Goal: Task Accomplishment & Management: Complete application form

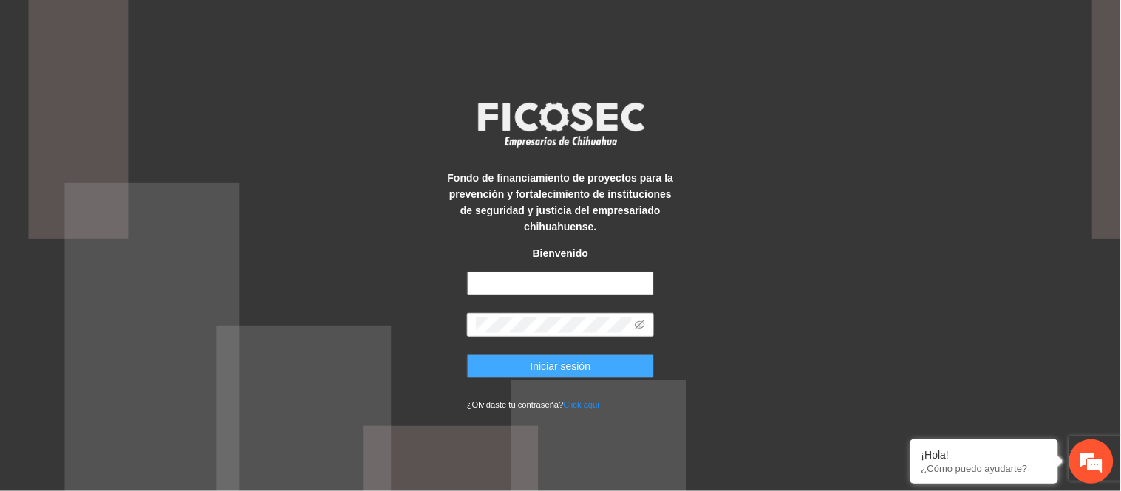
type input "**********"
click at [571, 362] on span "Iniciar sesión" at bounding box center [560, 366] width 61 height 16
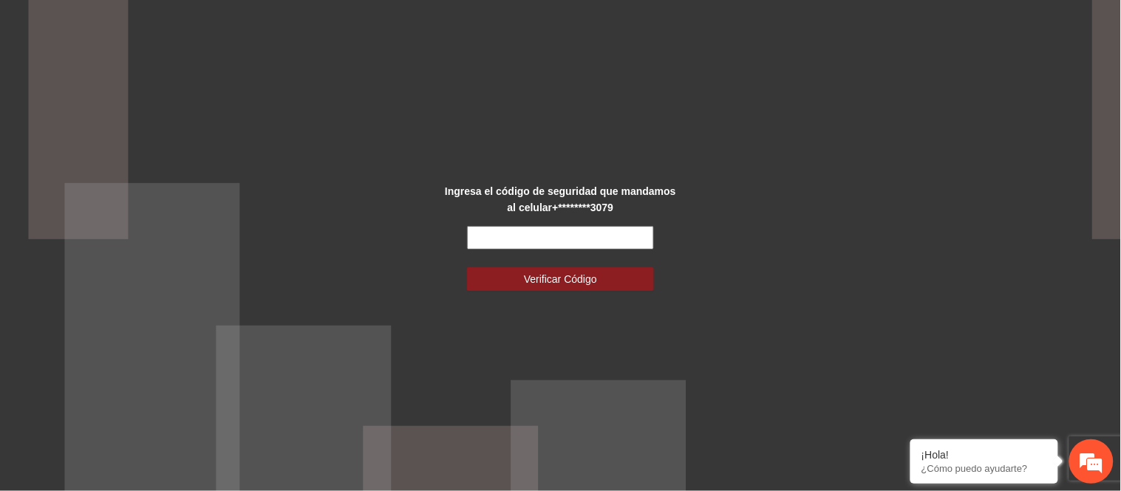
click at [501, 233] on input "text" at bounding box center [560, 238] width 187 height 24
type input "******"
click at [467, 267] on button "Verificar Código" at bounding box center [560, 279] width 187 height 24
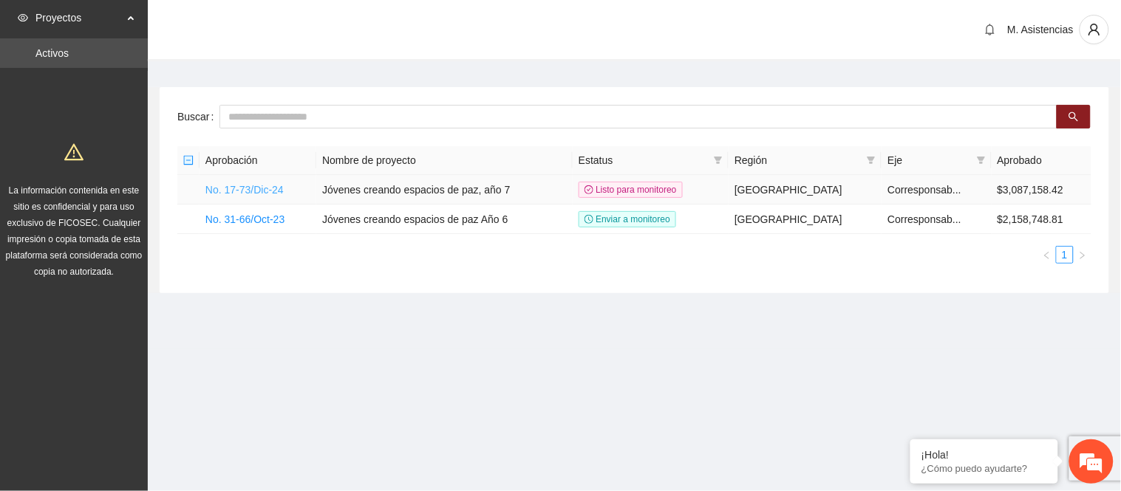
click at [254, 194] on link "No. 17-73/Dic-24" at bounding box center [244, 190] width 78 height 12
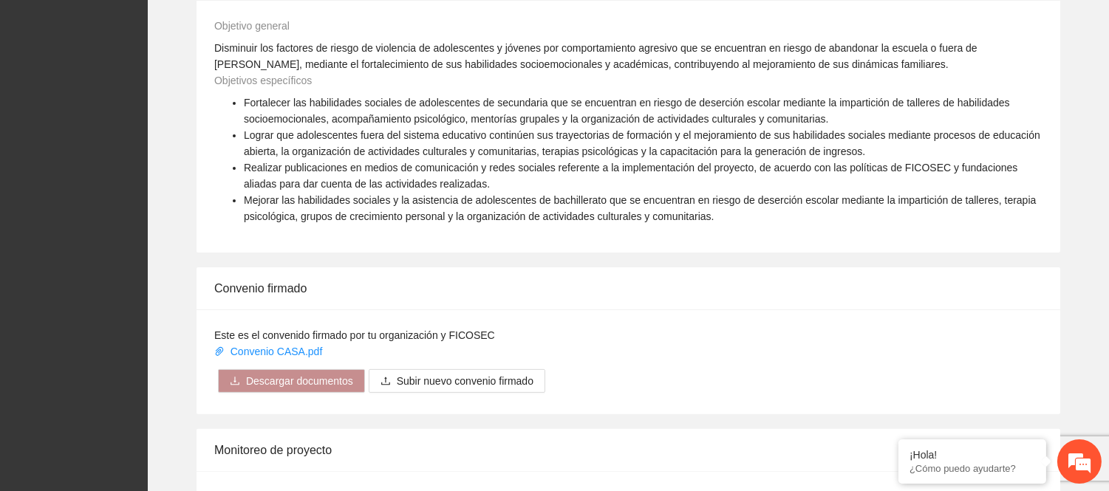
scroll to position [1007, 0]
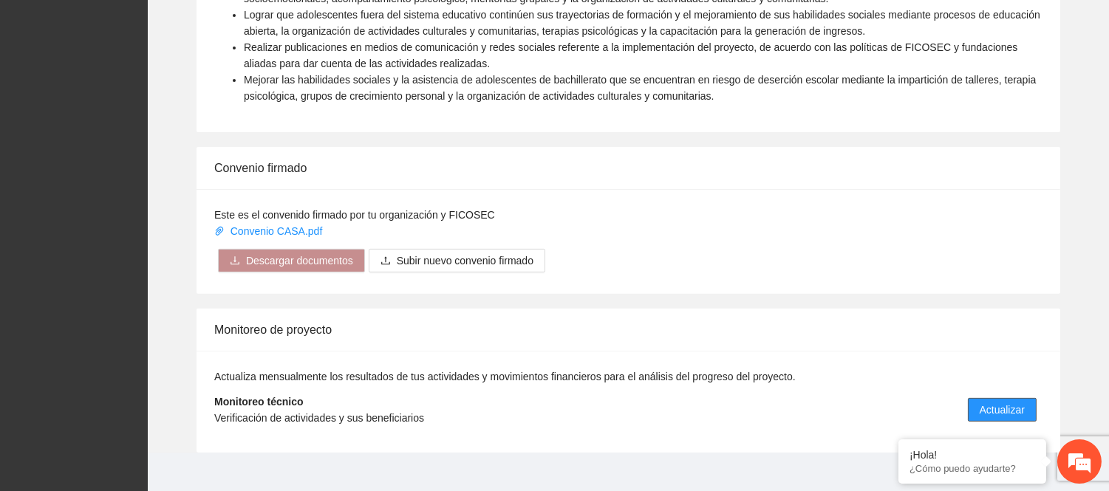
click at [988, 402] on span "Actualizar" at bounding box center [1001, 410] width 45 height 16
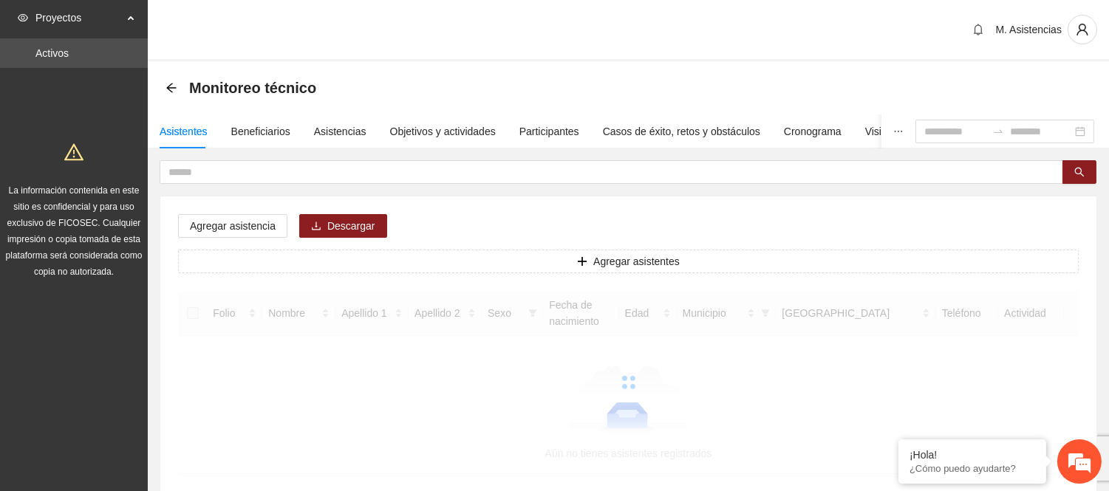
scroll to position [89, 0]
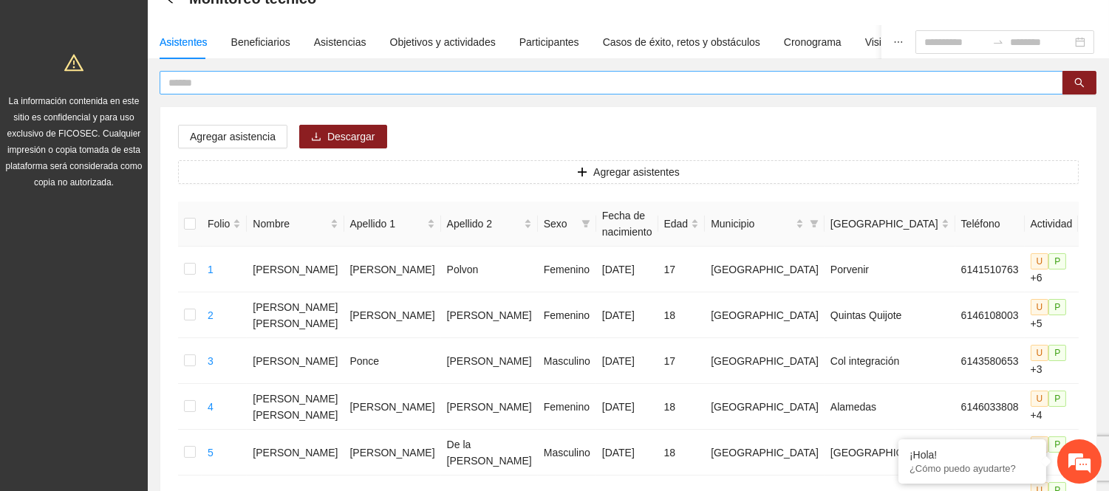
click at [194, 81] on input "text" at bounding box center [605, 83] width 874 height 16
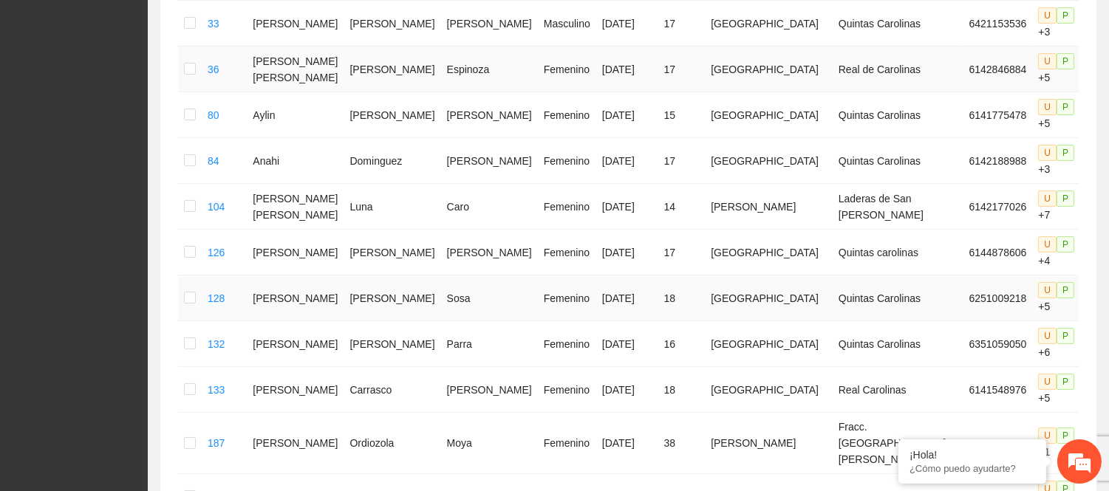
scroll to position [0, 0]
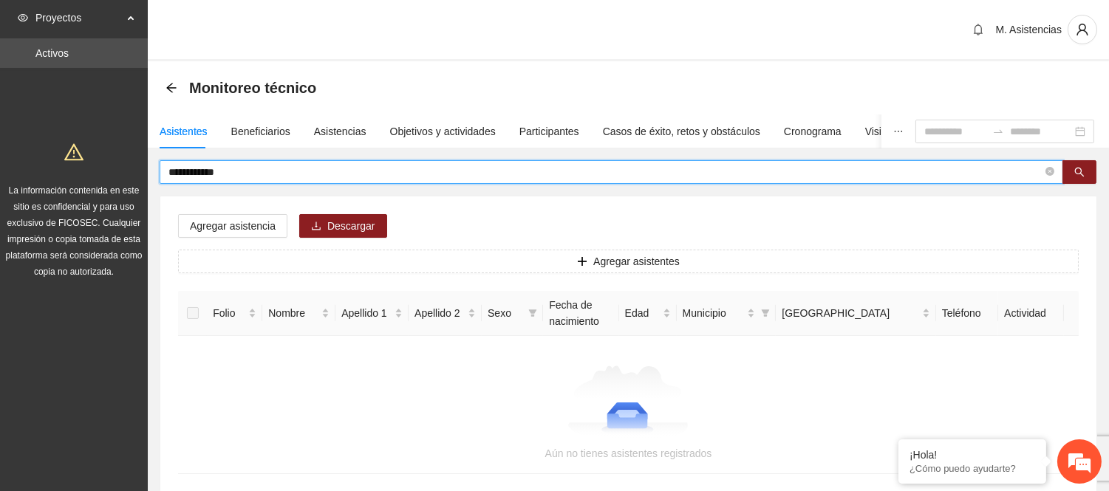
click at [245, 172] on input "**********" at bounding box center [605, 172] width 874 height 16
type input "*"
type input "*******"
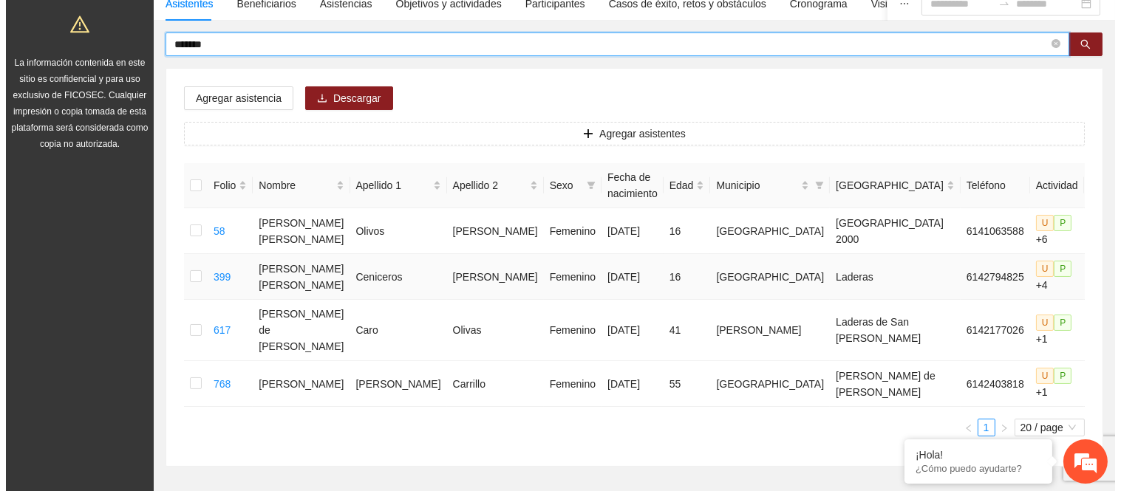
scroll to position [164, 0]
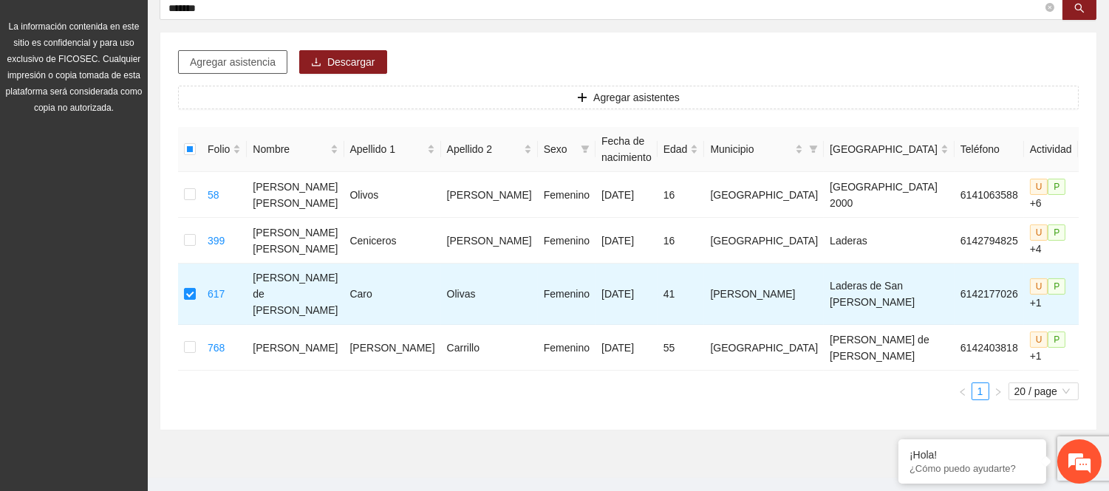
click at [226, 56] on span "Agregar asistencia" at bounding box center [233, 62] width 86 height 16
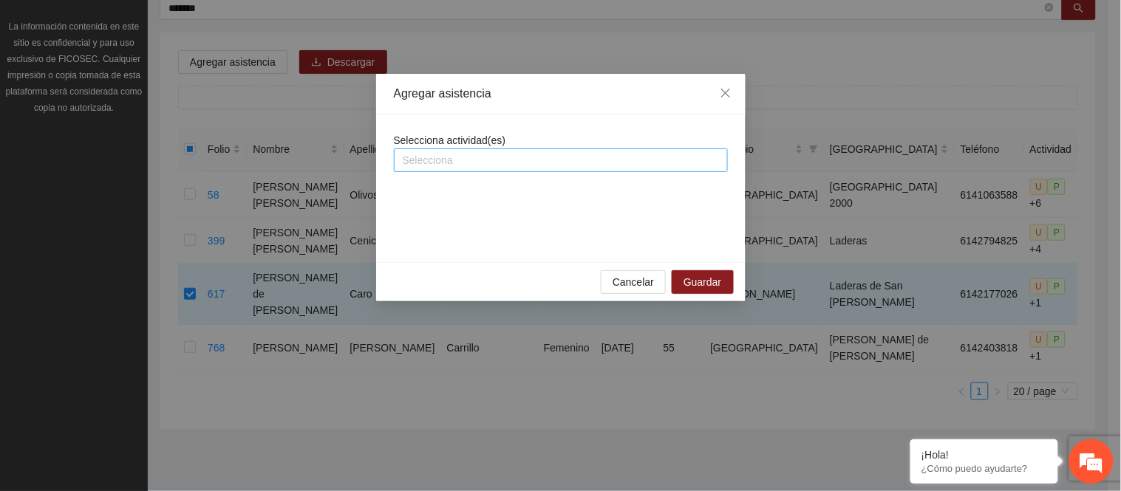
click at [493, 153] on div at bounding box center [560, 160] width 326 height 18
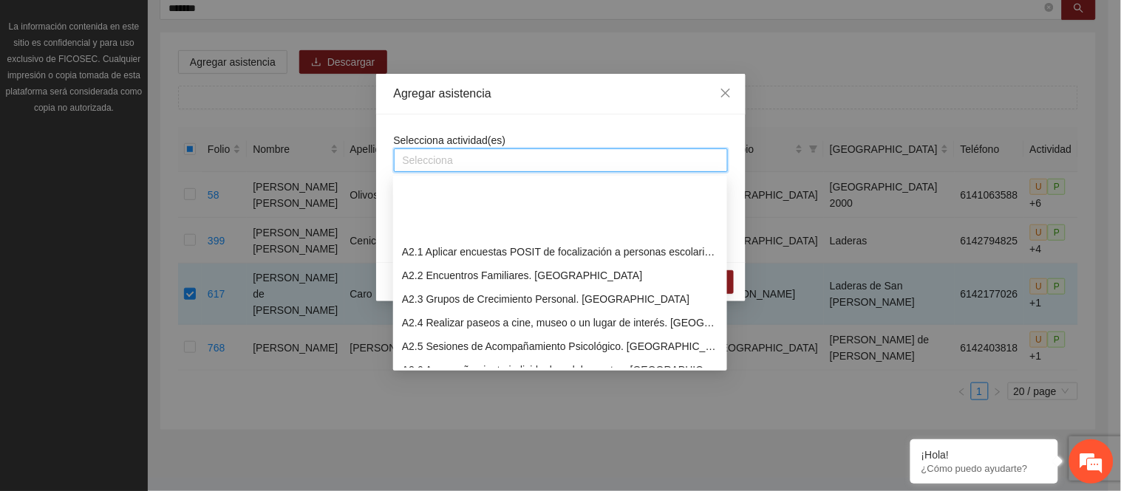
scroll to position [328, 0]
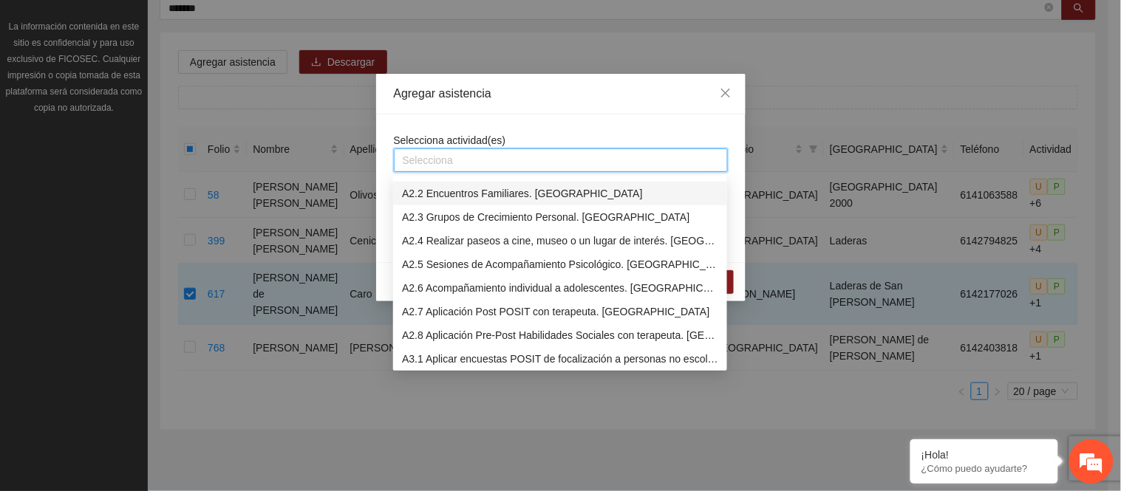
click at [469, 194] on div "A2.2 Encuentros Familiares. [GEOGRAPHIC_DATA]" at bounding box center [560, 193] width 316 height 16
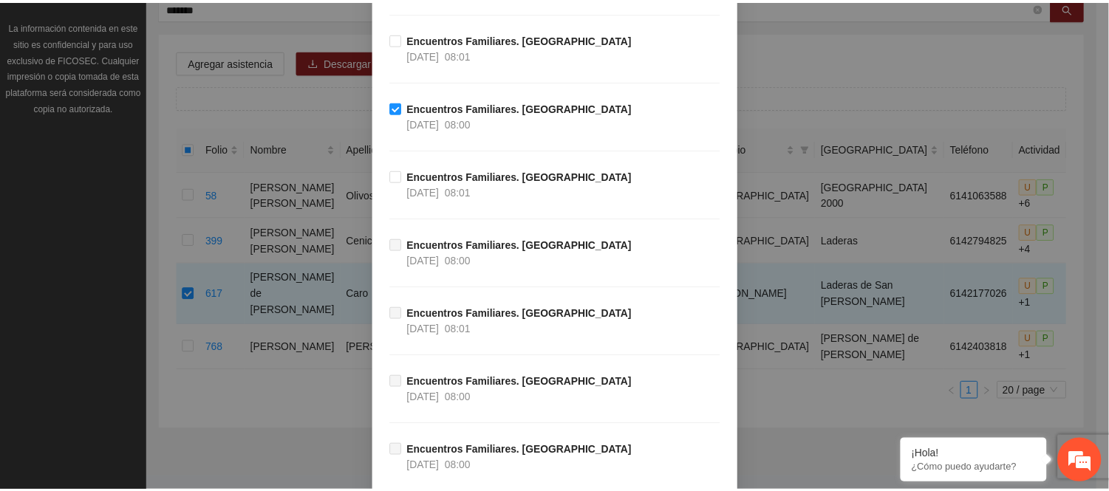
scroll to position [752, 0]
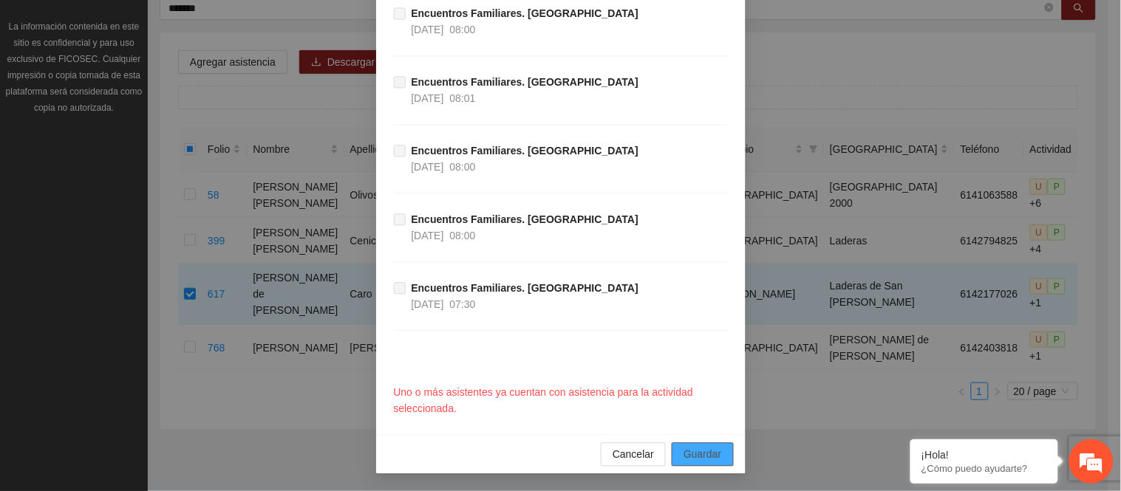
click at [704, 452] on span "Guardar" at bounding box center [702, 454] width 38 height 16
click at [873, 55] on div "Agregar asistencia Selecciona actividad(es) A2.2 Encuentros Familiares. Secunda…" at bounding box center [560, 245] width 1121 height 491
click at [632, 453] on span "Cancelar" at bounding box center [632, 454] width 41 height 16
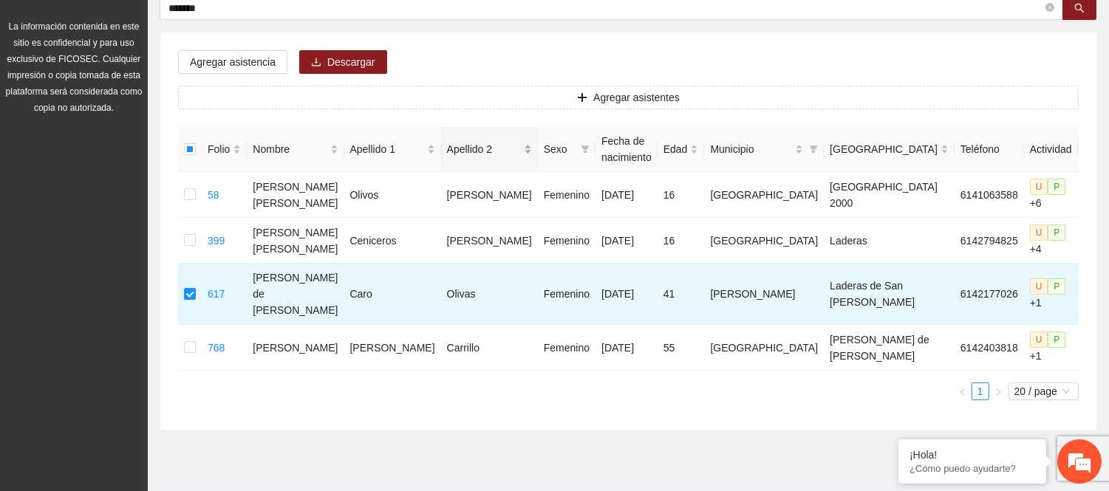
scroll to position [0, 0]
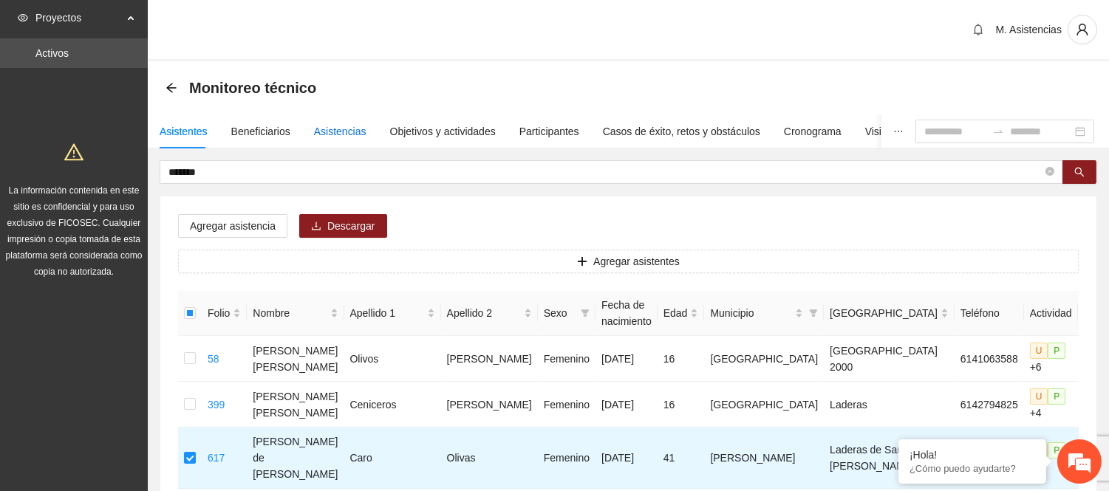
click at [329, 131] on div "Asistencias" at bounding box center [340, 131] width 52 height 16
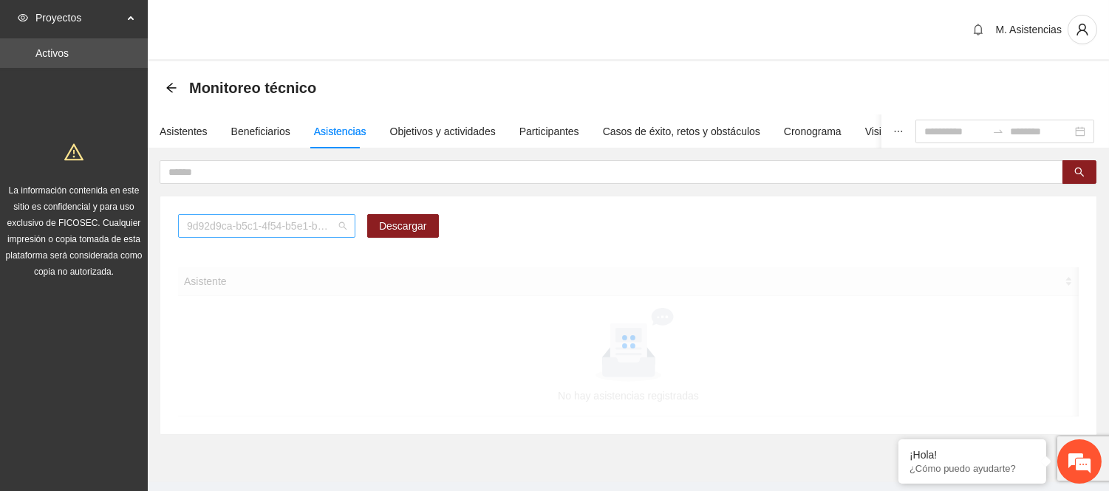
click at [316, 222] on span "9d92d9ca-b5c1-4f54-b5e1-be4b1dfebdb3" at bounding box center [267, 226] width 160 height 22
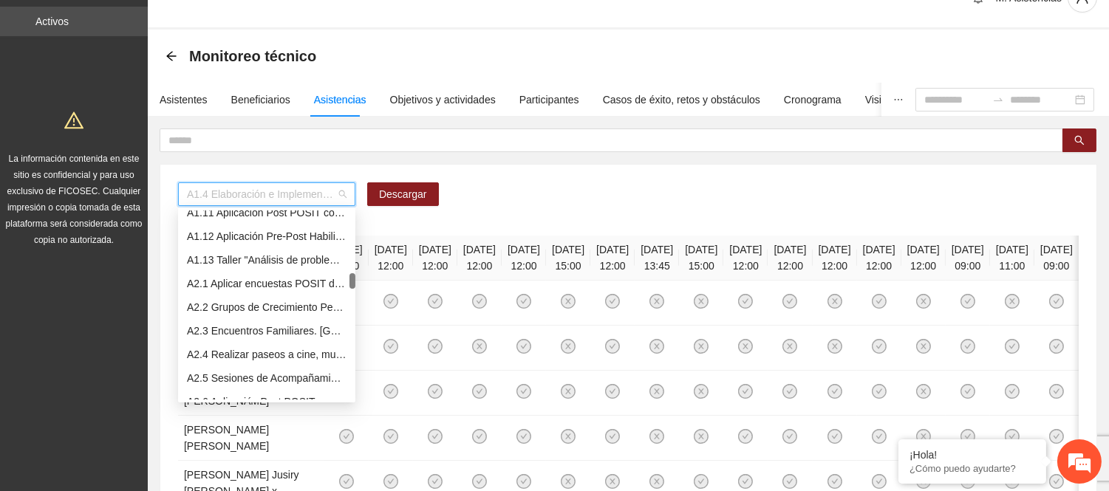
scroll to position [328, 0]
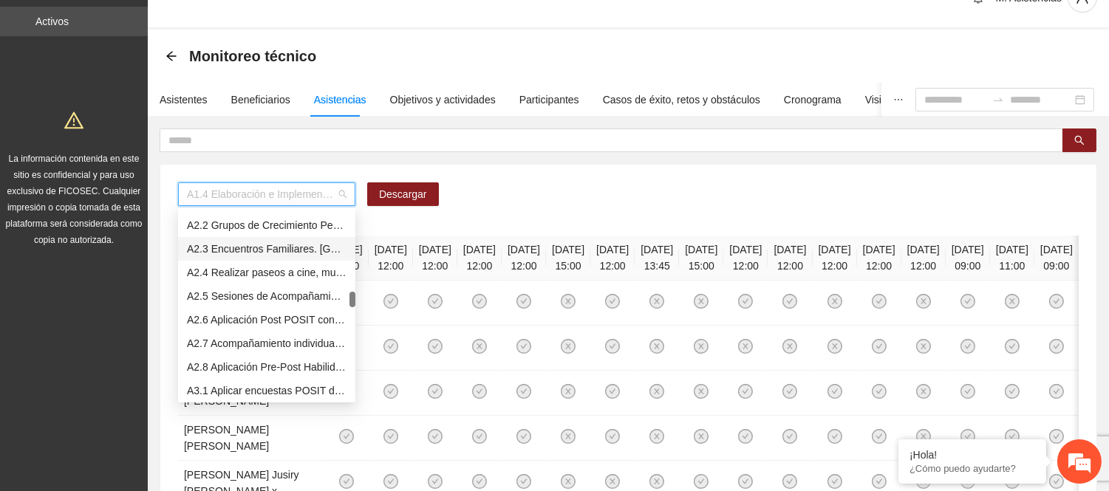
click at [281, 242] on div "A2.3 Encuentros Familiares. [GEOGRAPHIC_DATA]" at bounding box center [267, 249] width 160 height 16
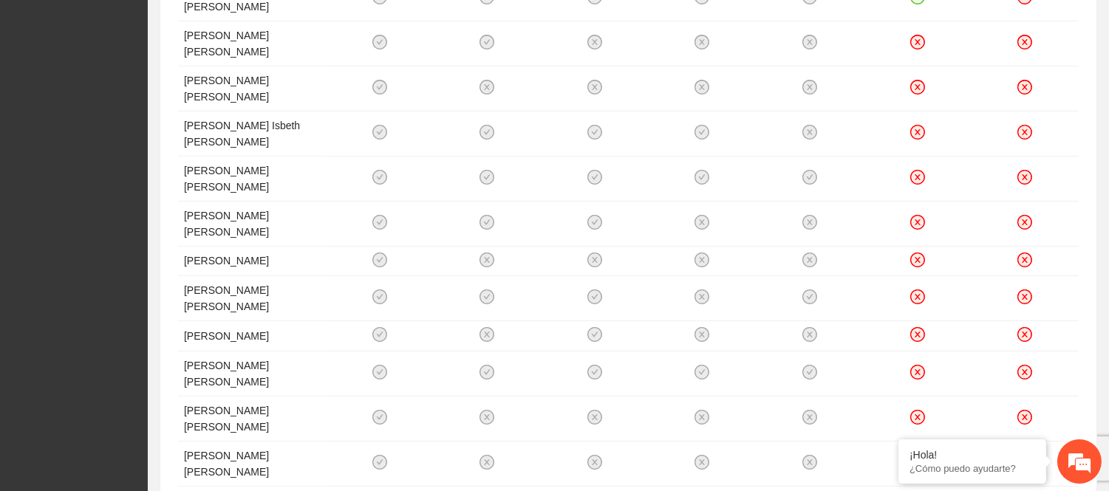
scroll to position [636, 0]
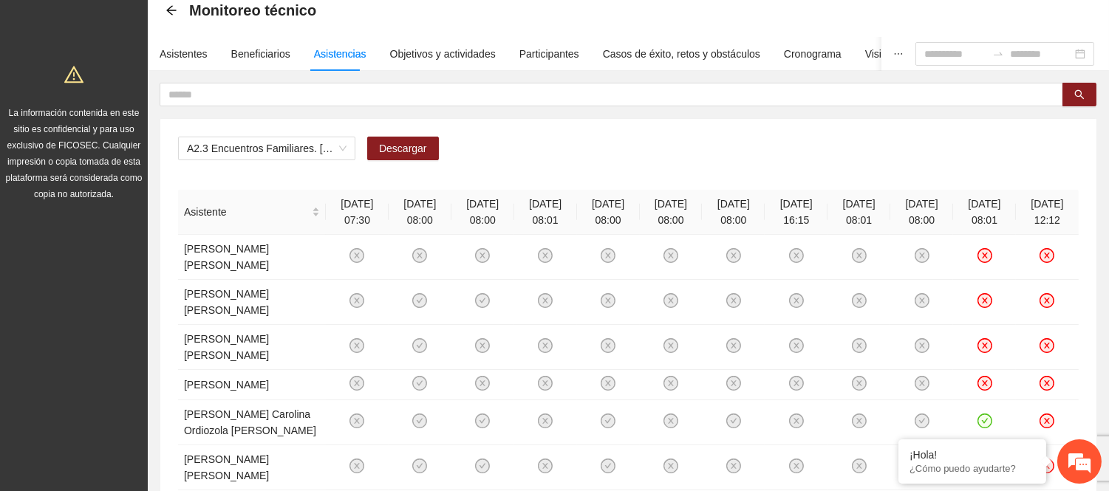
scroll to position [74, 0]
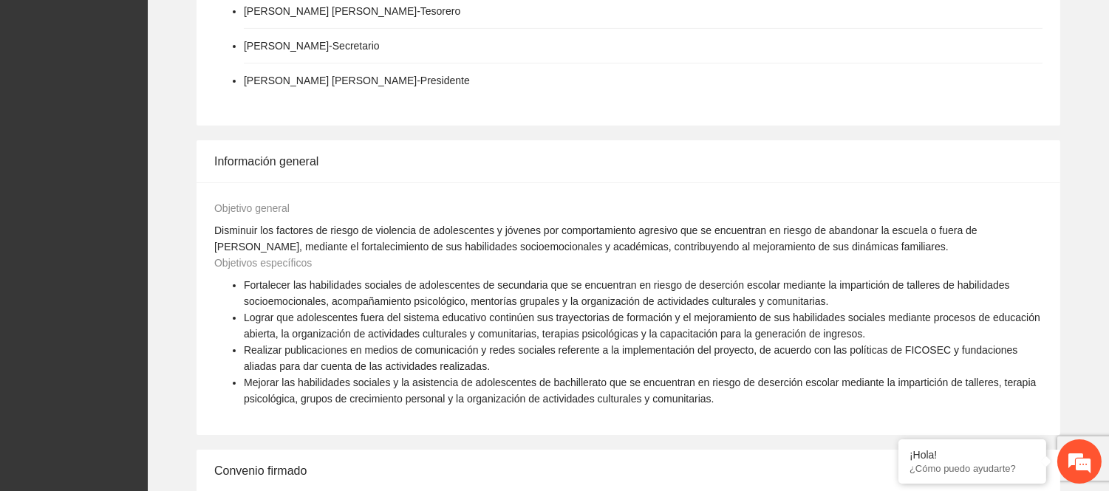
scroll to position [1007, 0]
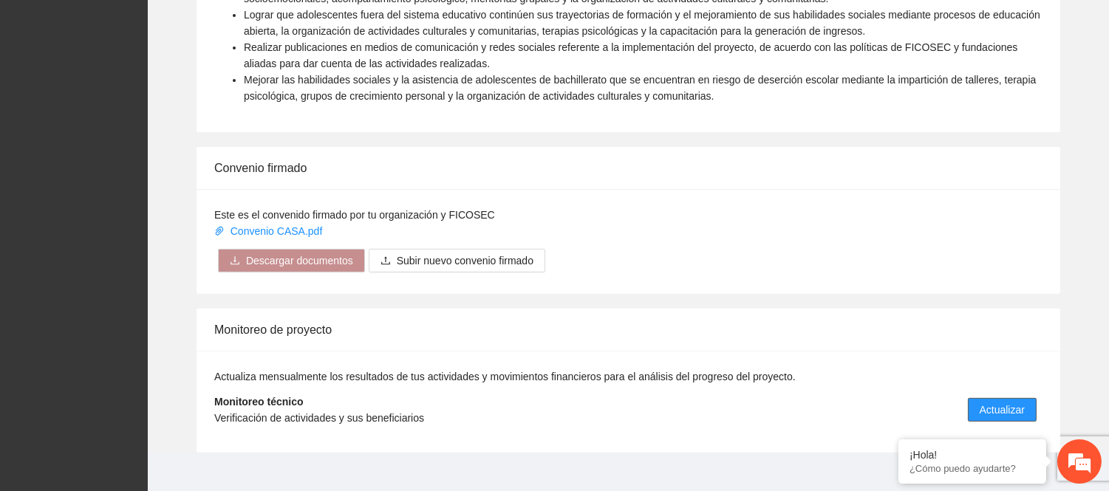
click at [973, 398] on button "Actualizar" at bounding box center [1002, 410] width 69 height 24
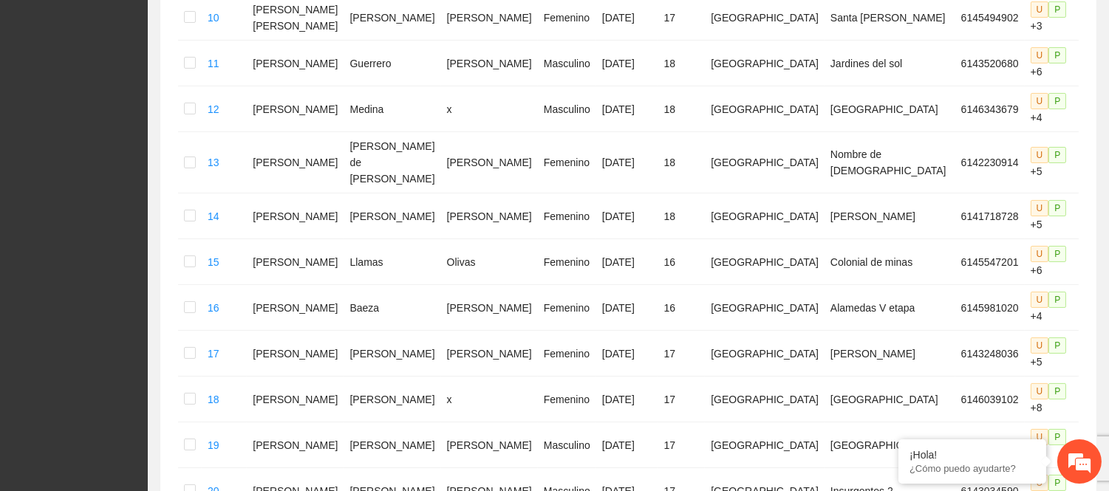
scroll to position [841, 0]
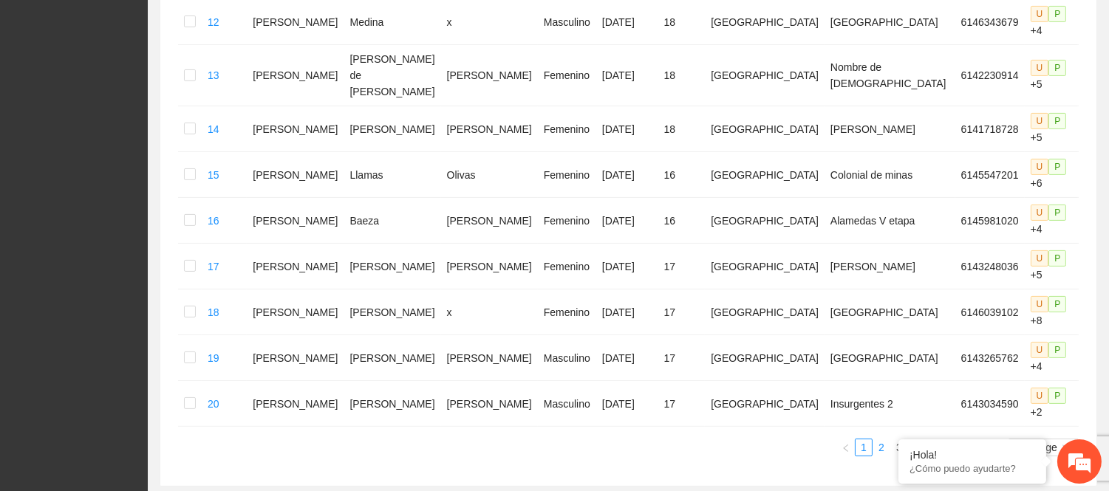
click at [881, 439] on link "2" at bounding box center [881, 447] width 16 height 16
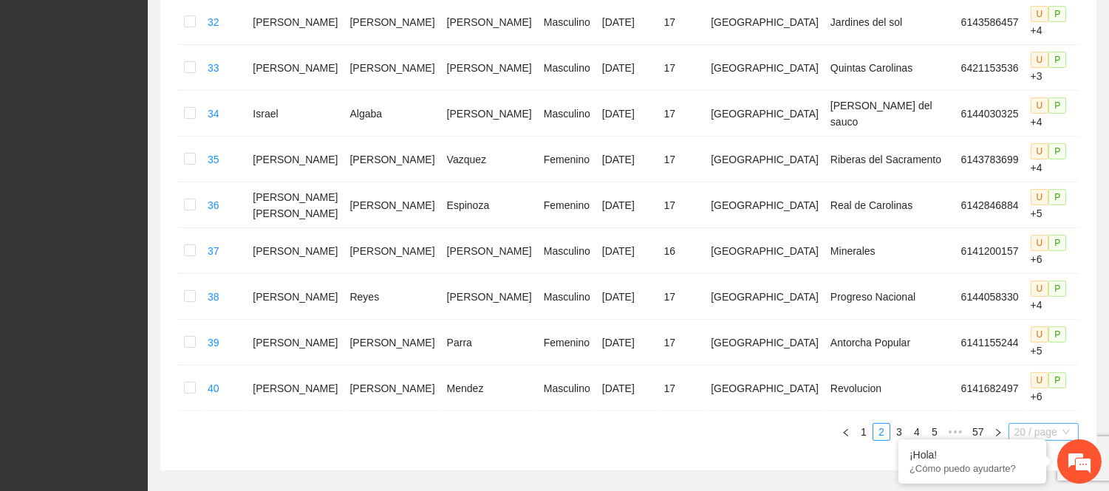
click at [1024, 424] on span "20 / page" at bounding box center [1043, 432] width 58 height 16
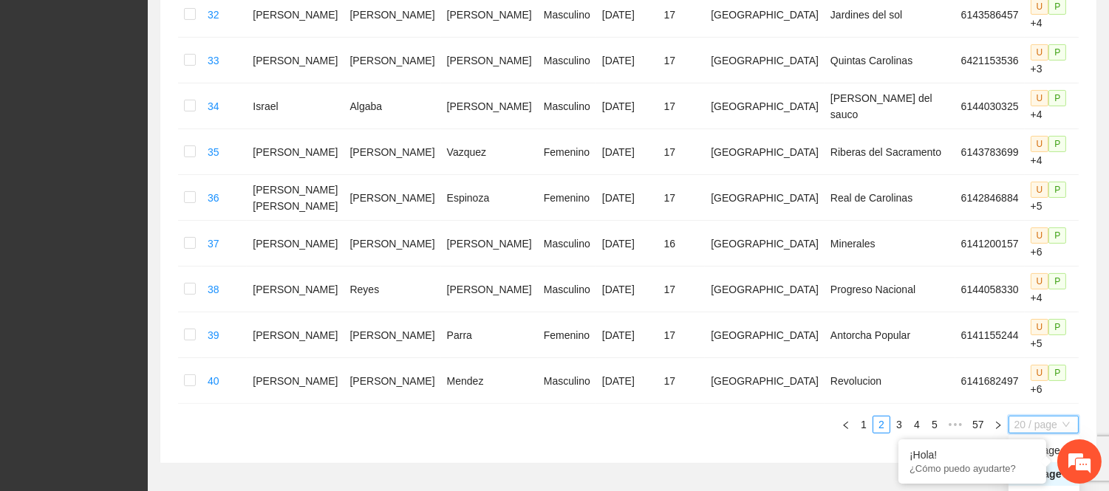
scroll to position [850, 0]
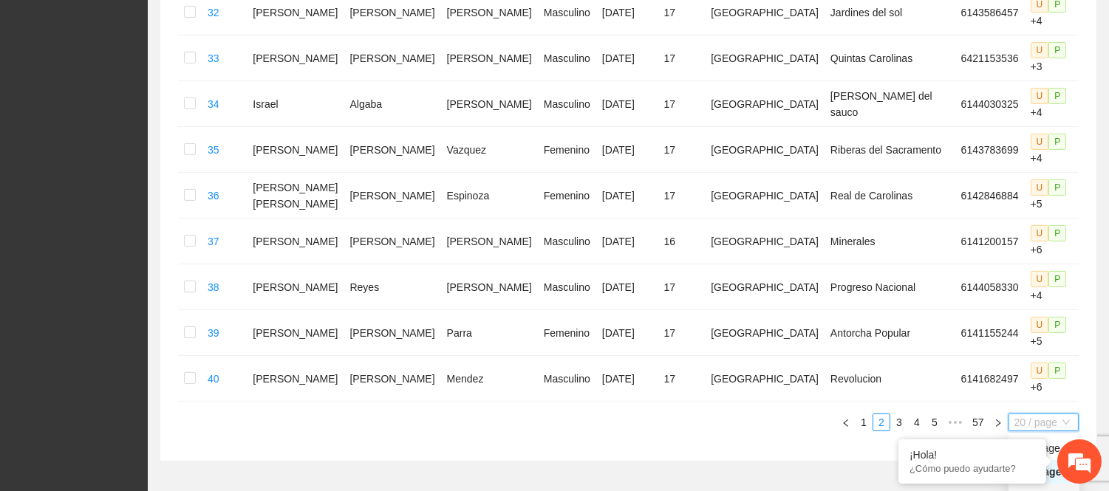
click at [1029, 414] on span "20 / page" at bounding box center [1043, 422] width 58 height 16
click at [1044, 488] on div "50 / page" at bounding box center [1043, 496] width 53 height 16
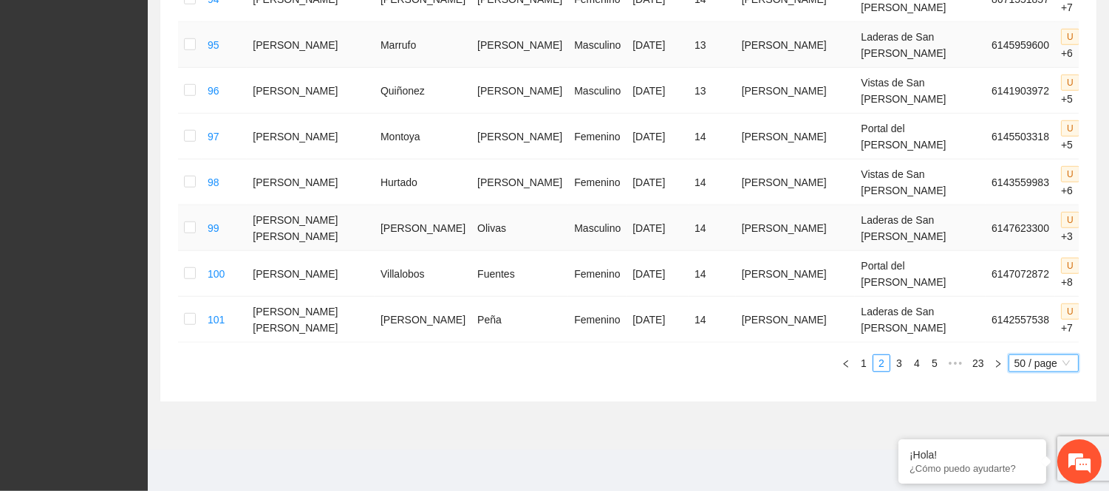
scroll to position [2332, 0]
click at [897, 365] on link "3" at bounding box center [899, 363] width 16 height 16
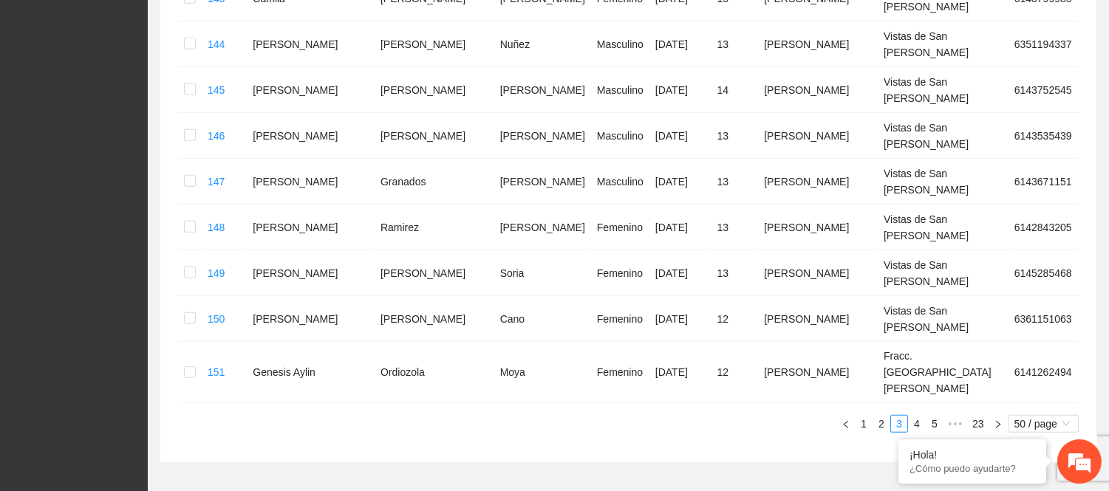
scroll to position [2260, 0]
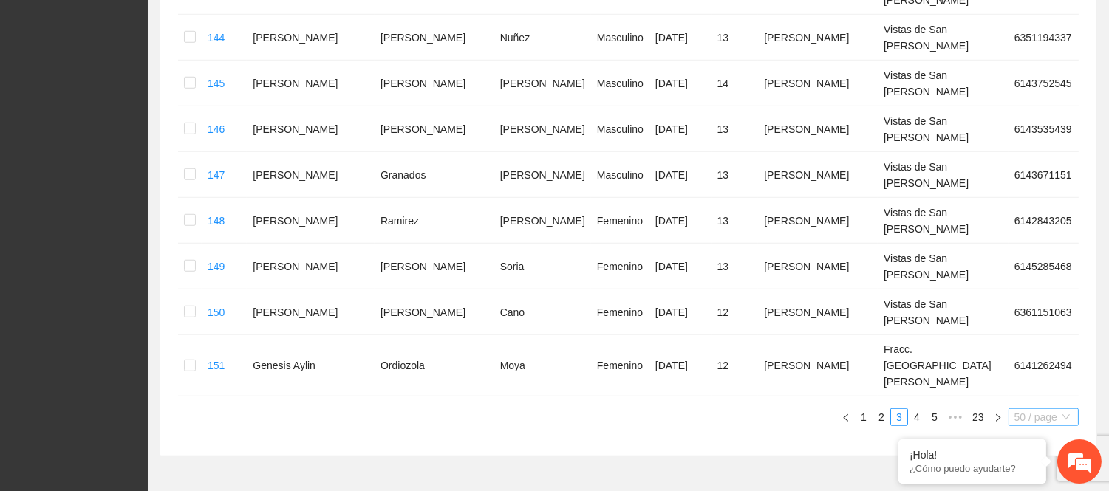
click at [1016, 409] on span "50 / page" at bounding box center [1043, 417] width 58 height 16
click at [897, 439] on em at bounding box center [898, 441] width 15 height 15
click at [1038, 409] on span "50 / page" at bounding box center [1043, 417] width 58 height 16
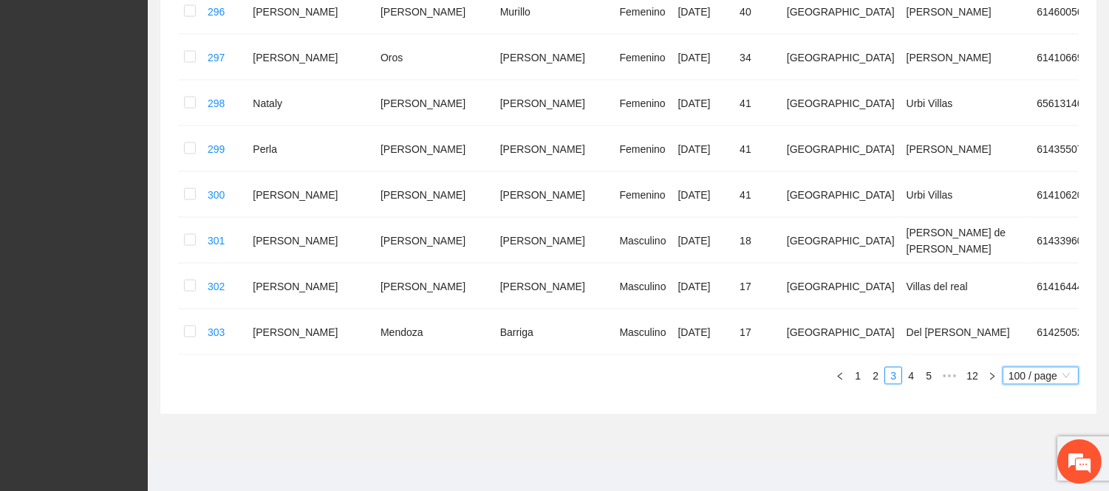
scroll to position [4602, 0]
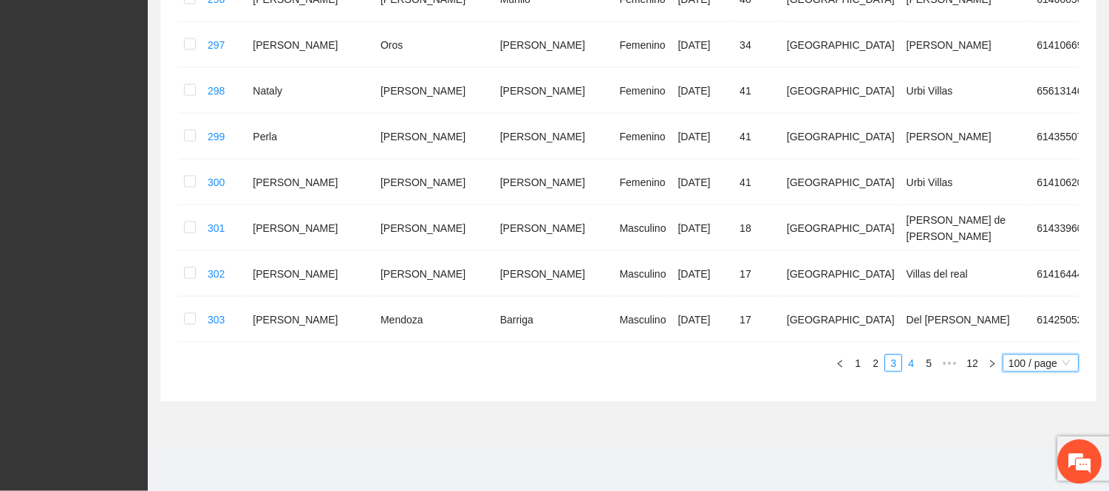
click at [912, 362] on link "4" at bounding box center [911, 363] width 16 height 16
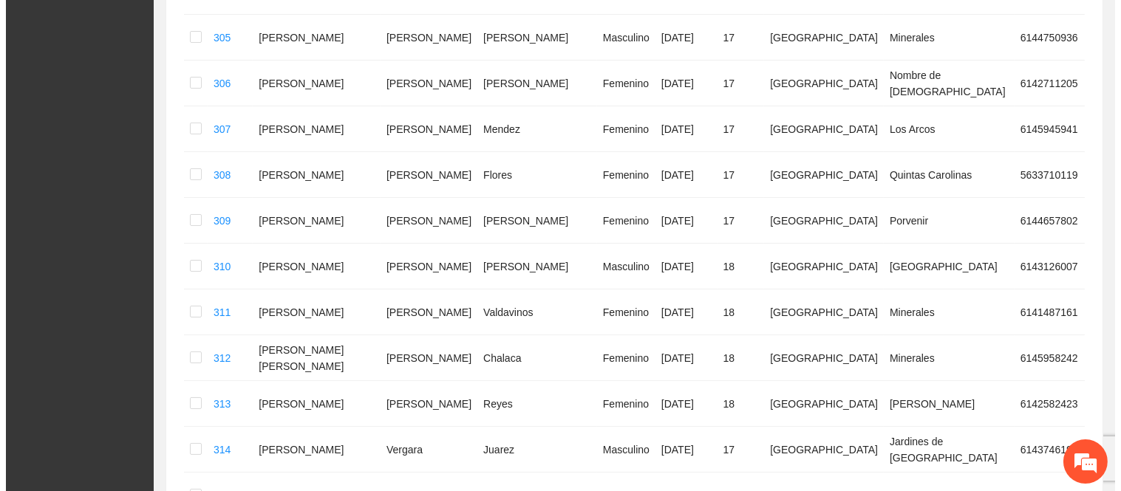
scroll to position [0, 0]
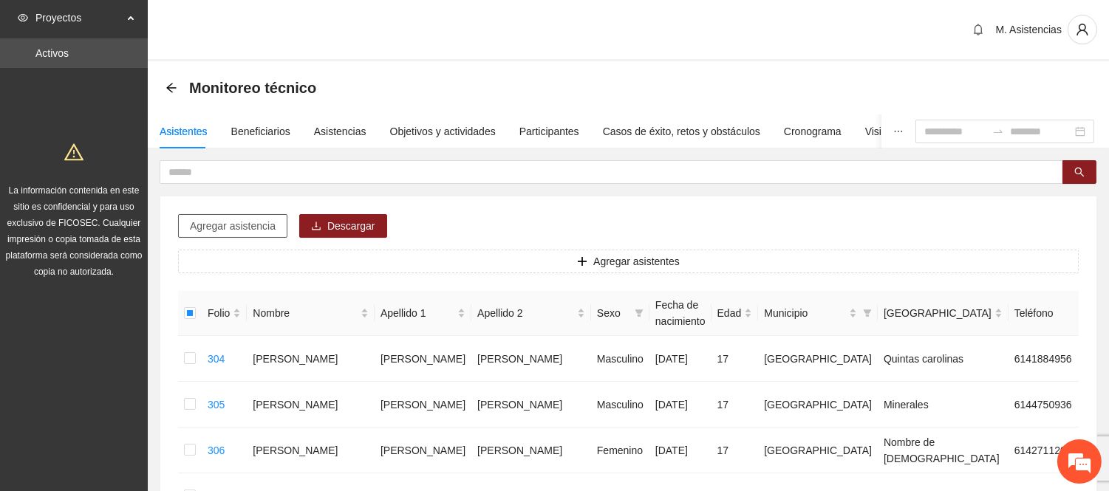
click at [256, 230] on span "Agregar asistencia" at bounding box center [233, 226] width 86 height 16
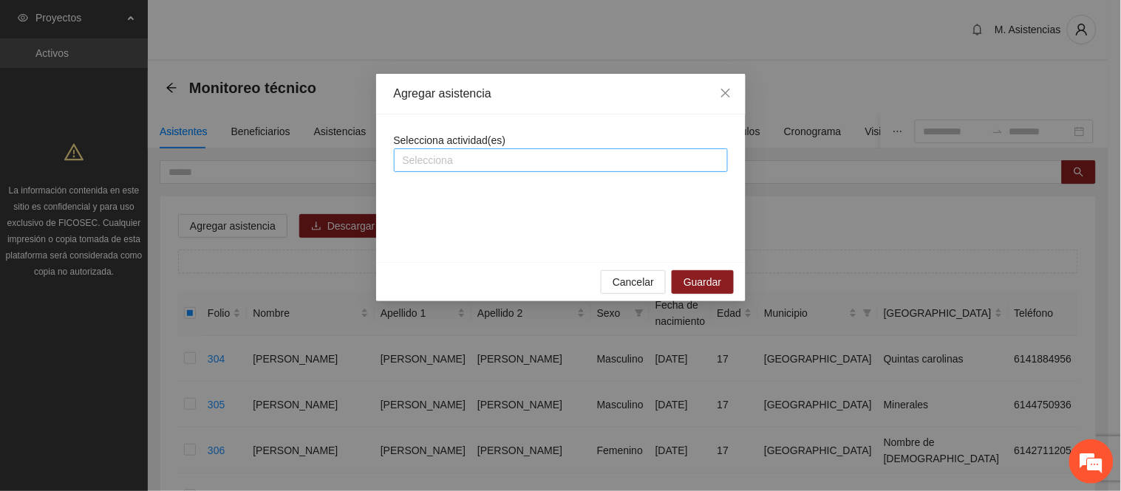
click at [466, 160] on div at bounding box center [560, 160] width 326 height 18
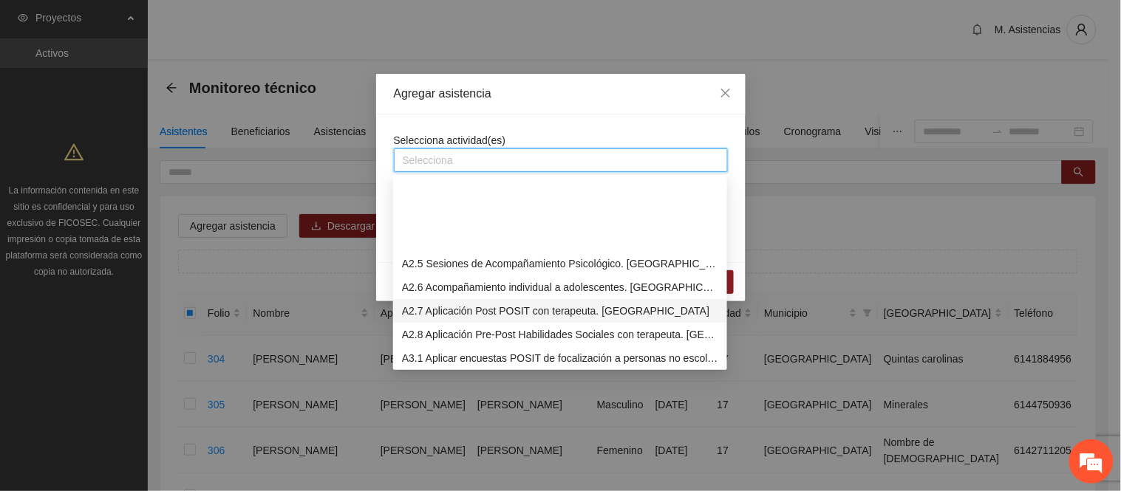
scroll to position [410, 0]
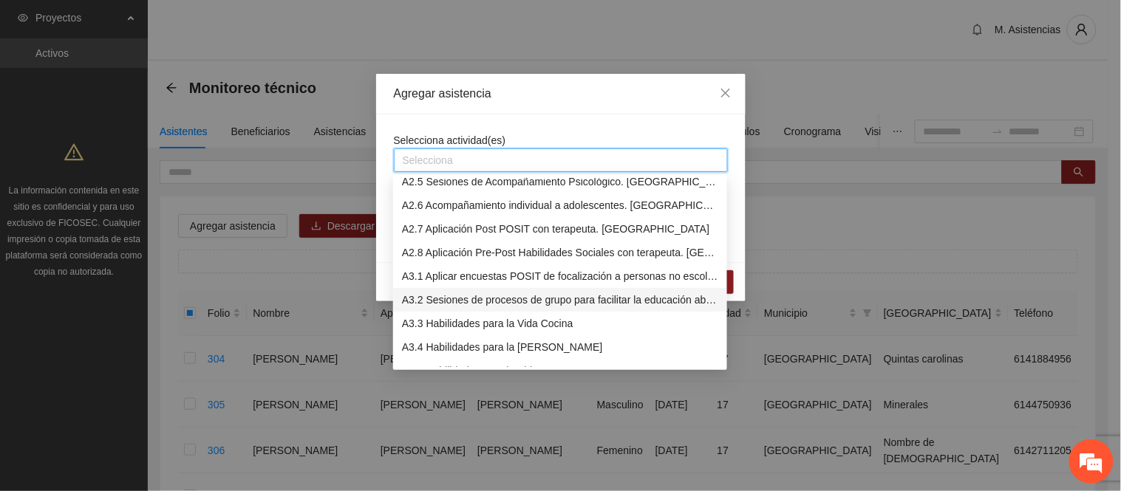
click at [477, 303] on div "A3.2 Sesiones de procesos de grupo para facilitar la educación abierta" at bounding box center [560, 300] width 316 height 16
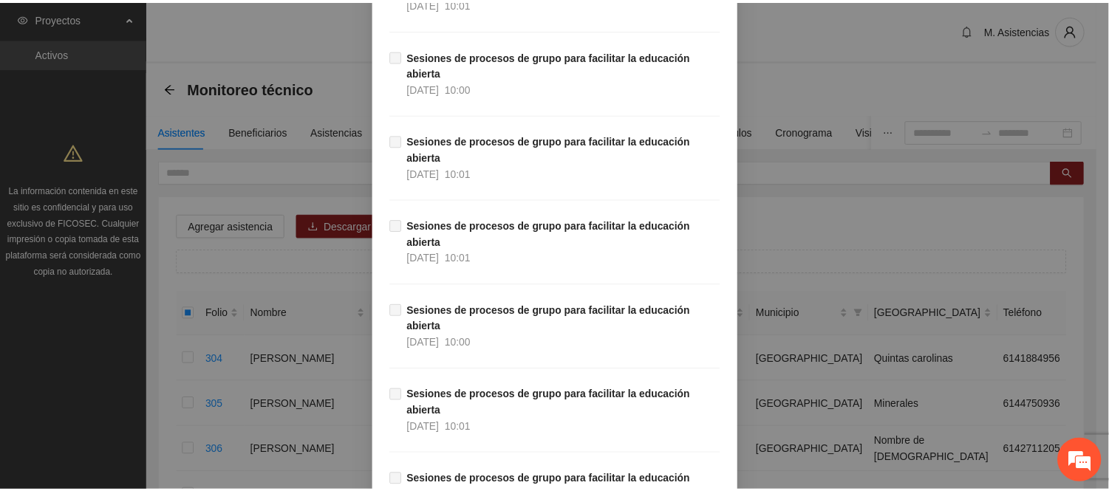
scroll to position [10618, 0]
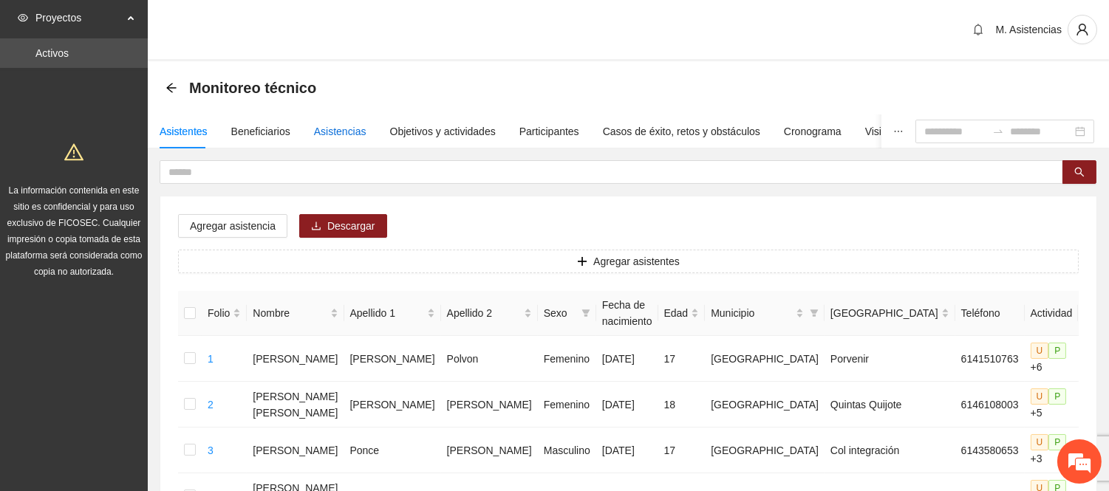
click at [338, 130] on div "Asistencias" at bounding box center [340, 131] width 52 height 16
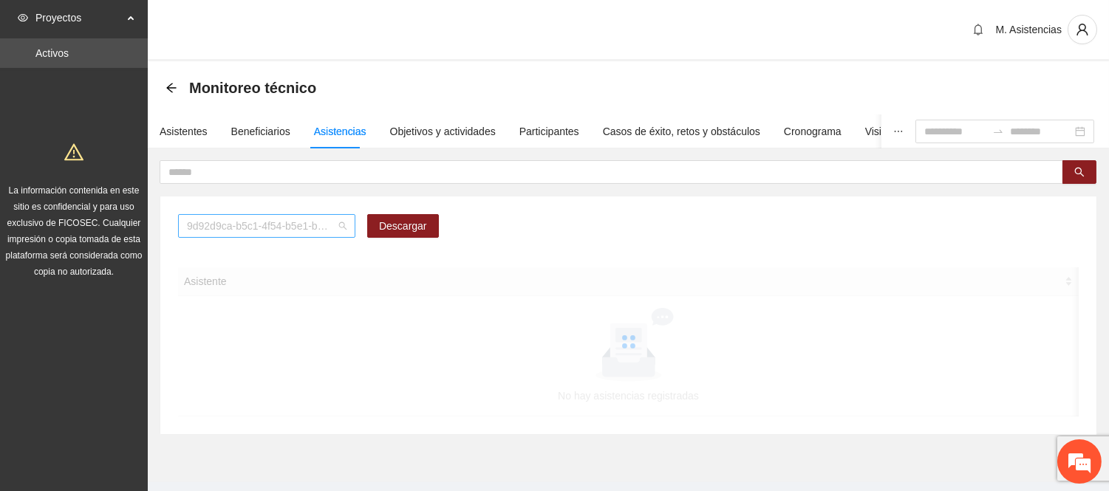
click at [331, 223] on span "9d92d9ca-b5c1-4f54-b5e1-be4b1dfebdb3" at bounding box center [267, 226] width 160 height 22
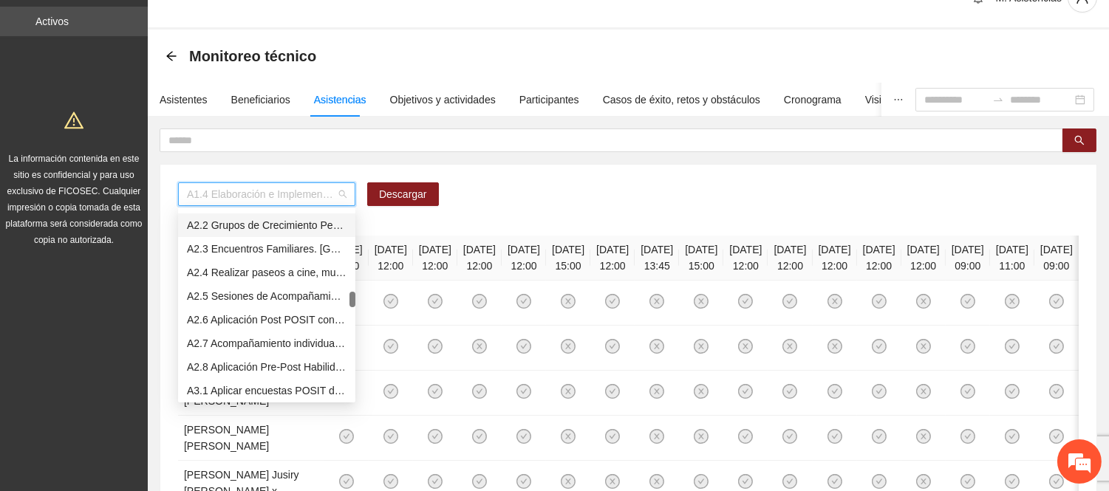
scroll to position [410, 0]
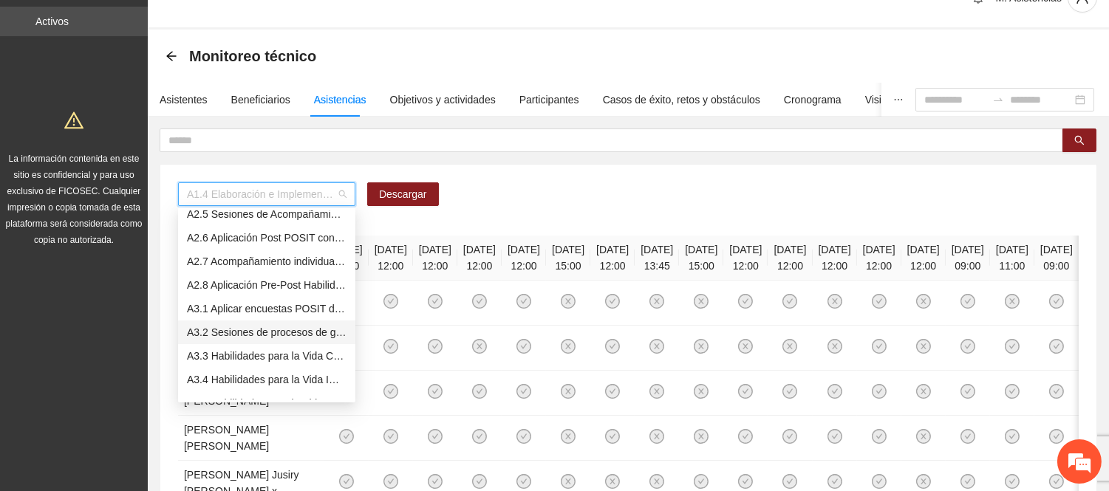
click at [278, 328] on div "A3.2 Sesiones de procesos de grupo para facilitar la educación abierta" at bounding box center [267, 332] width 160 height 16
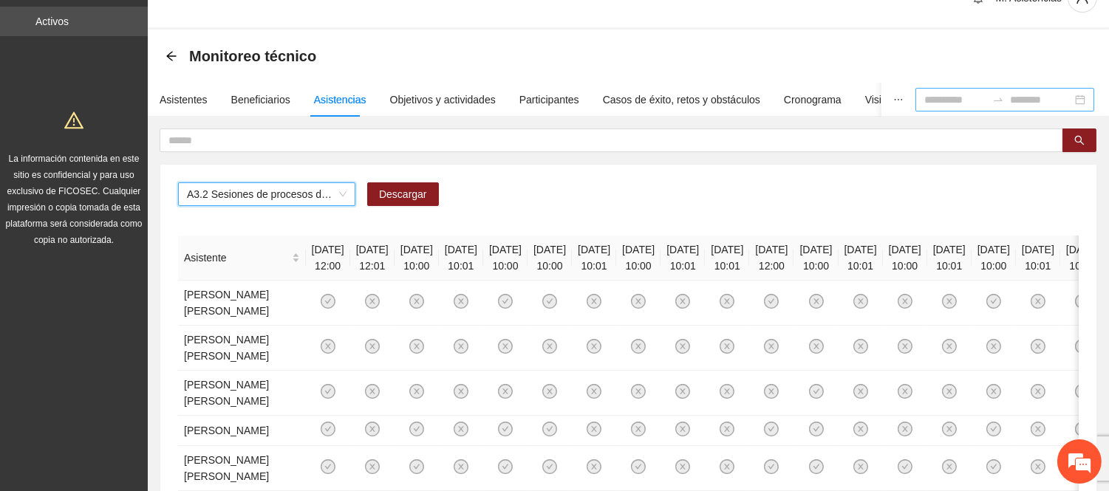
click at [924, 100] on input at bounding box center [955, 100] width 62 height 16
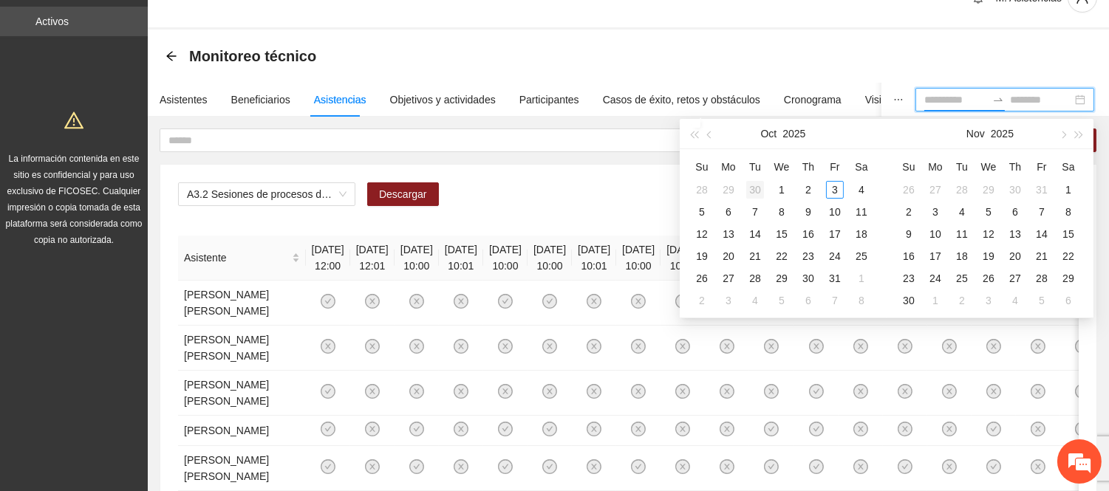
type input "**********"
click at [758, 192] on div "30" at bounding box center [755, 190] width 18 height 18
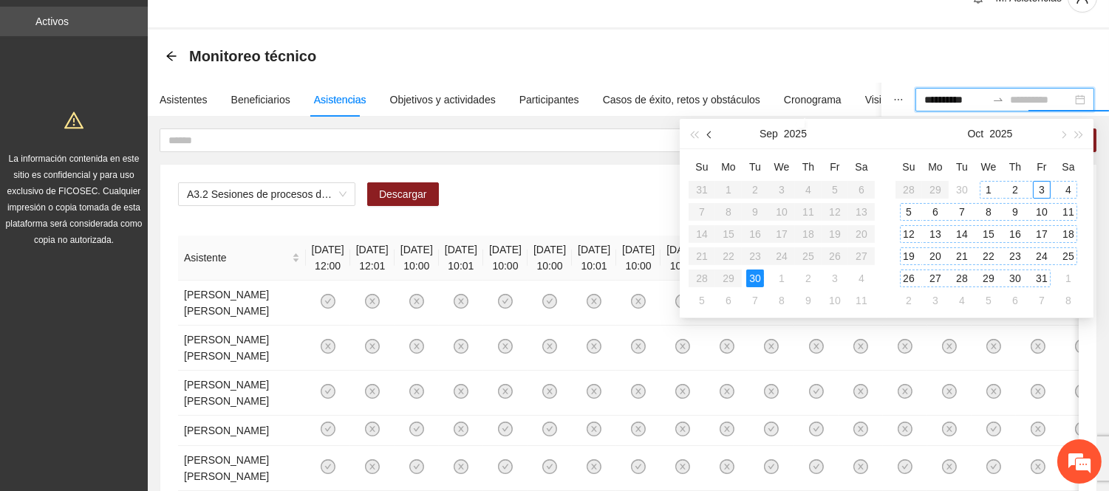
type input "**********"
click at [699, 186] on table "Su Mo Tu We Th Fr Sa 31 1 2 3 4 5 6 7 8 9 10 11 12 13 14 15 16 17 18 19 20 21 2…" at bounding box center [781, 233] width 186 height 157
click at [702, 188] on table "Su Mo Tu We Th Fr Sa 31 1 2 3 4 5 6 7 8 9 10 11 12 13 14 15 16 17 18 19 20 21 2…" at bounding box center [781, 233] width 186 height 157
click at [924, 98] on input "**********" at bounding box center [955, 100] width 62 height 16
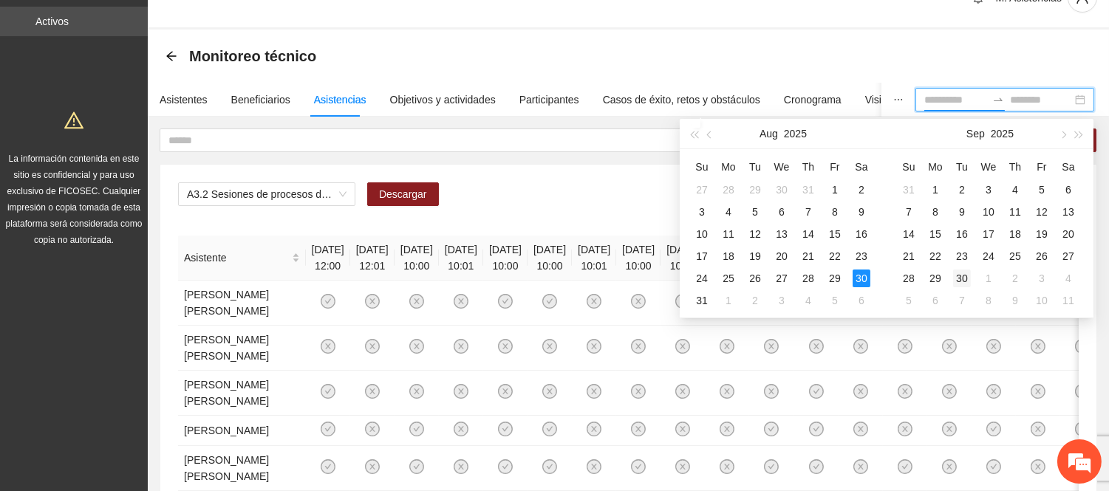
click at [962, 278] on div "30" at bounding box center [962, 279] width 18 height 18
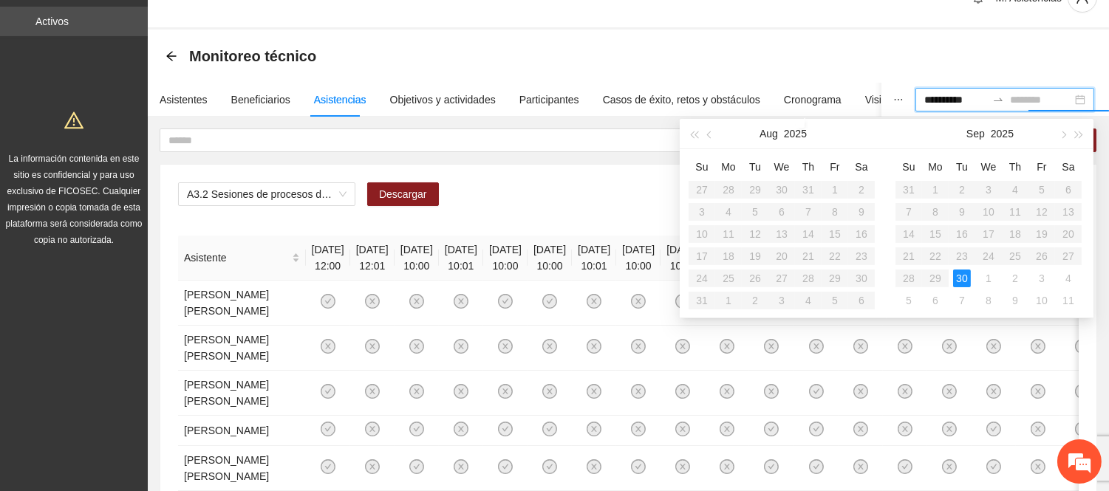
click at [787, 188] on table "Su Mo Tu We Th Fr Sa 27 28 29 30 31 1 2 3 4 5 6 7 8 9 10 11 12 13 14 15 16 17 1…" at bounding box center [781, 233] width 186 height 157
click at [784, 188] on table "Su Mo Tu We Th Fr Sa 27 28 29 30 31 1 2 3 4 5 6 7 8 9 10 11 12 13 14 15 16 17 1…" at bounding box center [781, 233] width 186 height 157
click at [924, 94] on input "**********" at bounding box center [955, 100] width 62 height 16
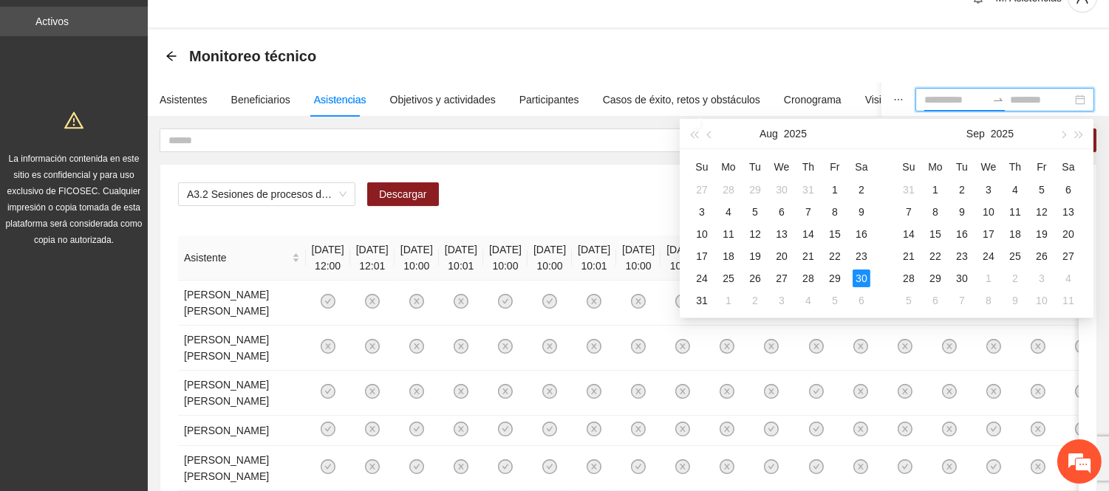
click at [858, 278] on div "30" at bounding box center [861, 279] width 18 height 18
type input "**********"
click at [962, 279] on div "30" at bounding box center [962, 279] width 18 height 18
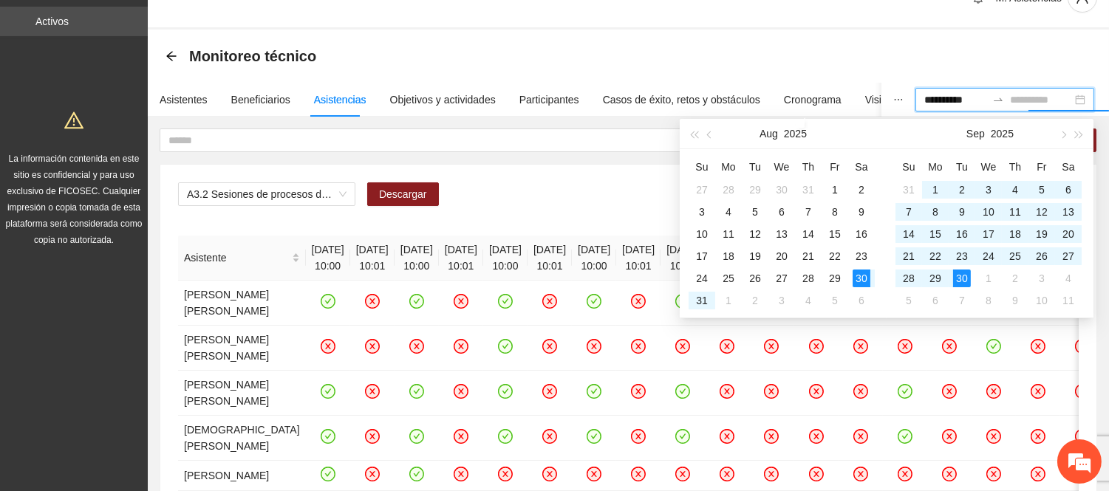
type input "**********"
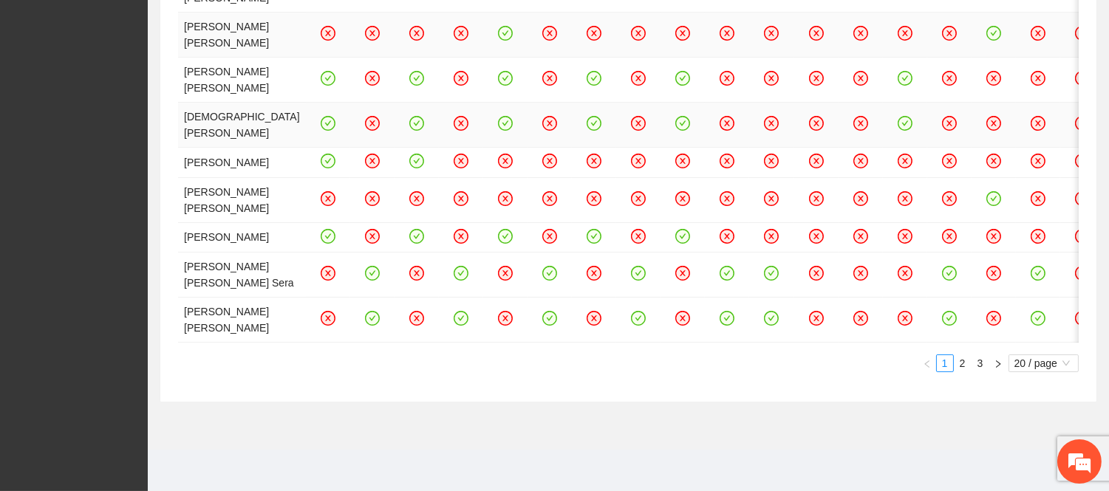
scroll to position [524, 0]
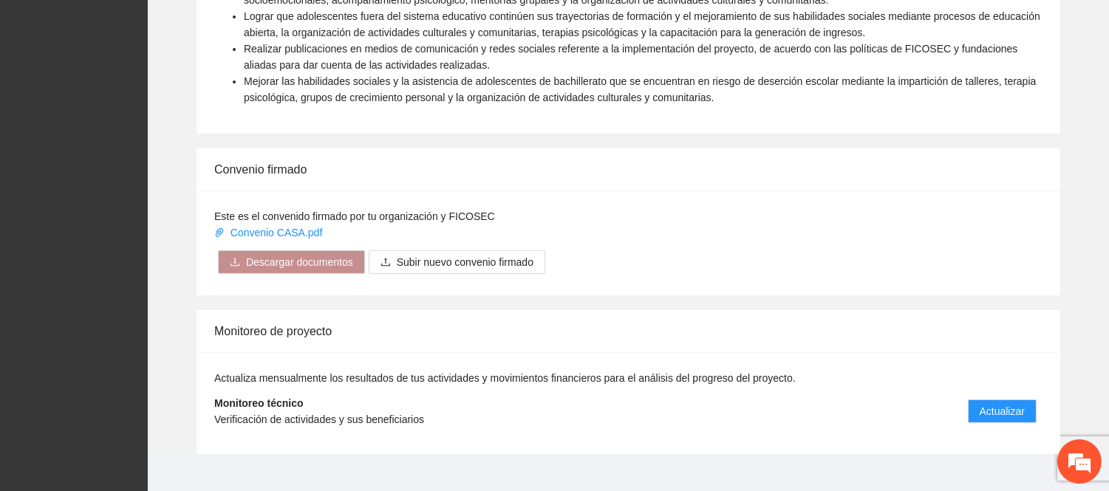
scroll to position [1007, 0]
click at [1021, 398] on button "Actualizar" at bounding box center [1002, 410] width 69 height 24
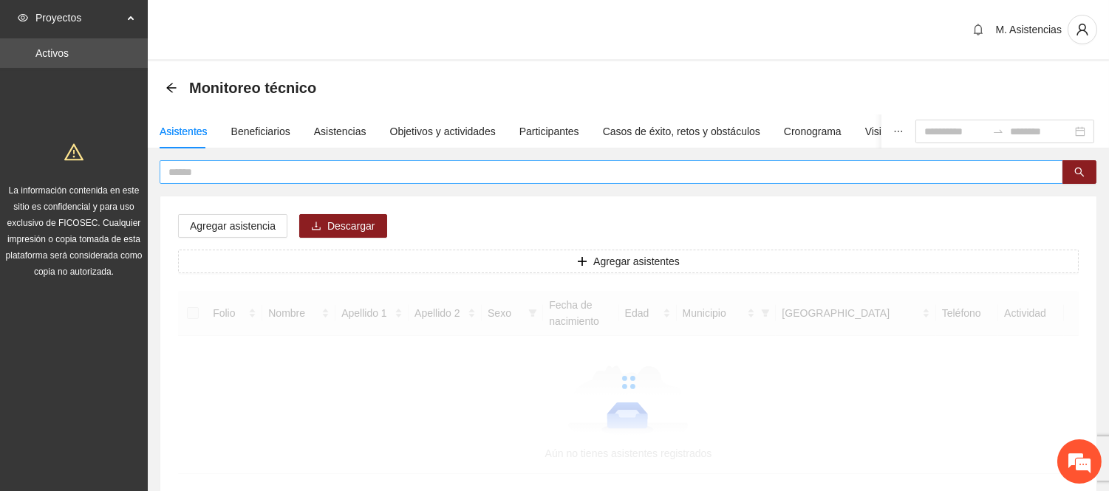
click at [208, 165] on input "text" at bounding box center [605, 172] width 874 height 16
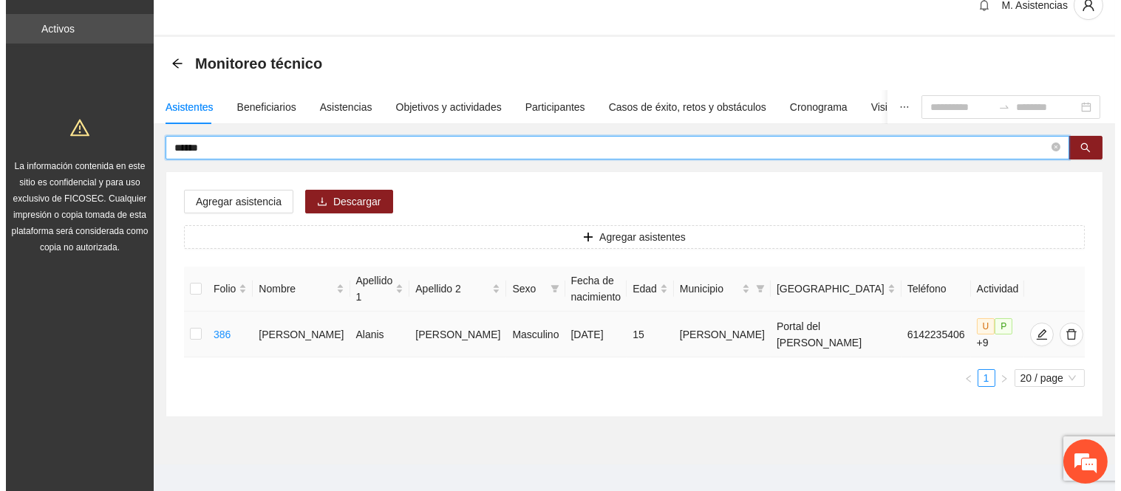
scroll to position [38, 0]
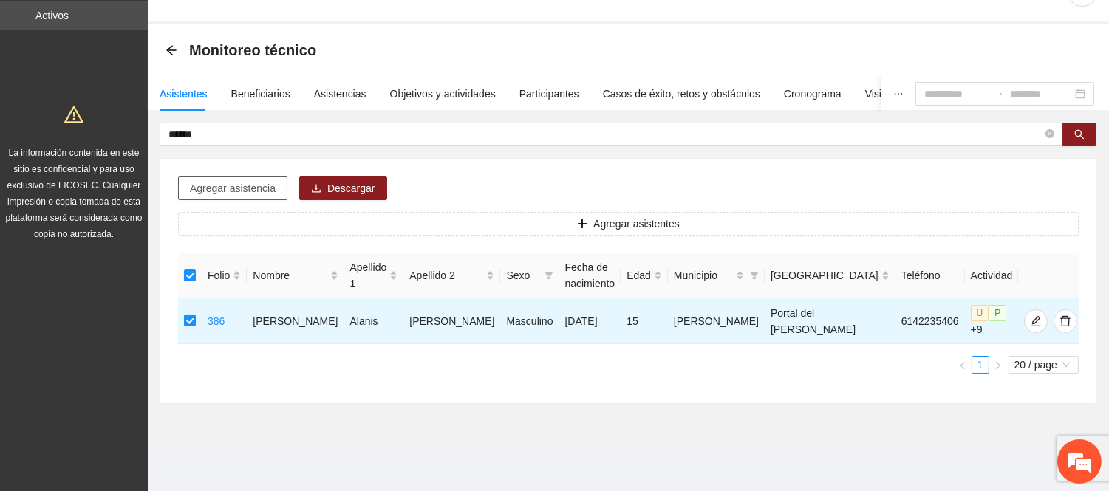
click at [222, 188] on span "Agregar asistencia" at bounding box center [233, 188] width 86 height 16
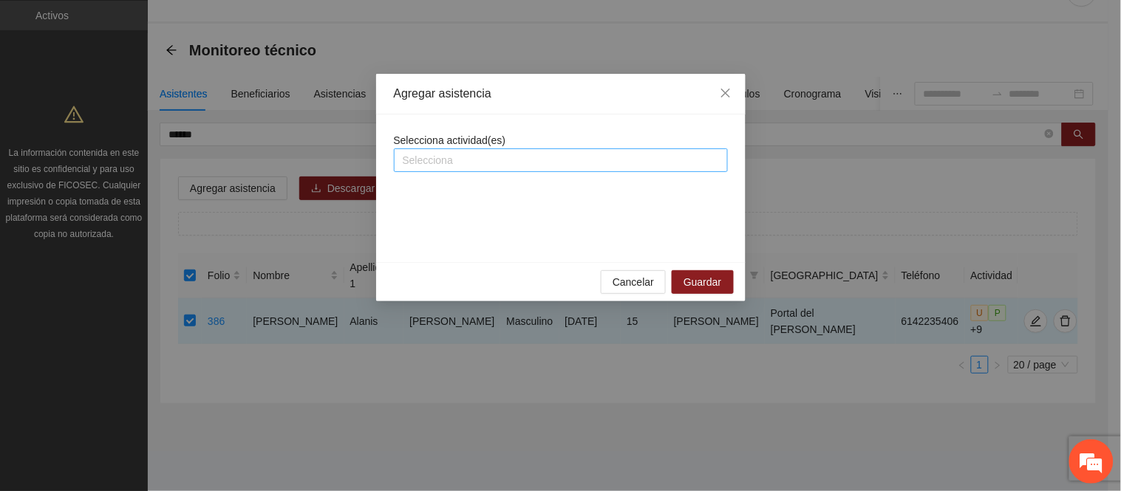
click at [449, 154] on div at bounding box center [560, 160] width 326 height 18
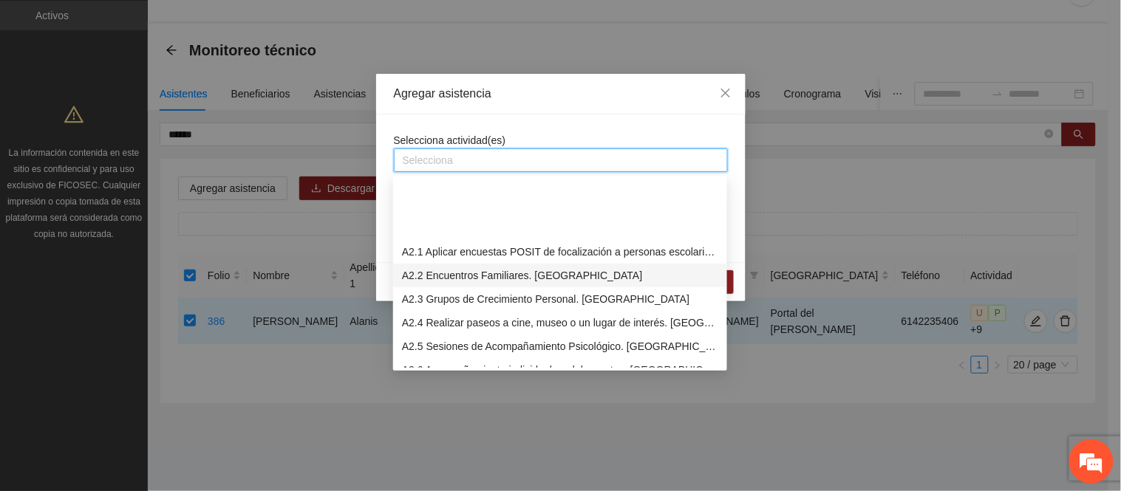
scroll to position [492, 0]
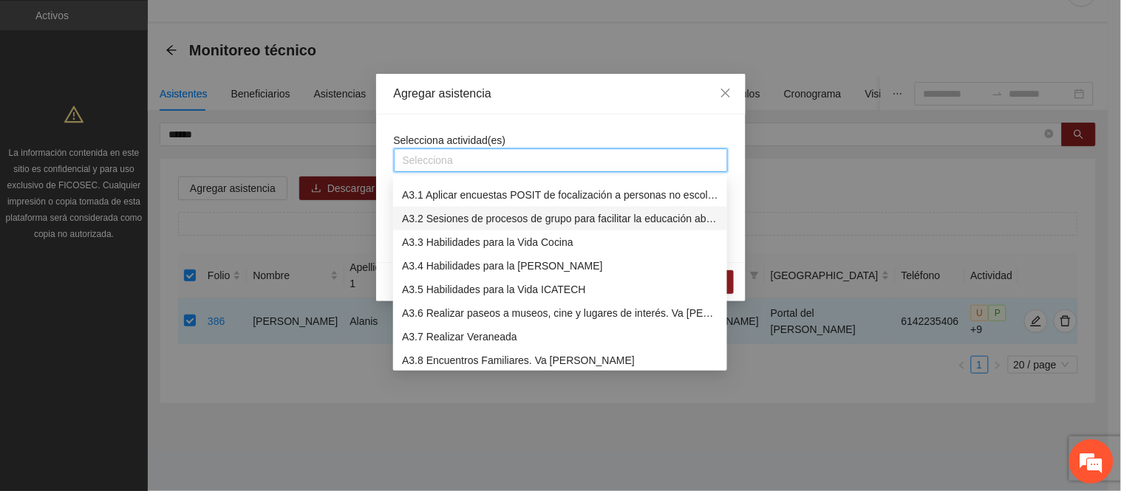
click at [426, 218] on div "A3.2 Sesiones de procesos de grupo para facilitar la educación abierta" at bounding box center [560, 219] width 316 height 16
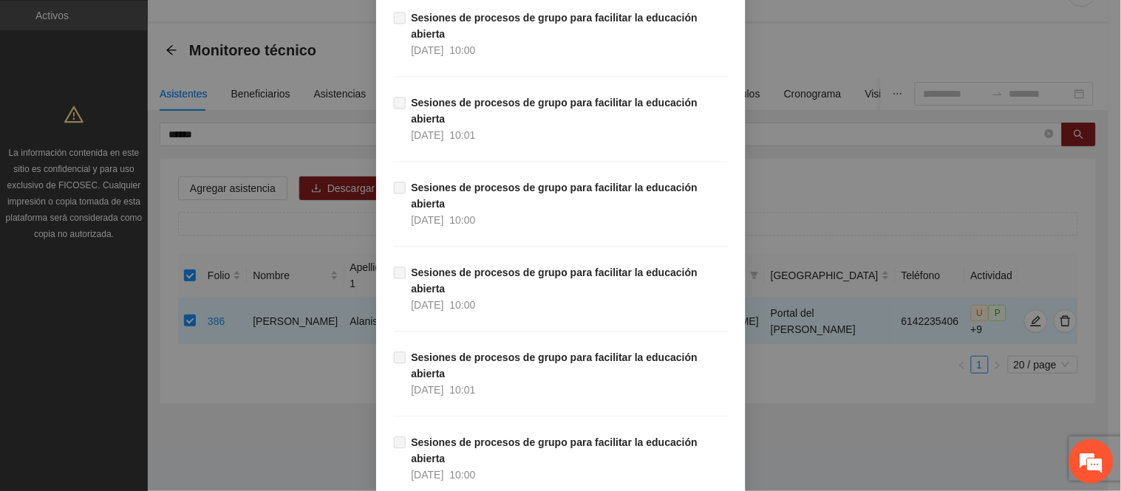
scroll to position [10618, 0]
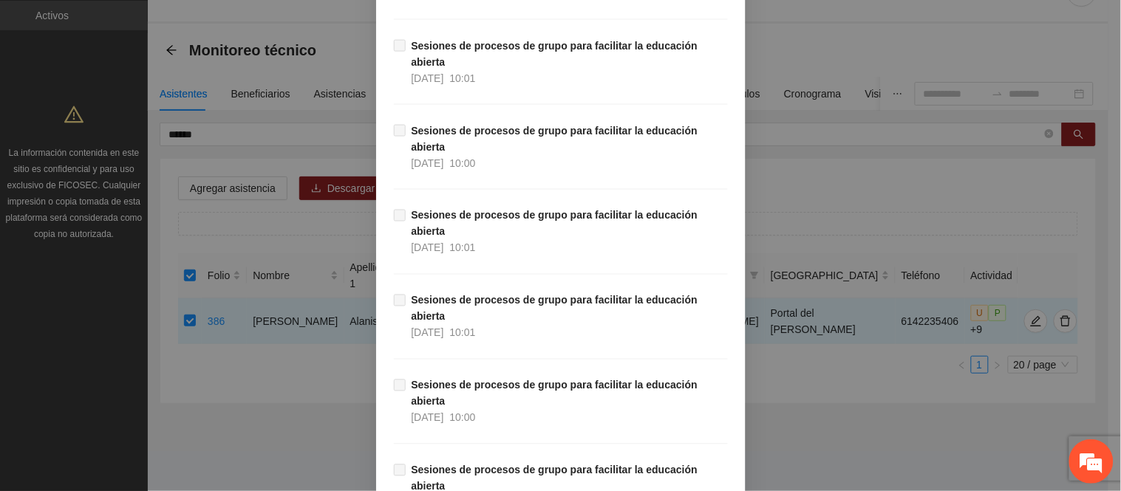
drag, startPoint x: 704, startPoint y: 451, endPoint x: 688, endPoint y: 437, distance: 22.0
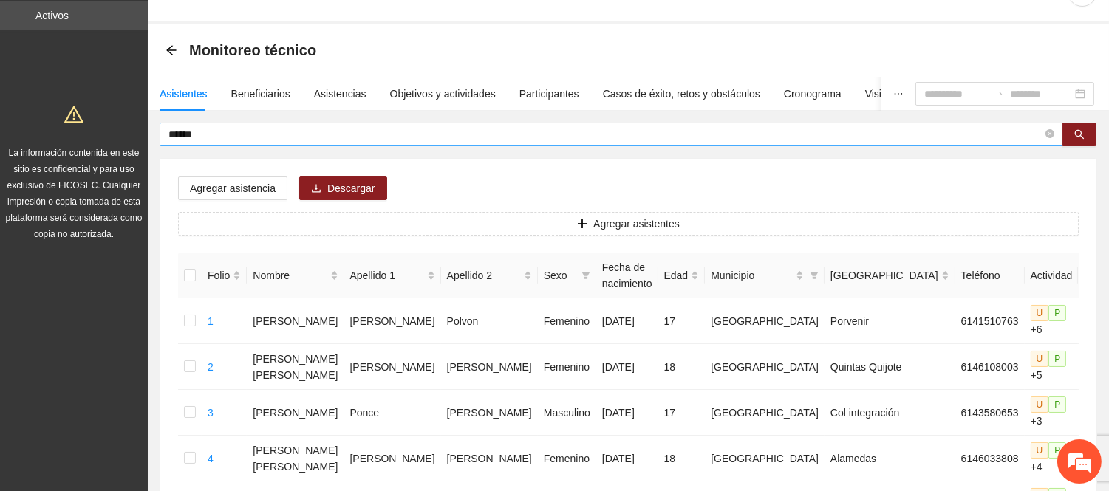
click at [236, 134] on input "******" at bounding box center [605, 134] width 874 height 16
type input "*"
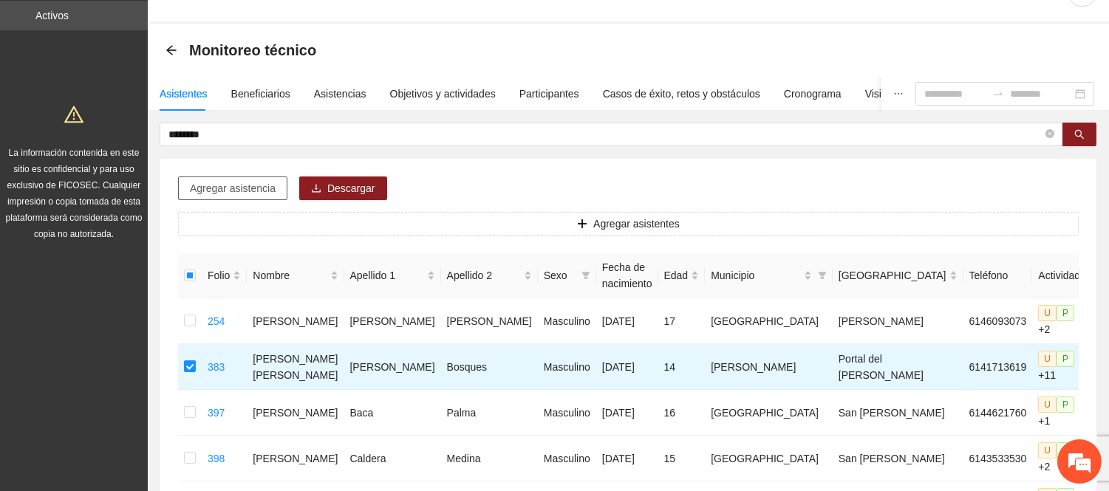
click at [251, 189] on span "Agregar asistencia" at bounding box center [233, 188] width 86 height 16
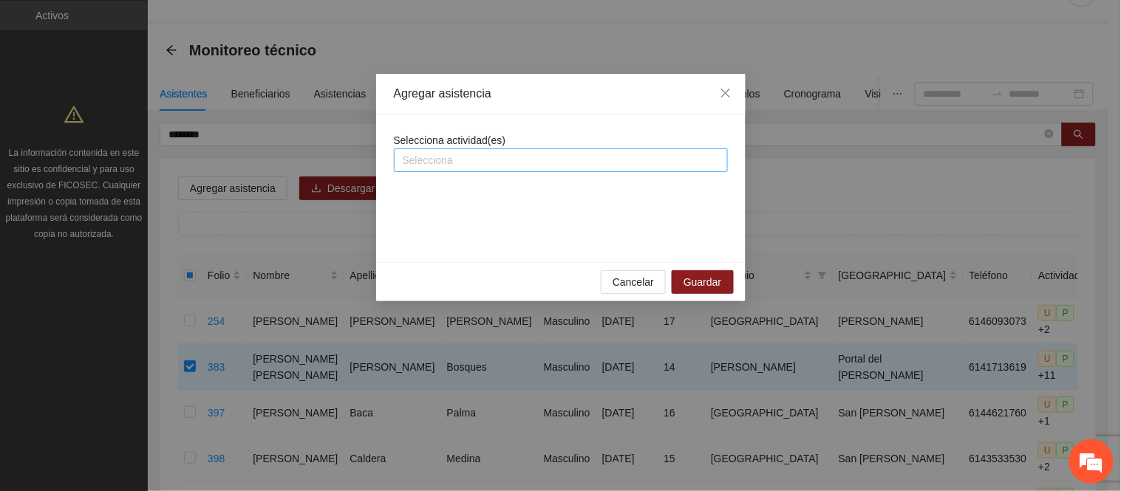
click at [425, 156] on div at bounding box center [560, 160] width 326 height 18
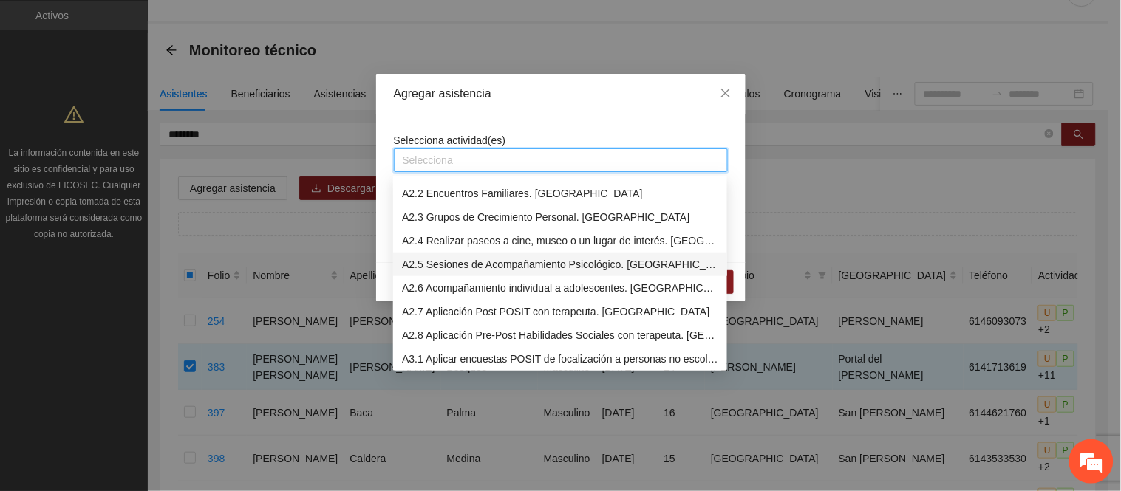
scroll to position [492, 0]
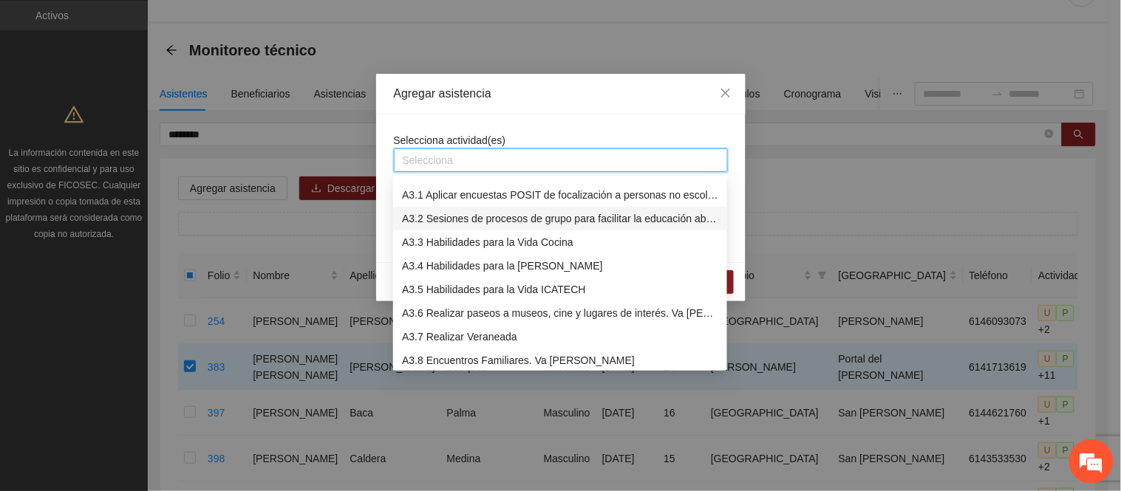
click at [444, 216] on div "A3.2 Sesiones de procesos de grupo para facilitar la educación abierta" at bounding box center [560, 219] width 316 height 16
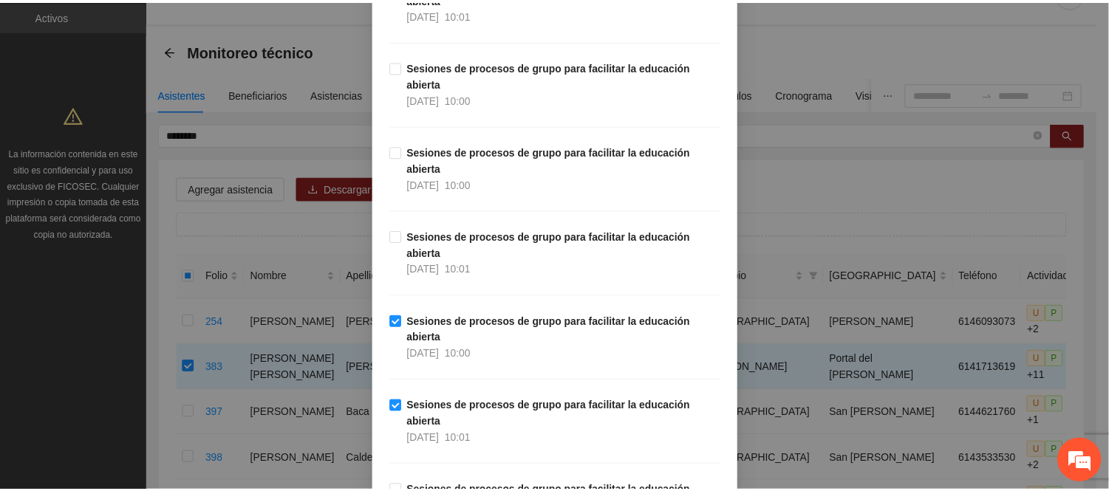
scroll to position [10618, 0]
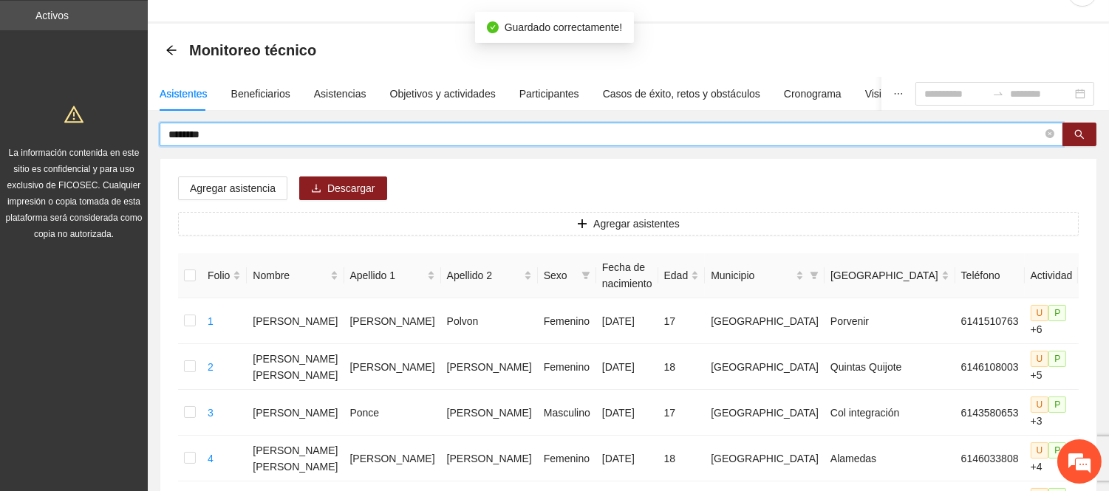
click at [239, 131] on input "********" at bounding box center [605, 134] width 874 height 16
type input "*"
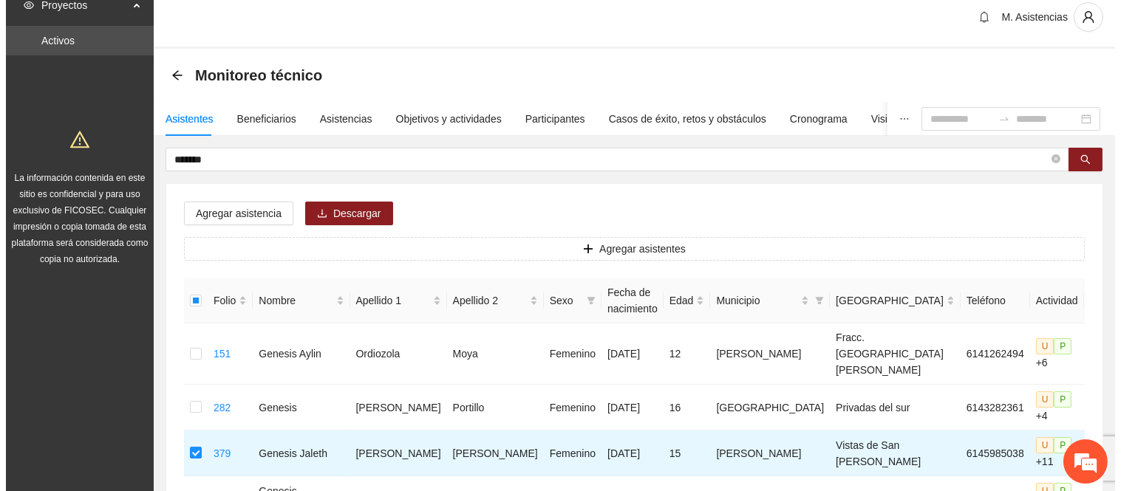
scroll to position [0, 0]
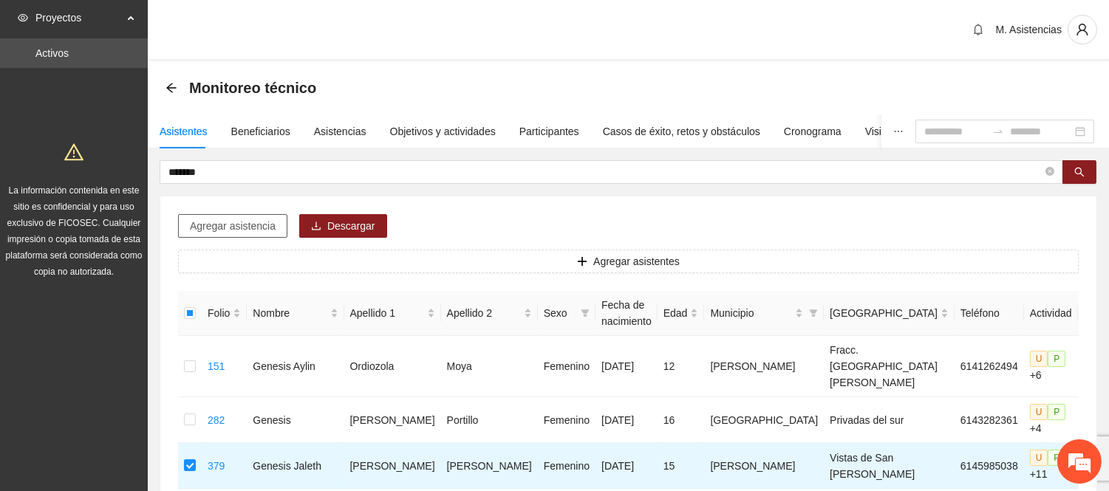
click at [239, 223] on span "Agregar asistencia" at bounding box center [233, 226] width 86 height 16
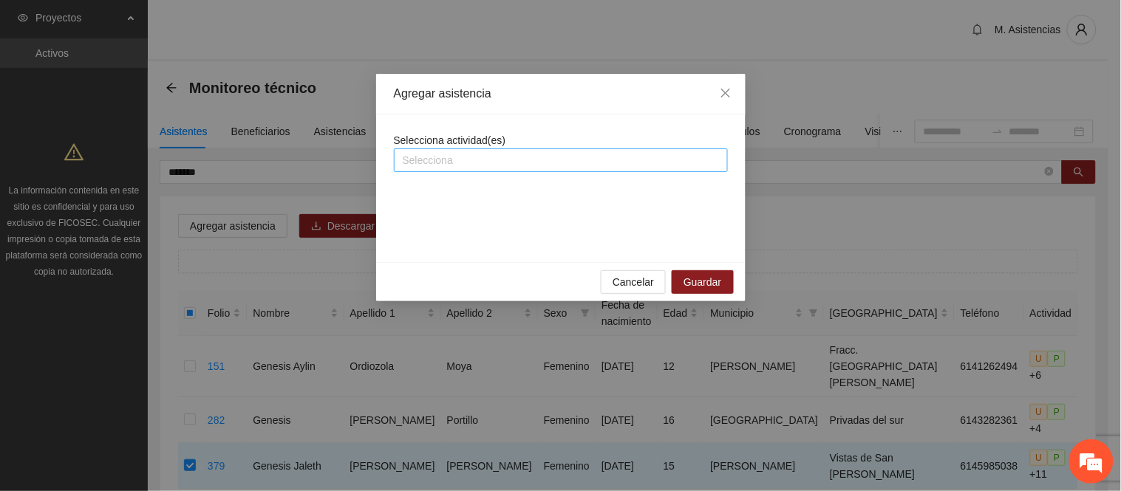
click at [445, 160] on div at bounding box center [560, 160] width 326 height 18
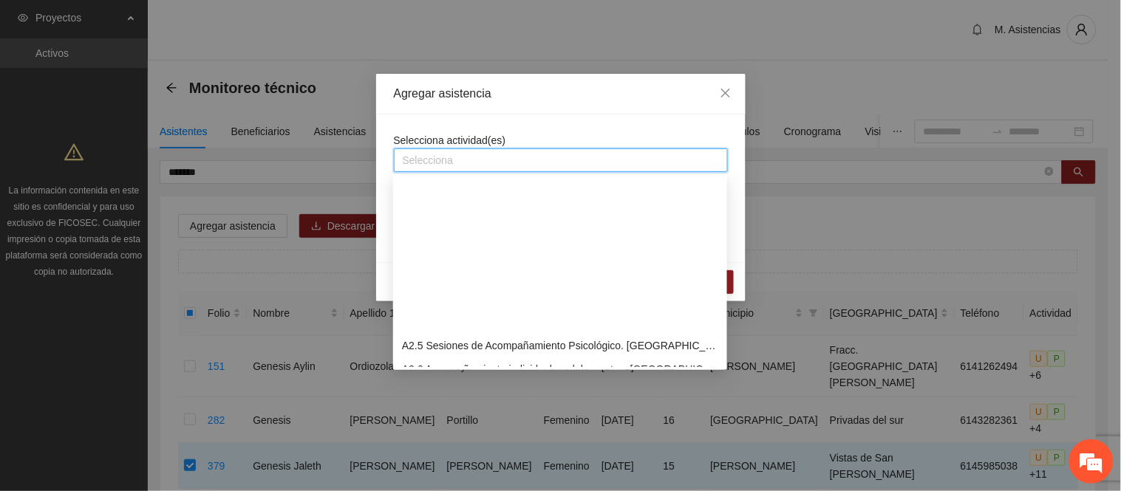
scroll to position [410, 0]
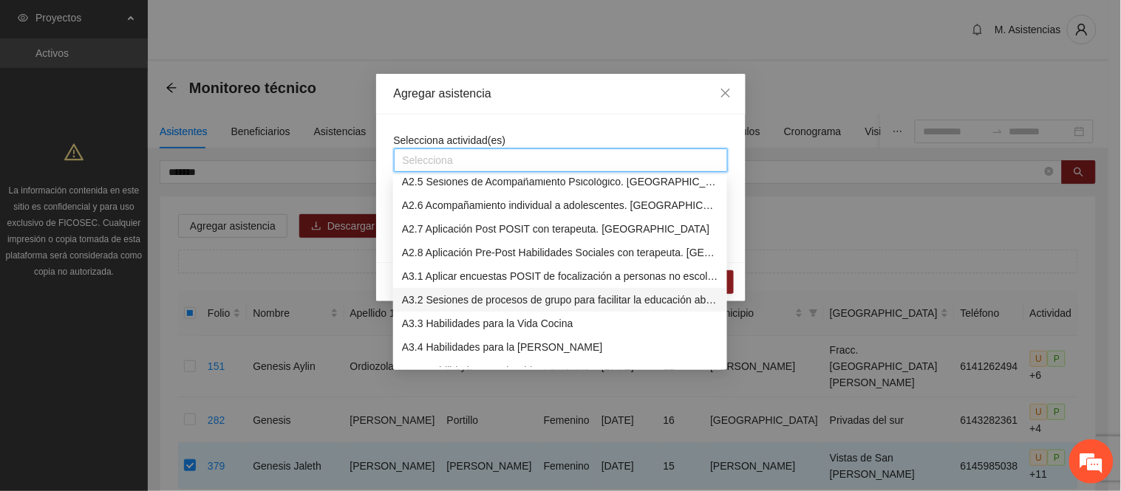
click at [451, 300] on div "A3.2 Sesiones de procesos de grupo para facilitar la educación abierta" at bounding box center [560, 300] width 316 height 16
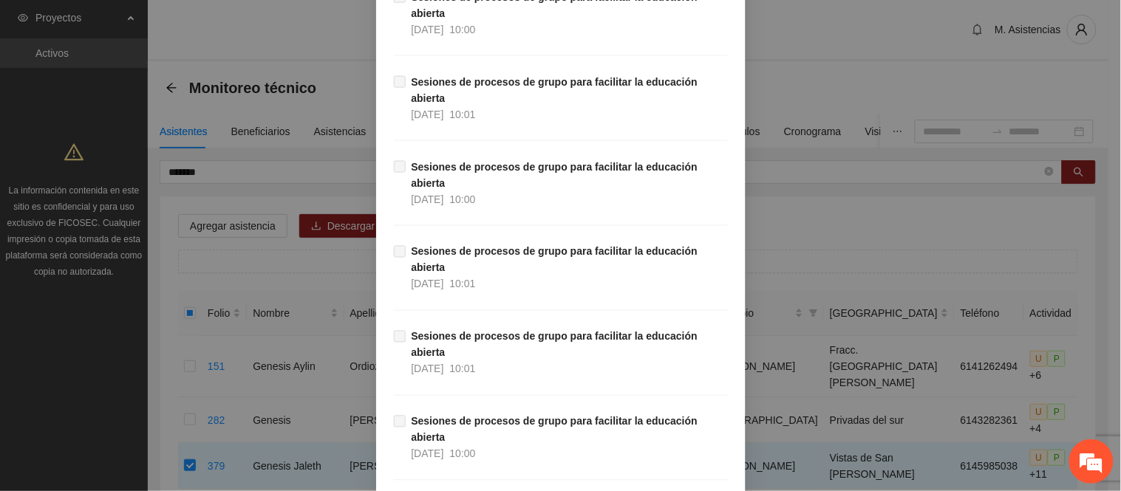
scroll to position [10650, 0]
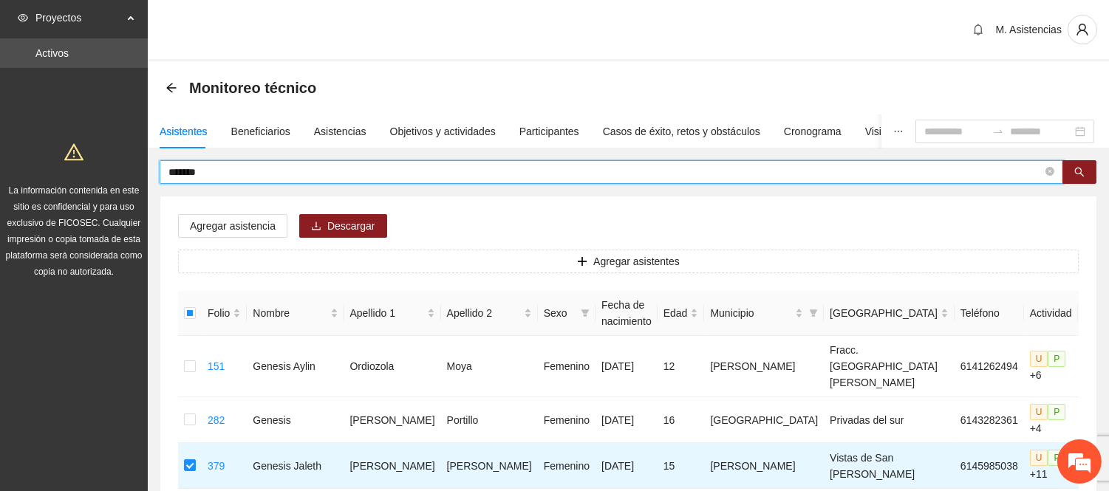
click at [256, 172] on input "*******" at bounding box center [605, 172] width 874 height 16
type input "*"
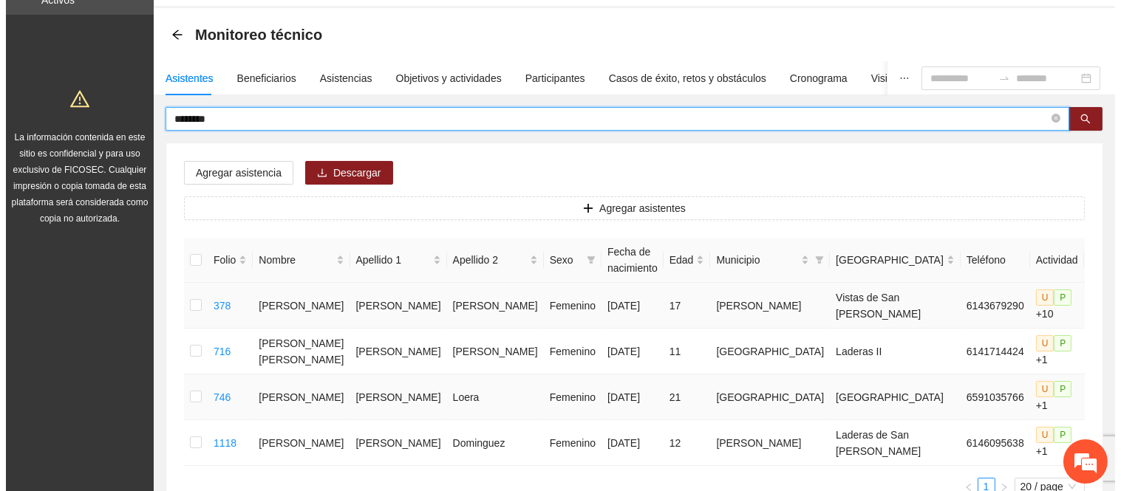
scroll to position [82, 0]
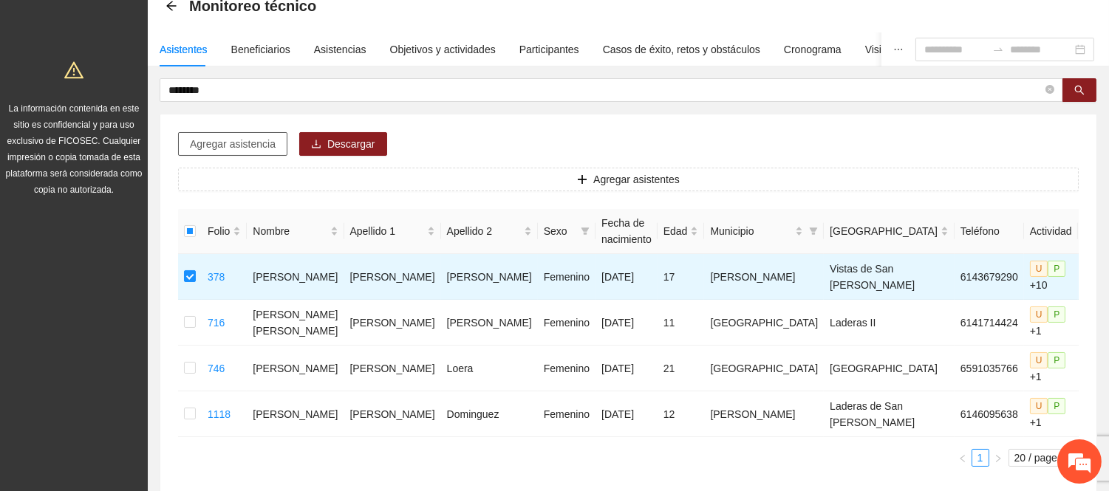
click at [249, 138] on span "Agregar asistencia" at bounding box center [233, 144] width 86 height 16
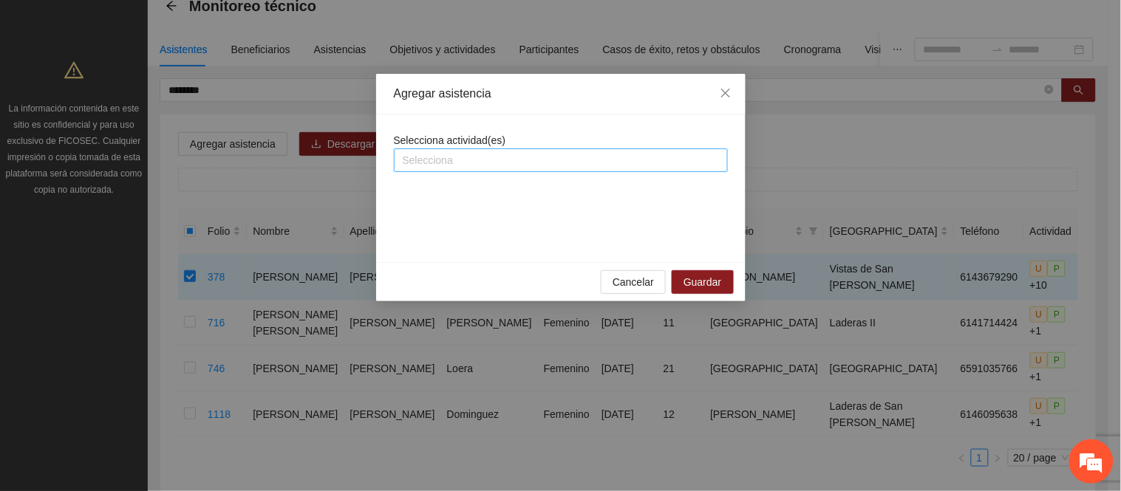
click at [512, 157] on div at bounding box center [560, 160] width 326 height 18
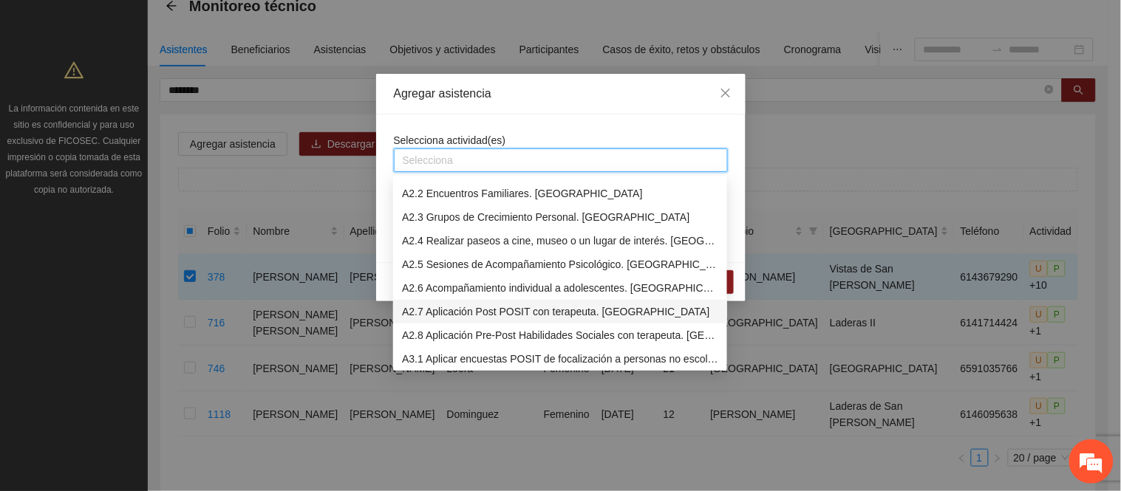
scroll to position [492, 0]
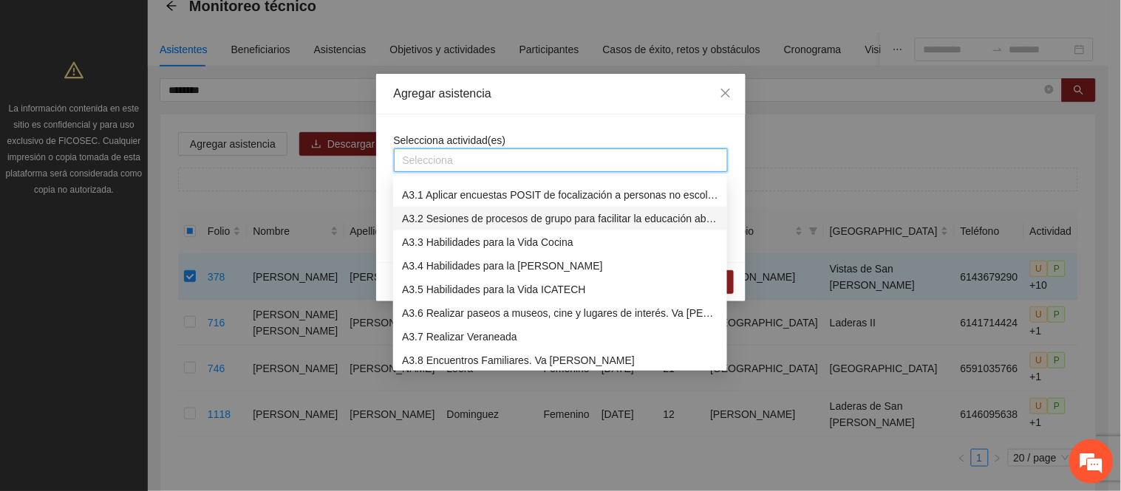
click at [444, 216] on div "A3.2 Sesiones de procesos de grupo para facilitar la educación abierta" at bounding box center [560, 219] width 316 height 16
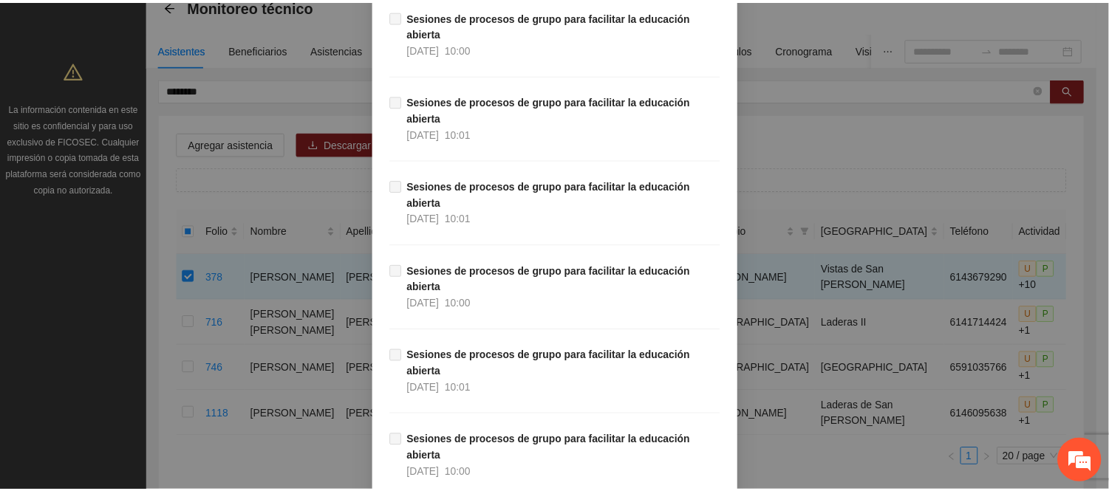
scroll to position [10618, 0]
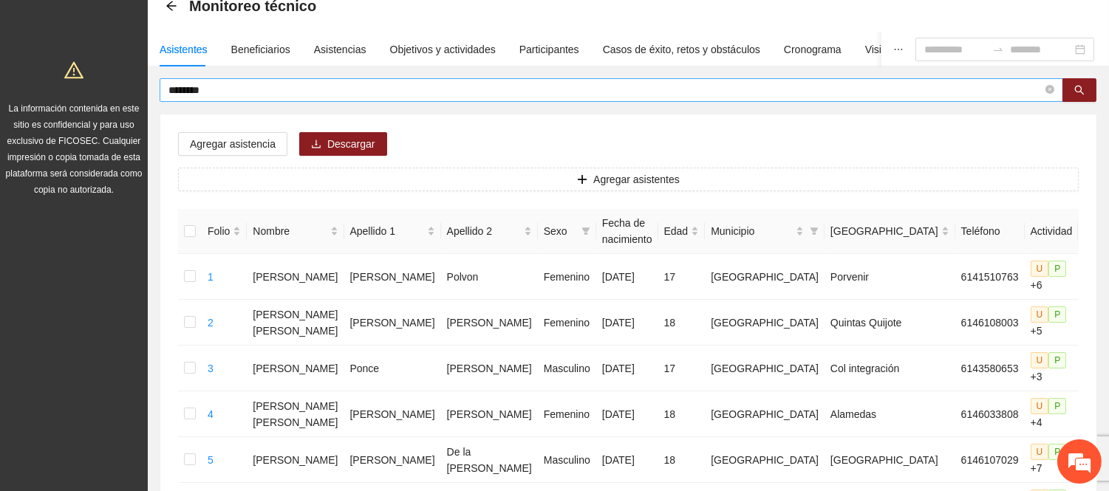
click at [214, 89] on input "********" at bounding box center [605, 90] width 874 height 16
type input "*"
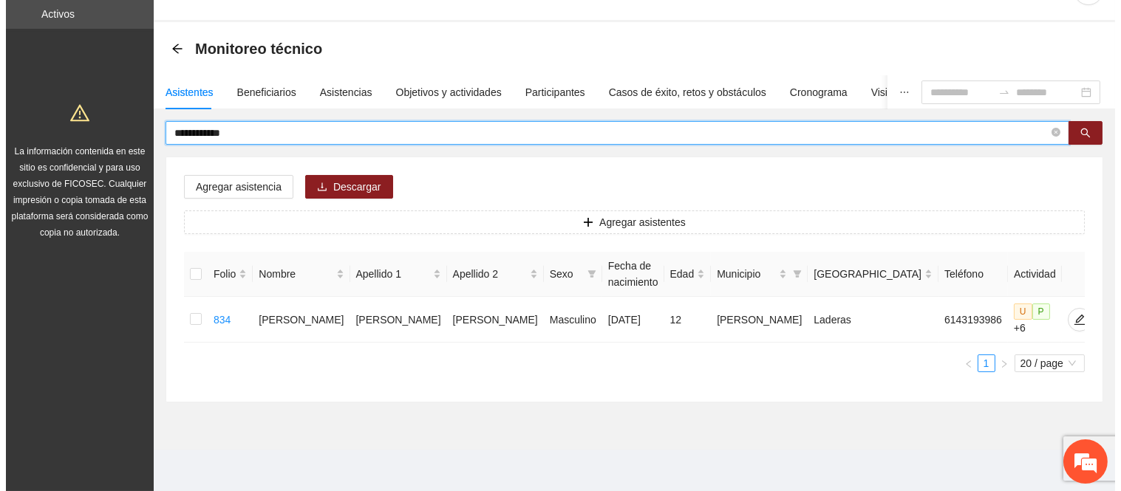
scroll to position [28, 0]
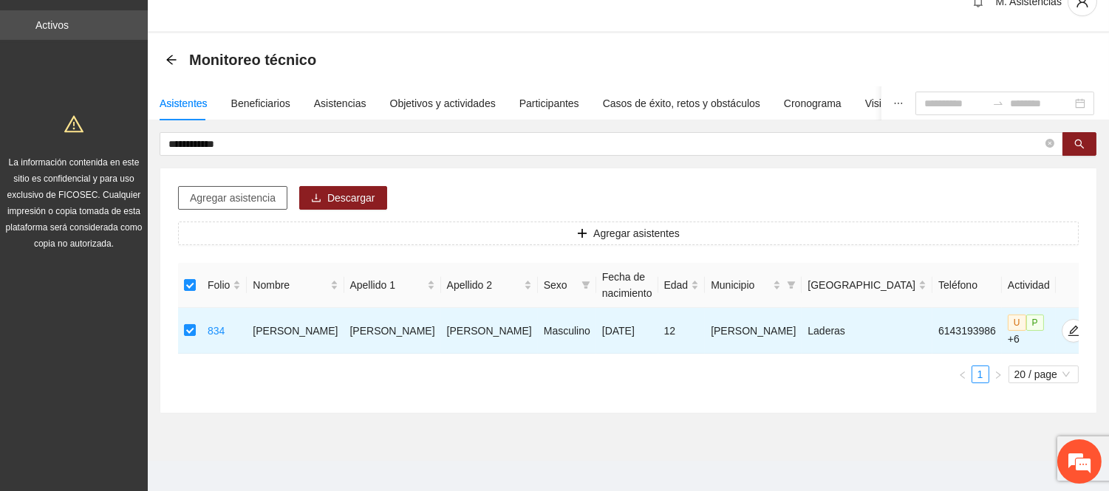
click at [212, 201] on span "Agregar asistencia" at bounding box center [233, 198] width 86 height 16
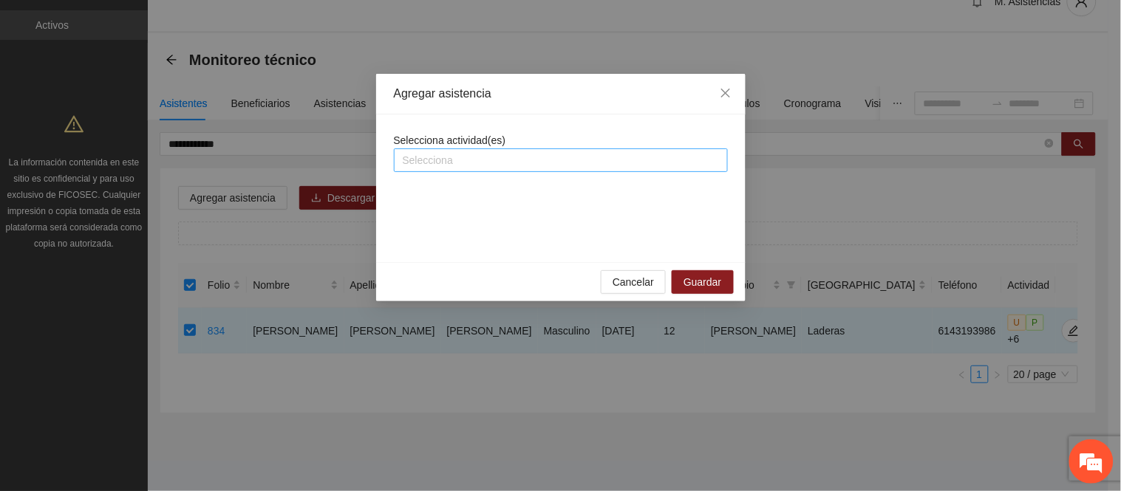
click at [473, 166] on div at bounding box center [560, 160] width 326 height 18
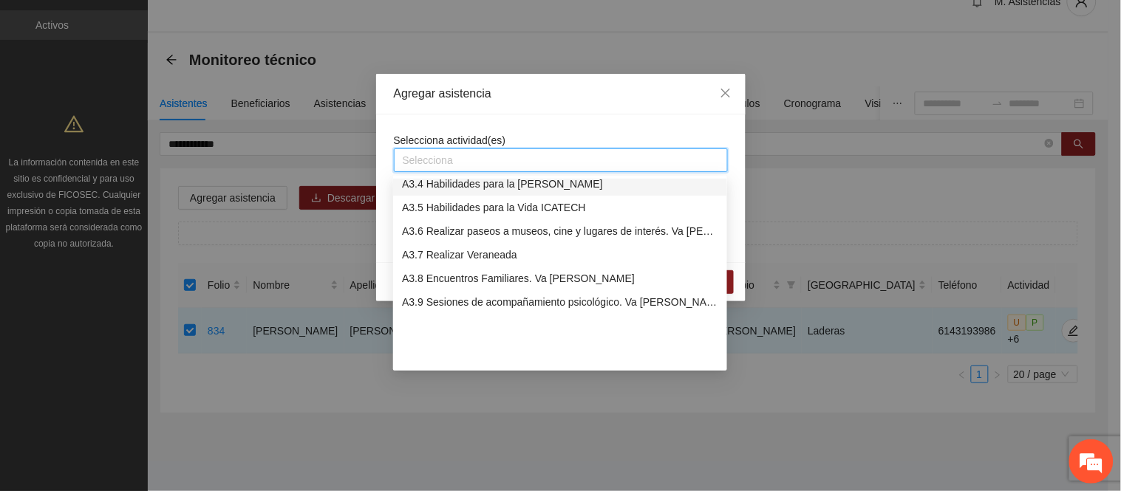
scroll to position [492, 0]
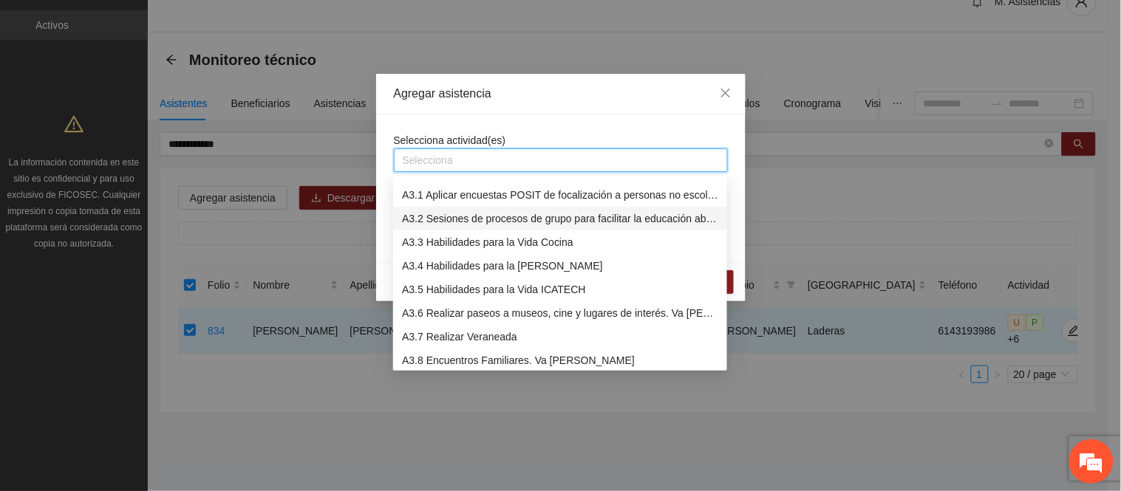
click at [447, 216] on div "A3.2 Sesiones de procesos de grupo para facilitar la educación abierta" at bounding box center [560, 219] width 316 height 16
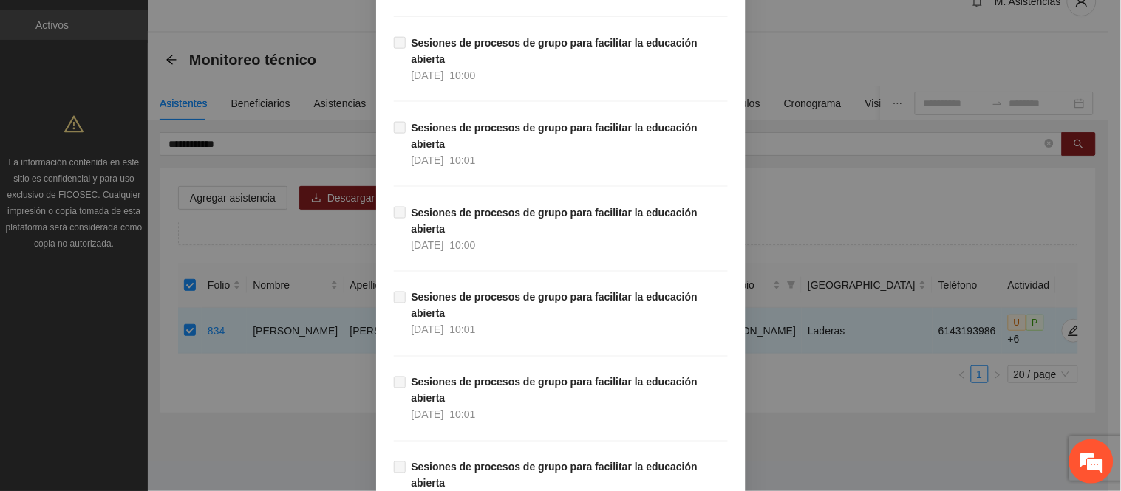
scroll to position [10618, 0]
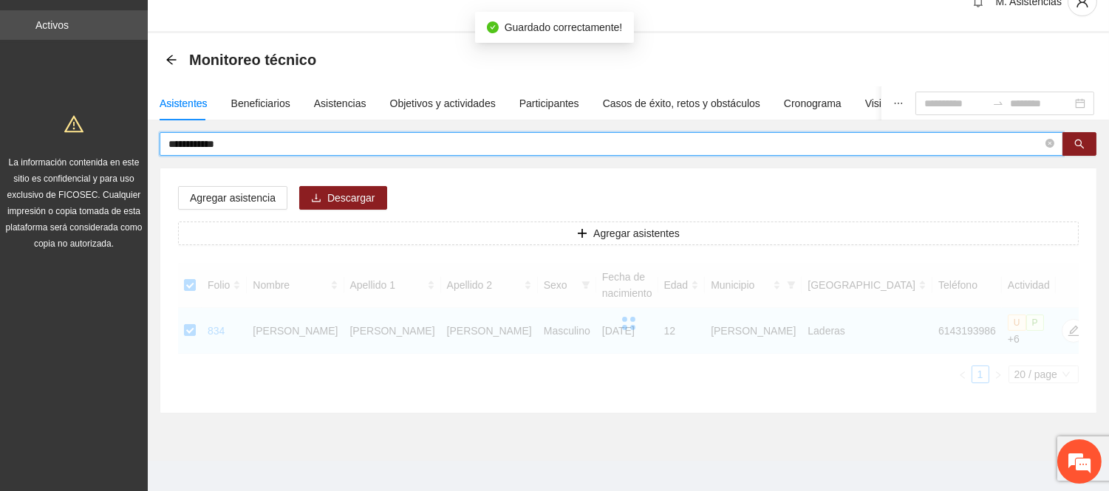
click at [242, 143] on input "**********" at bounding box center [605, 144] width 874 height 16
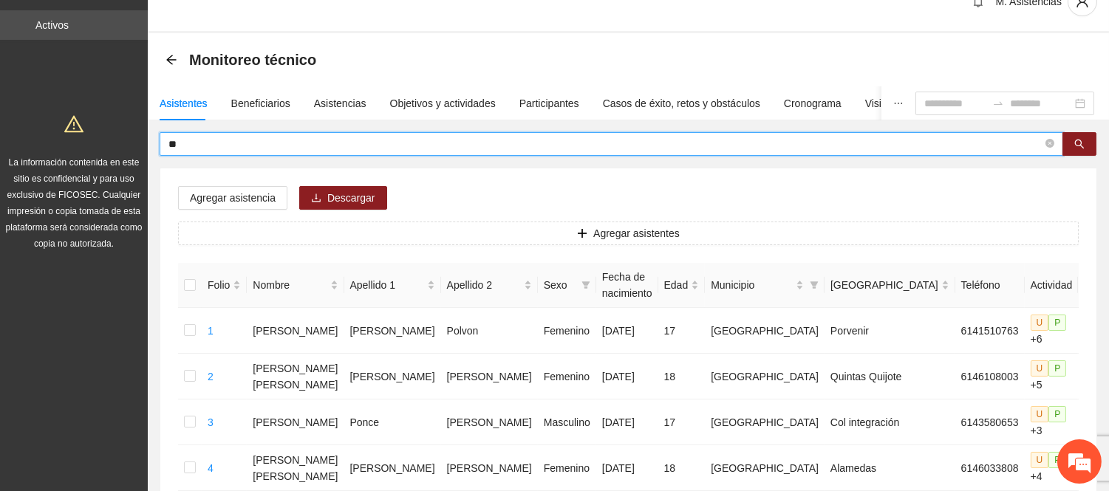
type input "*"
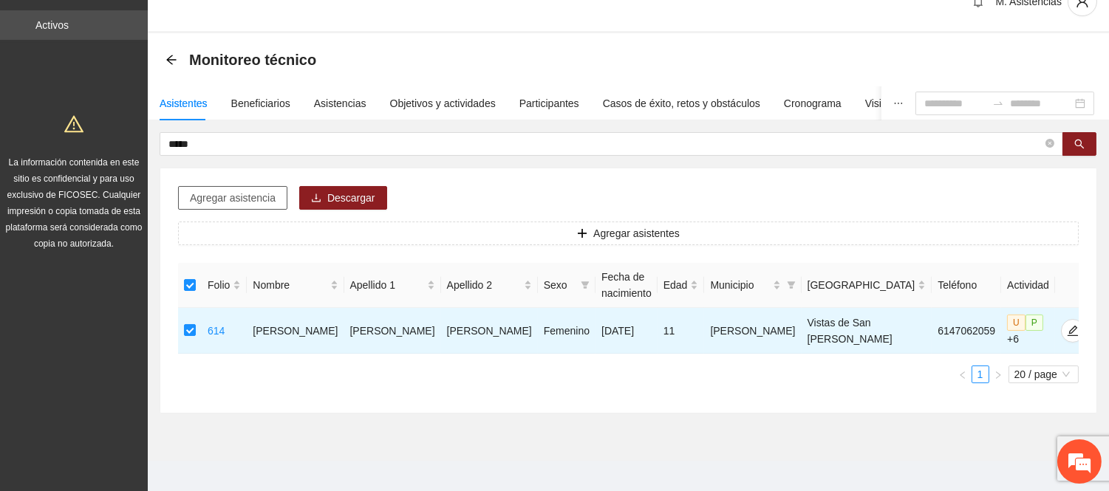
click at [253, 190] on span "Agregar asistencia" at bounding box center [233, 198] width 86 height 16
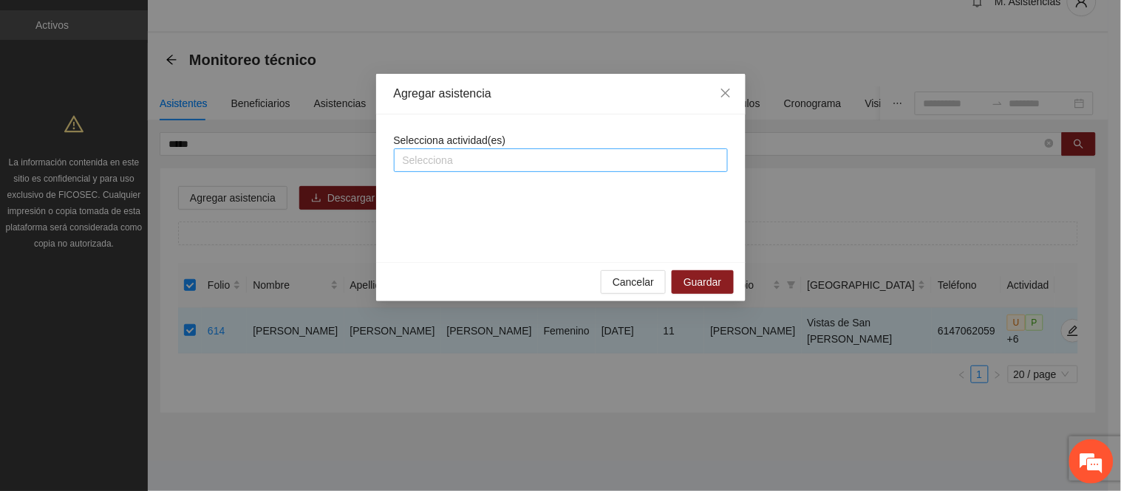
click at [482, 153] on div at bounding box center [560, 160] width 326 height 18
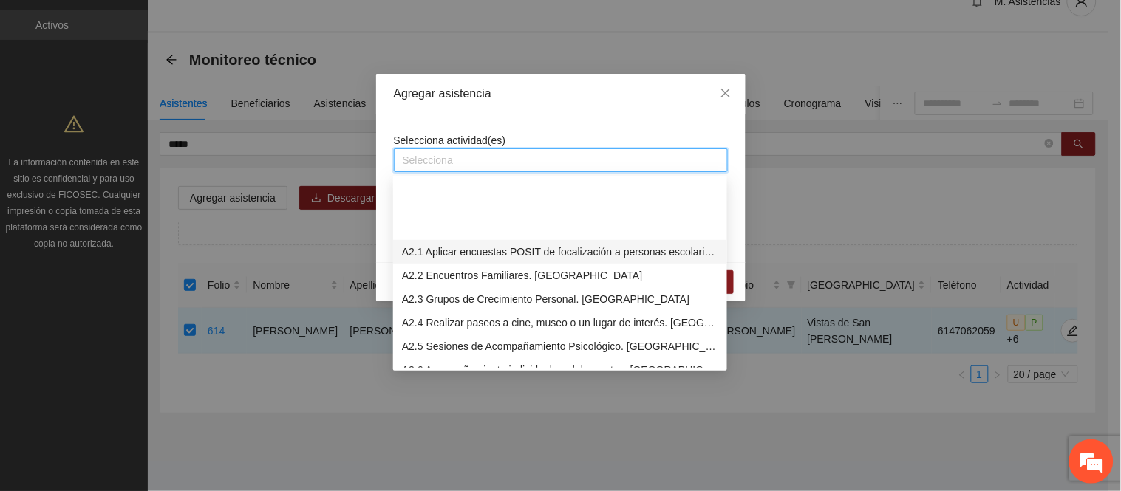
scroll to position [492, 0]
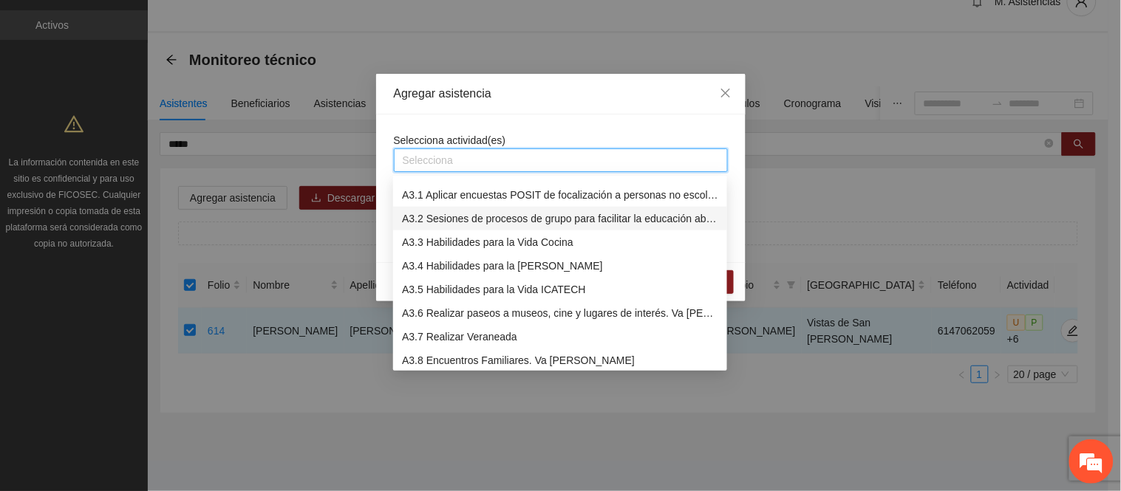
click at [434, 217] on div "A3.2 Sesiones de procesos de grupo para facilitar la educación abierta" at bounding box center [560, 219] width 316 height 16
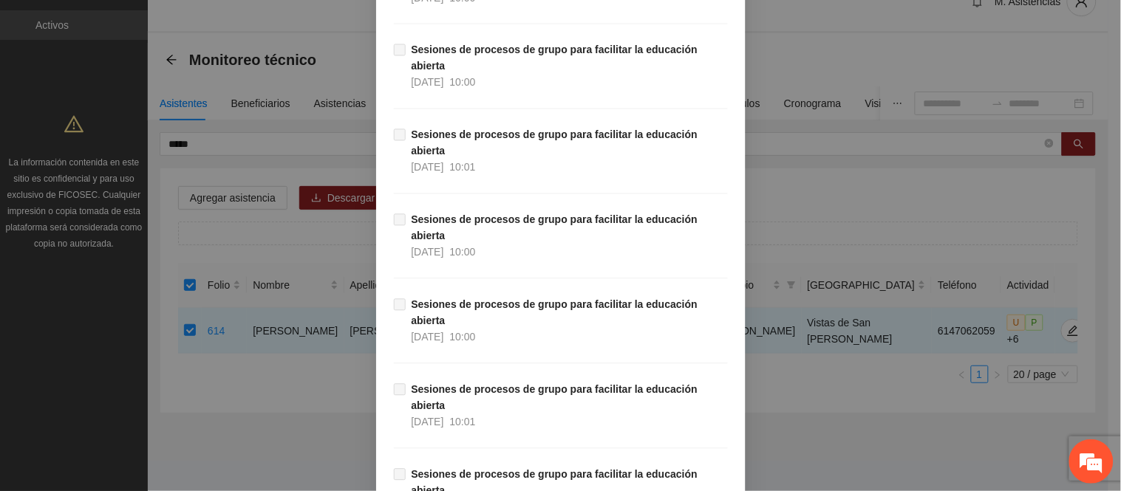
scroll to position [10618, 0]
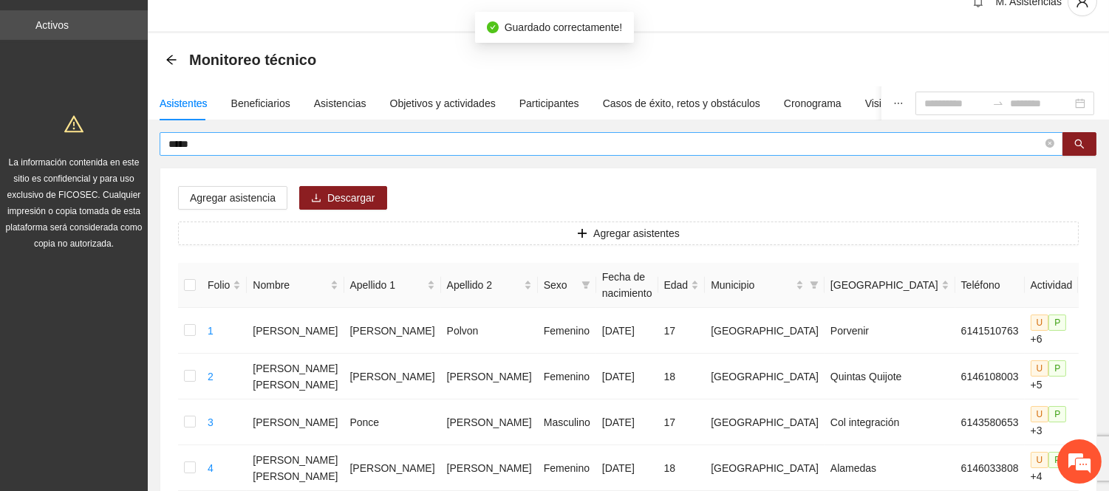
click at [212, 146] on input "*****" at bounding box center [605, 144] width 874 height 16
type input "*"
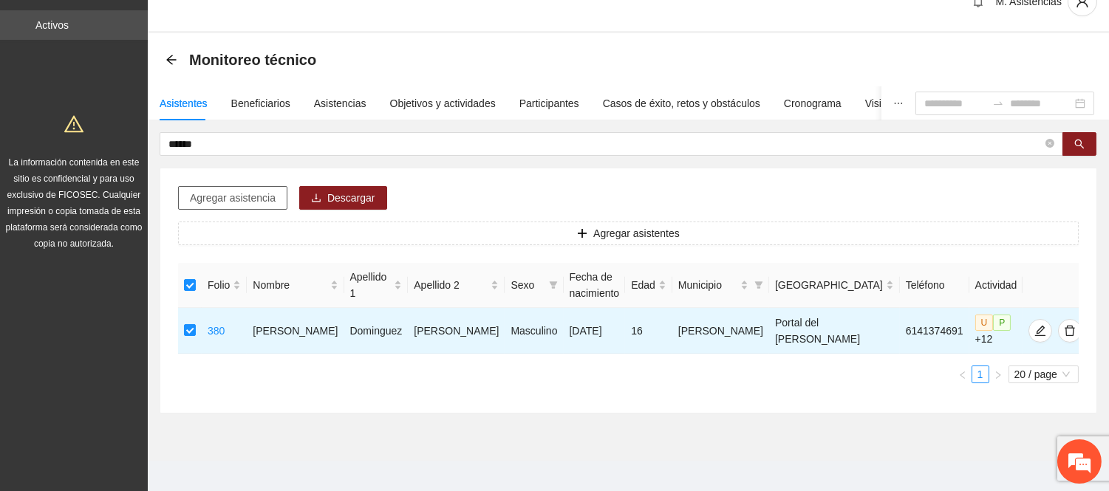
click at [239, 198] on span "Agregar asistencia" at bounding box center [233, 198] width 86 height 16
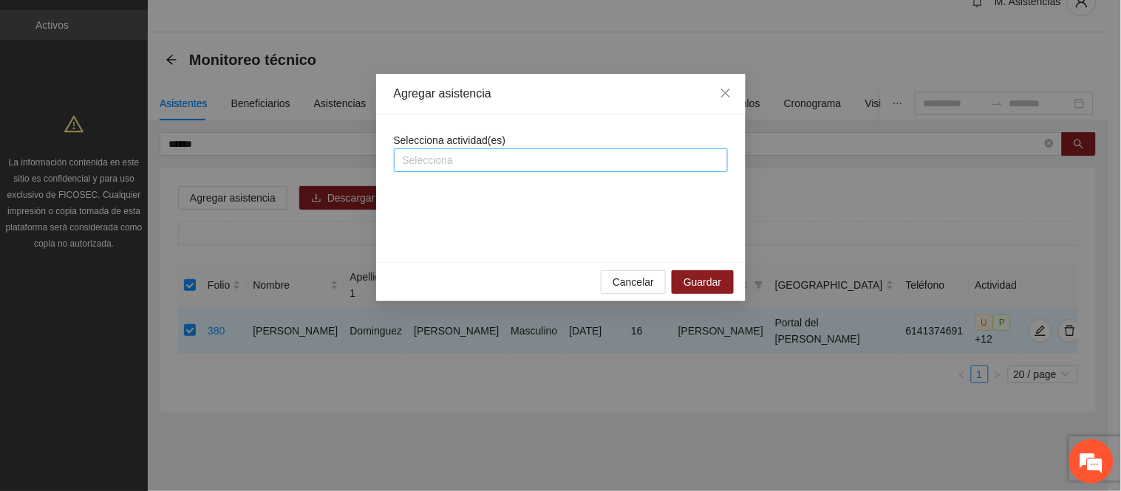
click at [485, 160] on div at bounding box center [560, 160] width 326 height 18
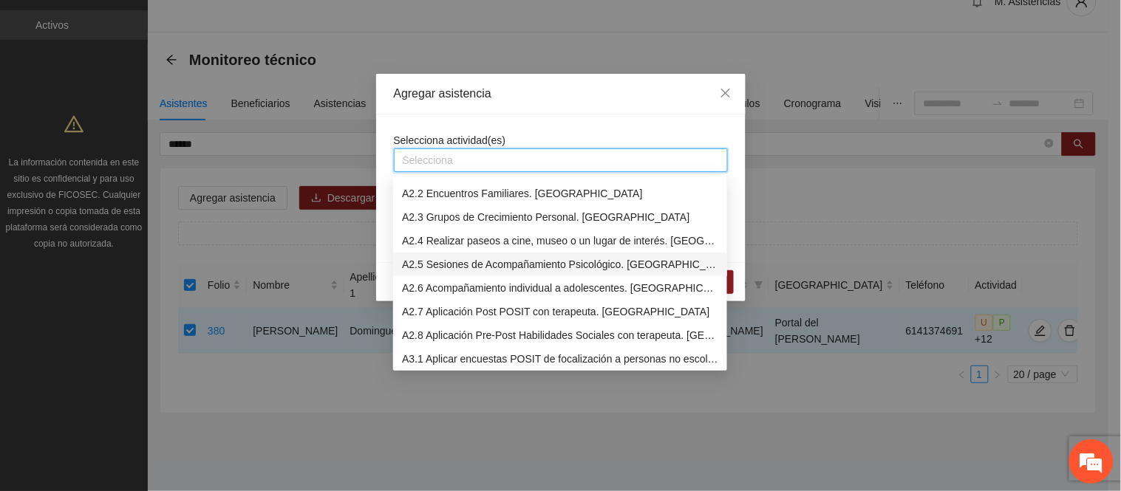
scroll to position [410, 0]
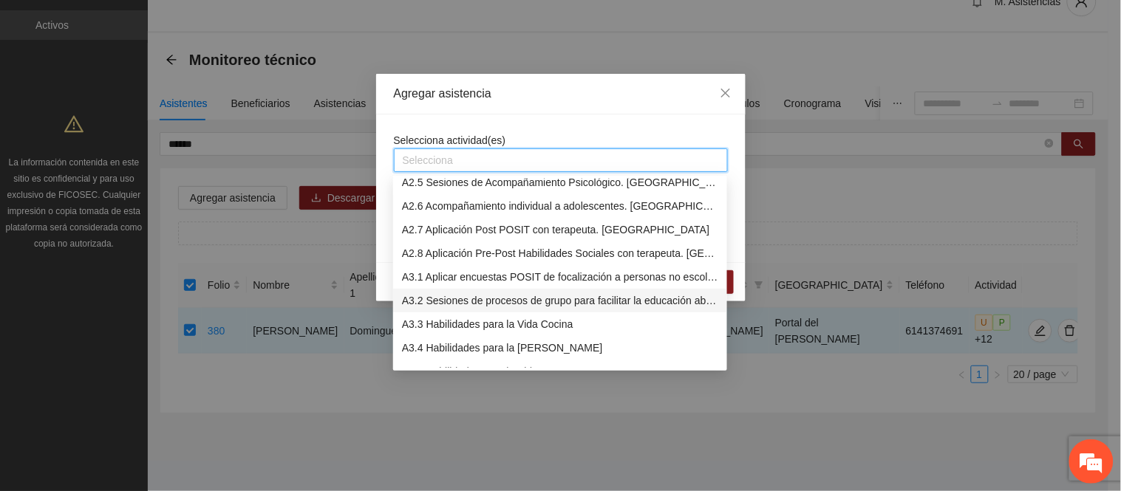
click at [451, 298] on div "A3.2 Sesiones de procesos de grupo para facilitar la educación abierta" at bounding box center [560, 301] width 316 height 16
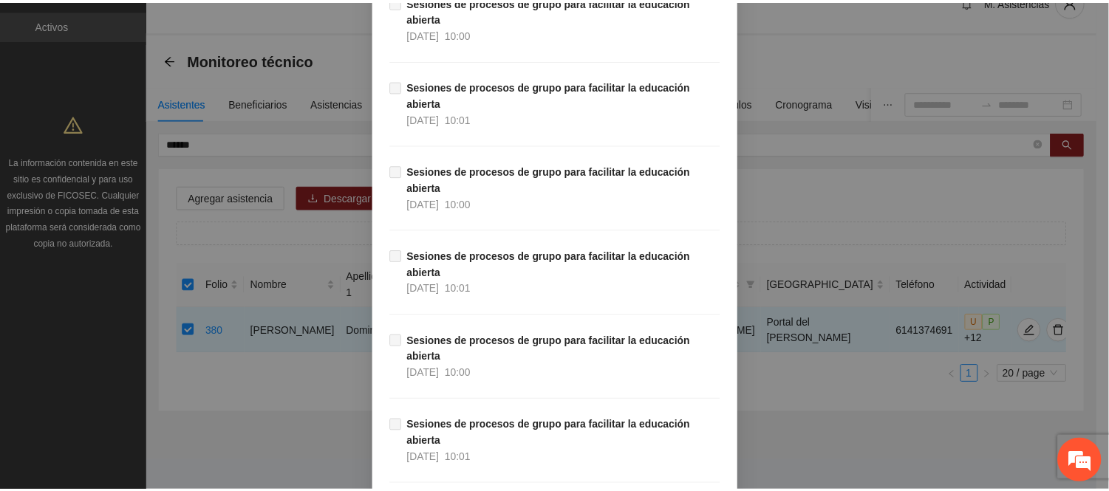
scroll to position [10618, 0]
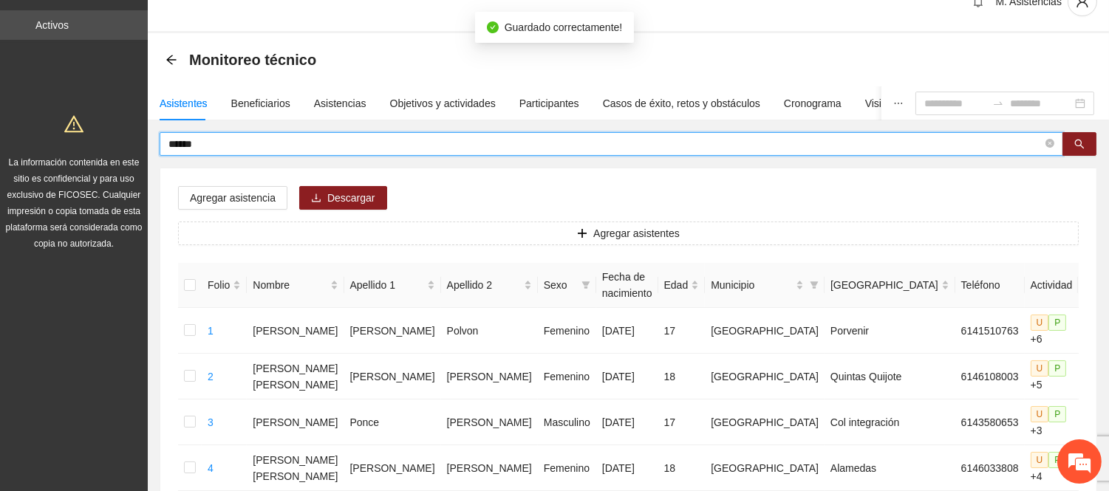
click at [212, 144] on input "******" at bounding box center [605, 144] width 874 height 16
type input "*"
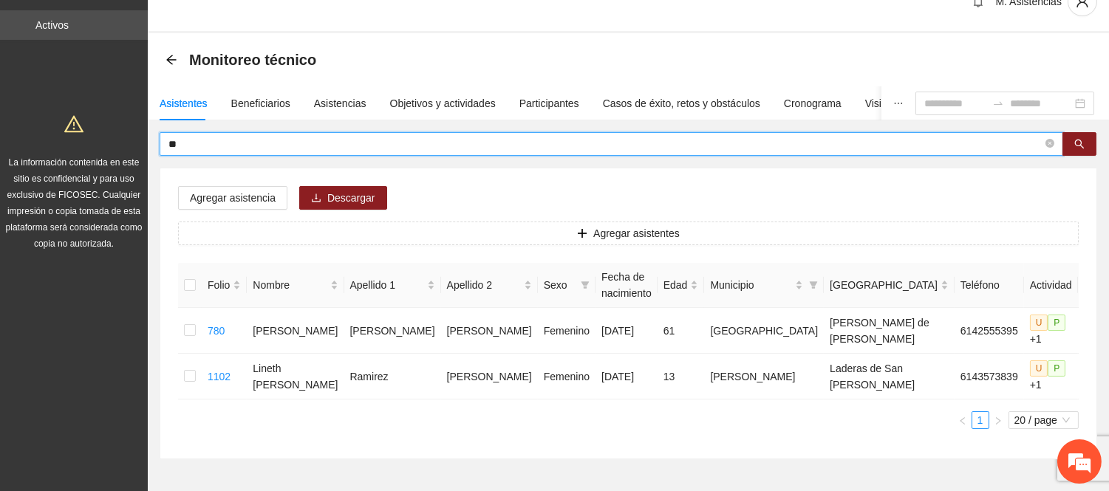
type input "*"
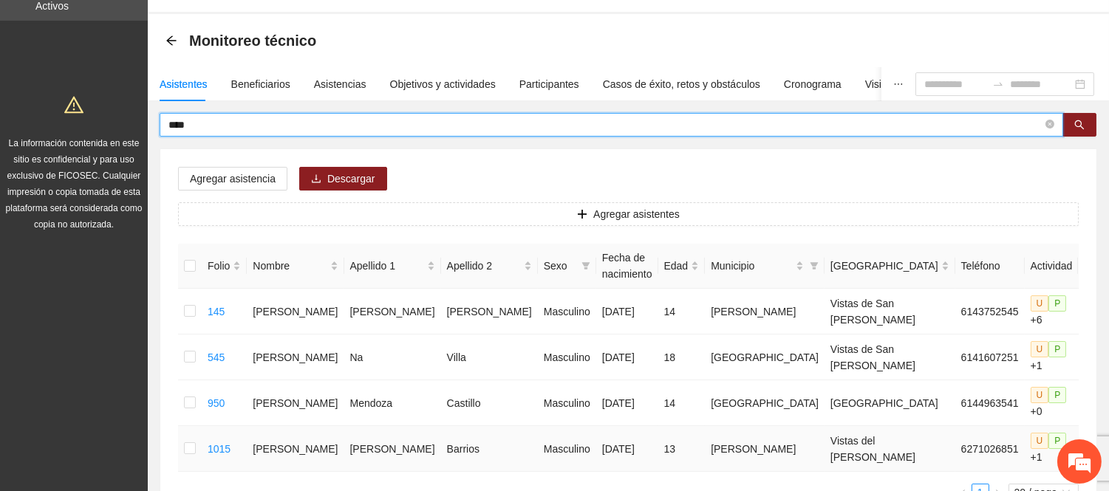
scroll to position [41, 0]
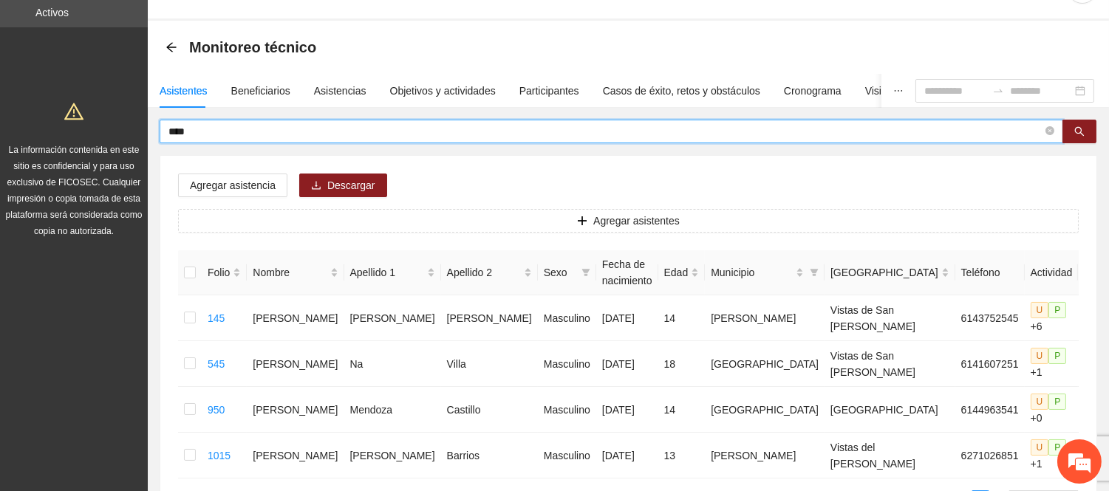
click at [205, 134] on input "****" at bounding box center [605, 131] width 874 height 16
type input "*"
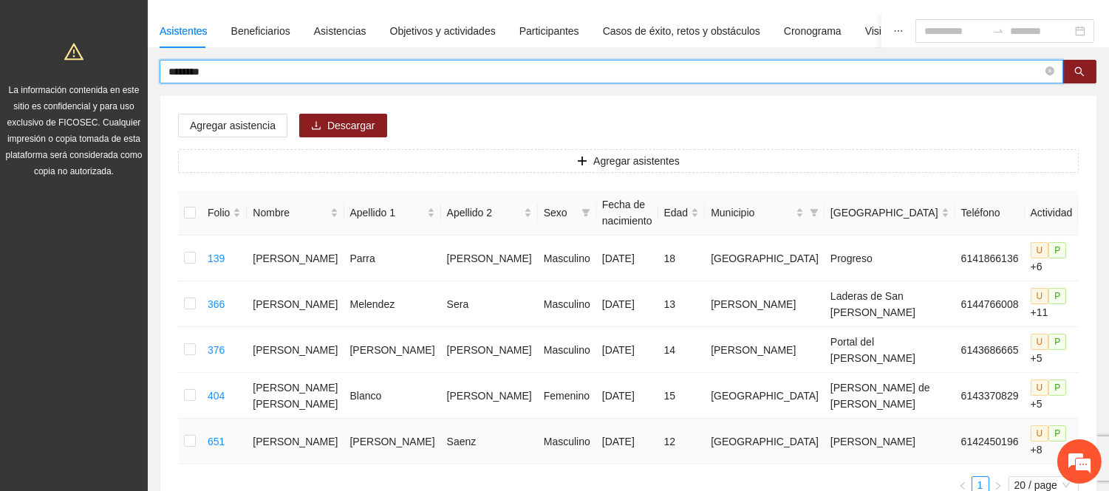
scroll to position [0, 0]
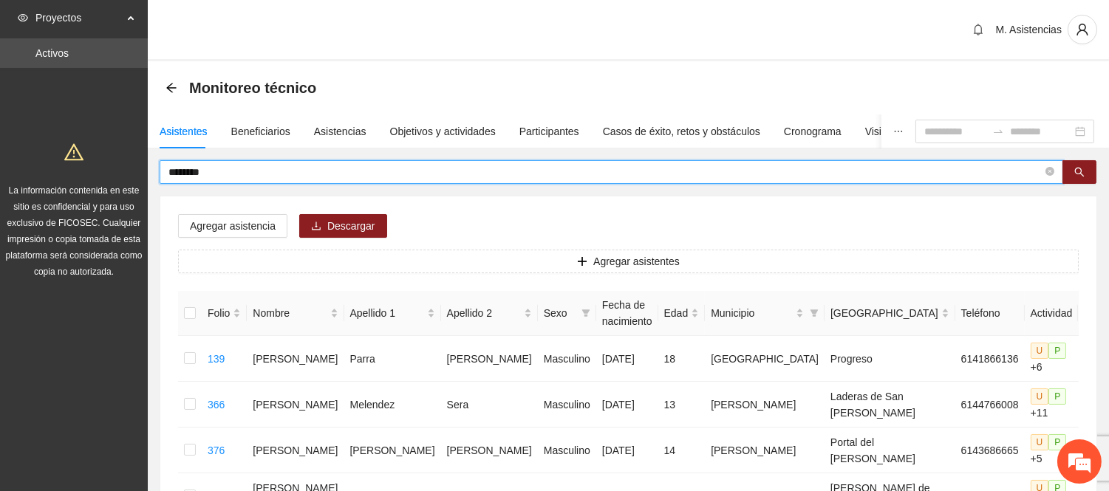
click at [242, 170] on input "********" at bounding box center [605, 172] width 874 height 16
type input "*"
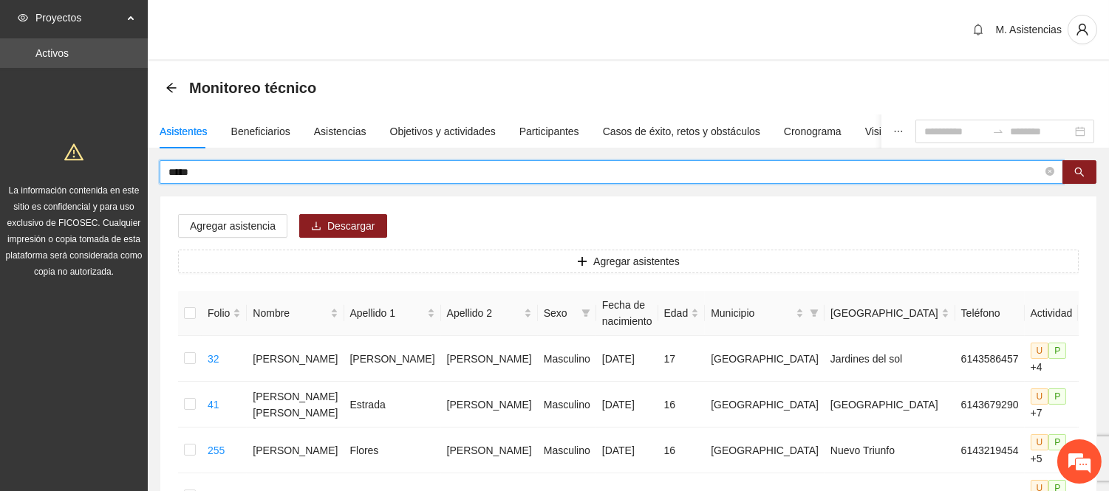
click at [238, 168] on input "*****" at bounding box center [605, 172] width 874 height 16
type input "*"
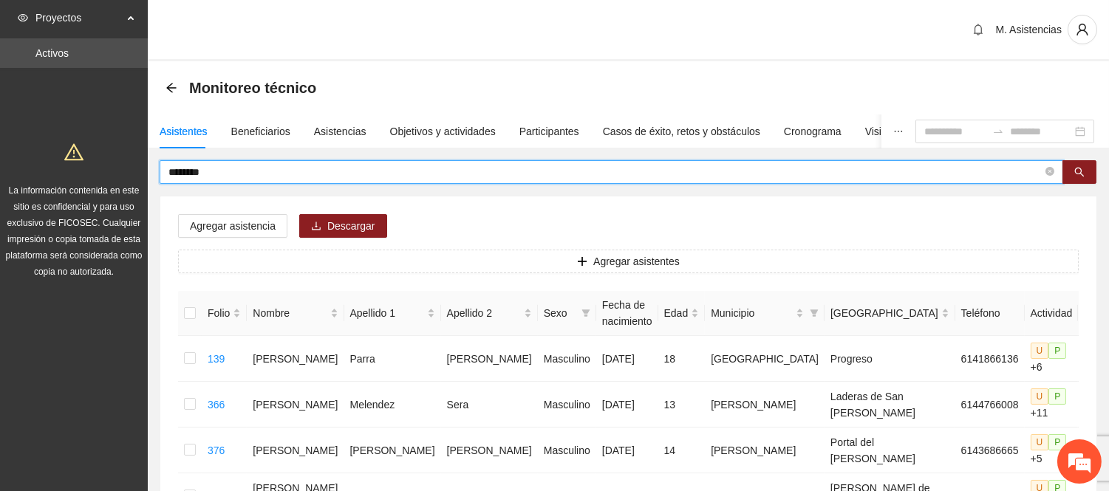
click at [226, 166] on input "********" at bounding box center [605, 172] width 874 height 16
type input "*"
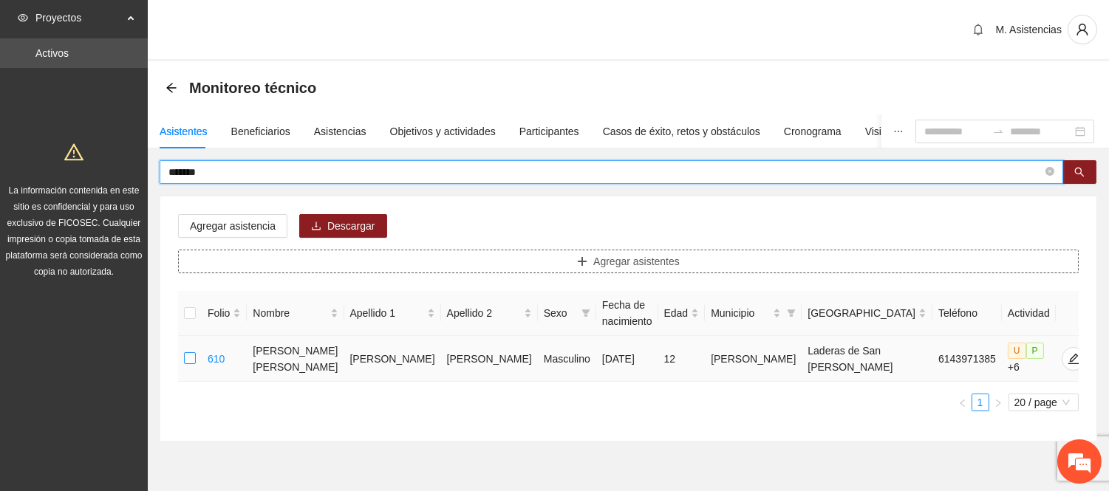
click at [190, 359] on label at bounding box center [190, 359] width 12 height 16
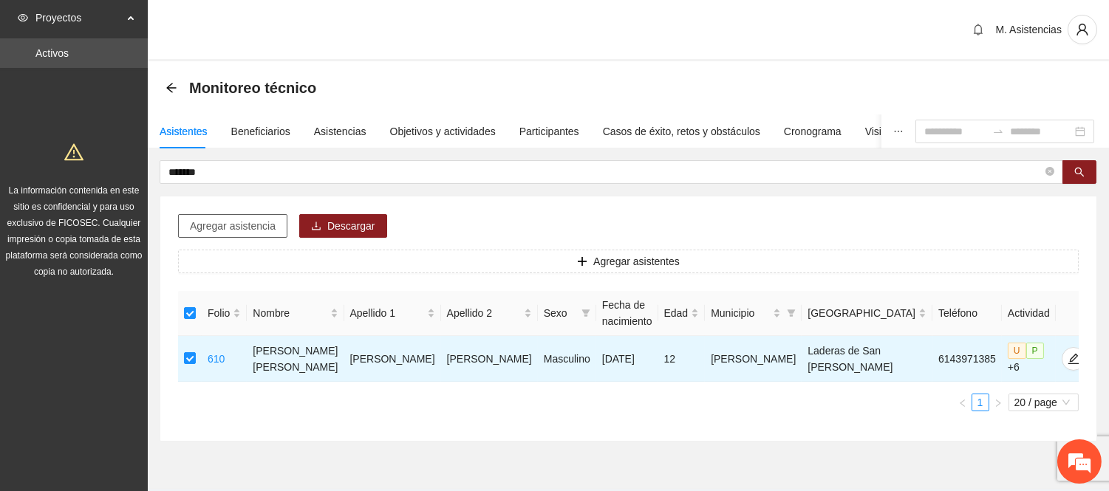
click at [238, 230] on span "Agregar asistencia" at bounding box center [233, 226] width 86 height 16
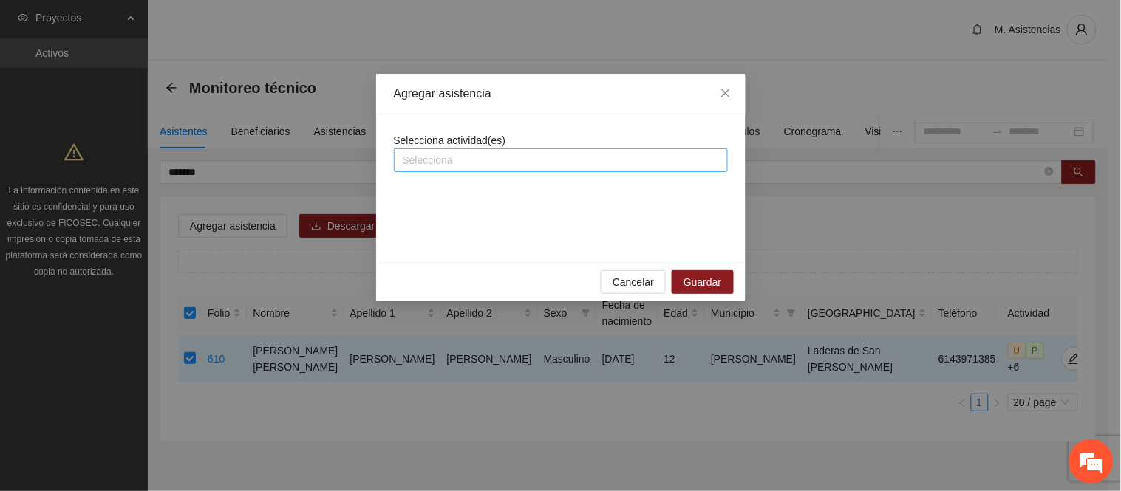
click at [464, 157] on div at bounding box center [560, 160] width 326 height 18
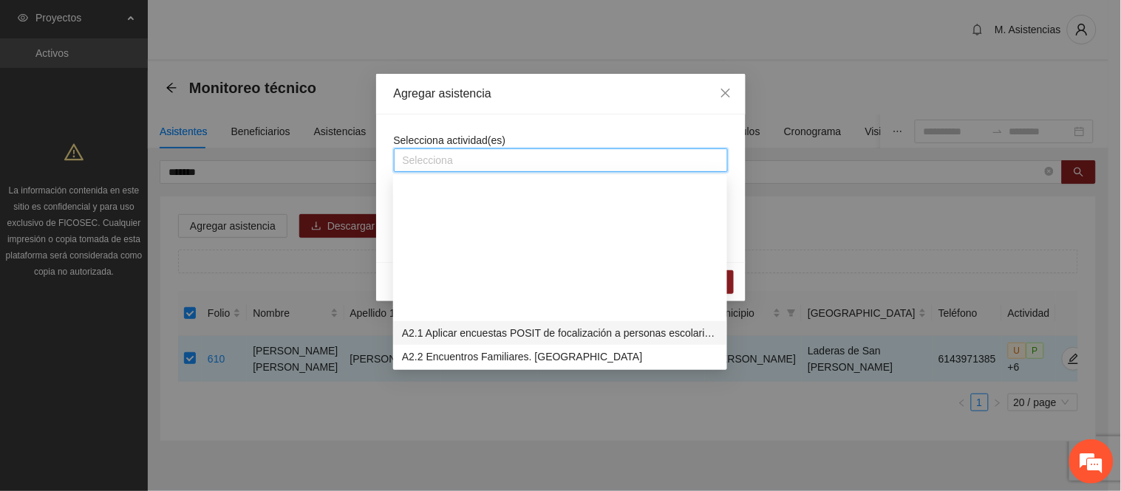
scroll to position [410, 0]
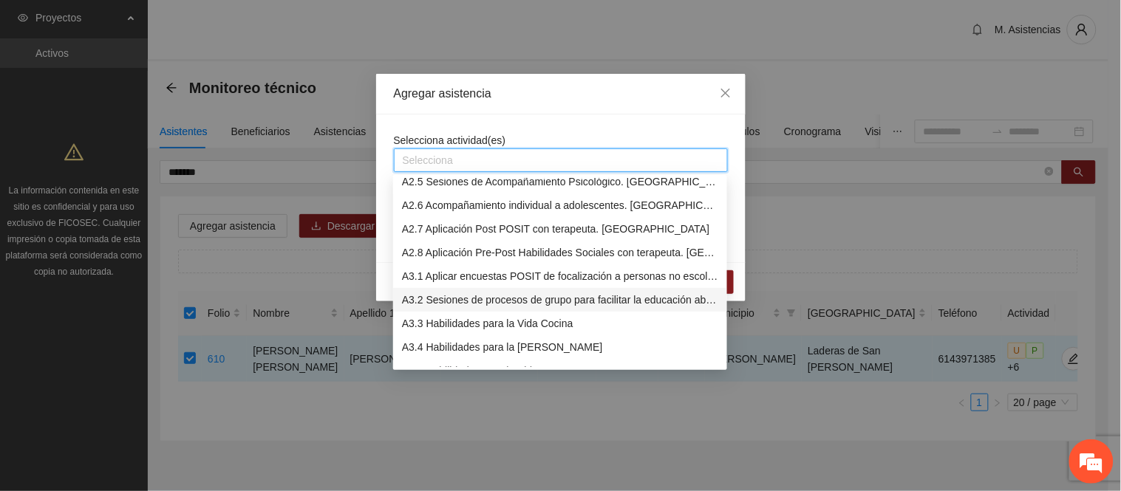
drag, startPoint x: 449, startPoint y: 298, endPoint x: 423, endPoint y: 278, distance: 32.7
click at [449, 298] on div "A3.2 Sesiones de procesos de grupo para facilitar la educación abierta" at bounding box center [560, 300] width 316 height 16
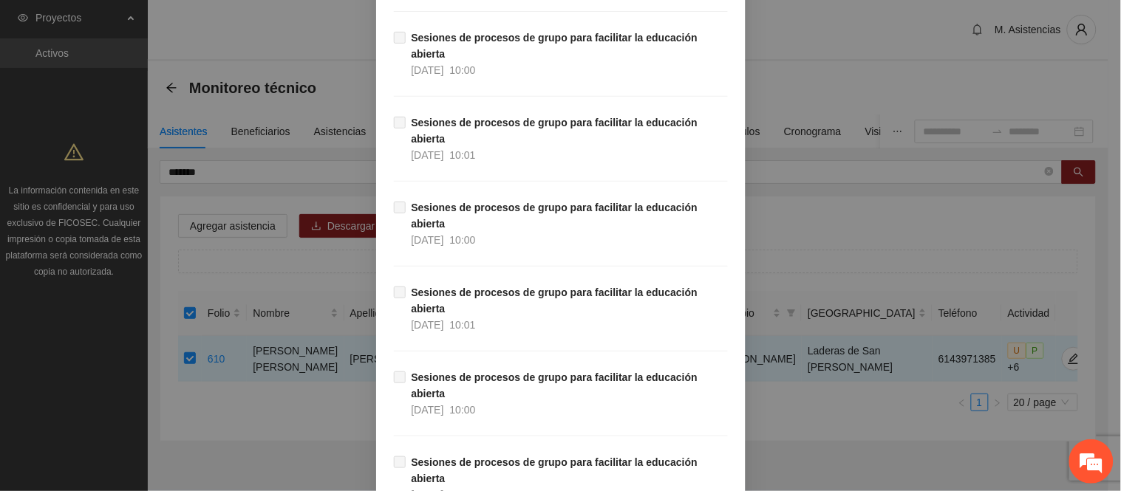
scroll to position [10618, 0]
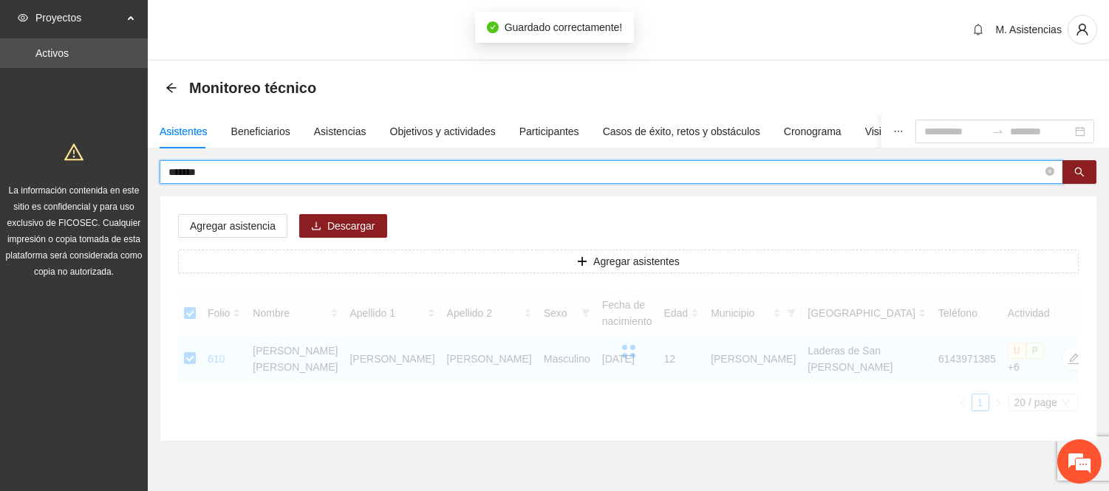
click at [246, 174] on input "*******" at bounding box center [605, 172] width 874 height 16
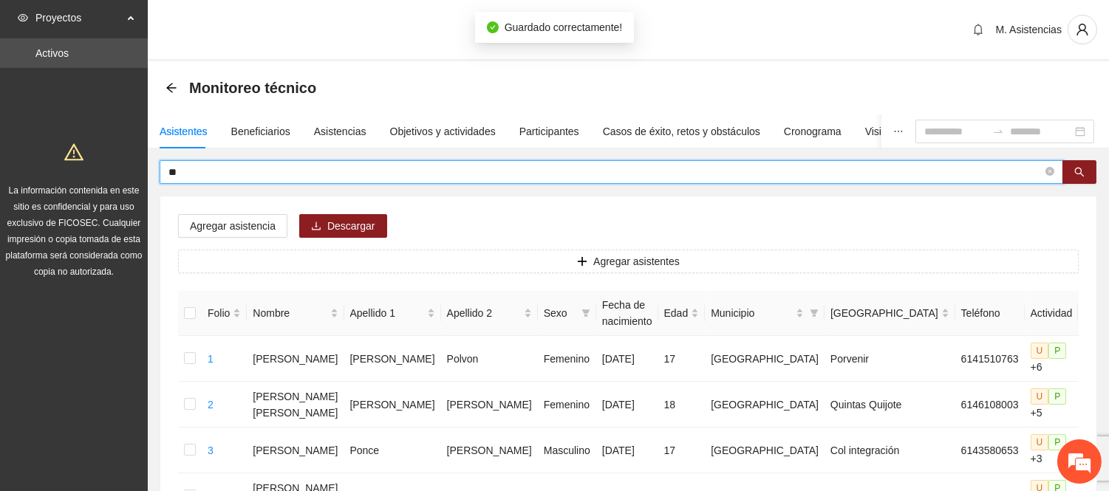
type input "*"
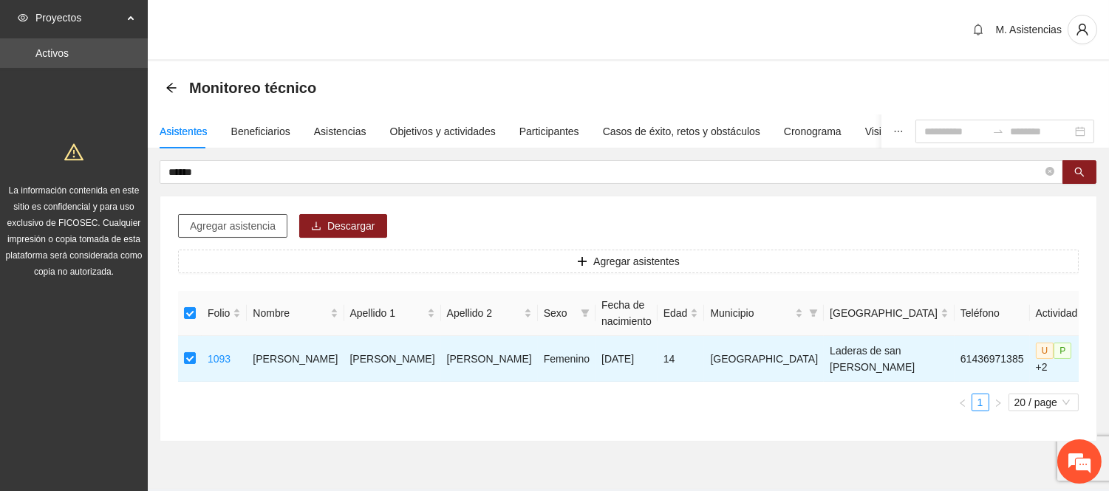
click at [256, 222] on span "Agregar asistencia" at bounding box center [233, 226] width 86 height 16
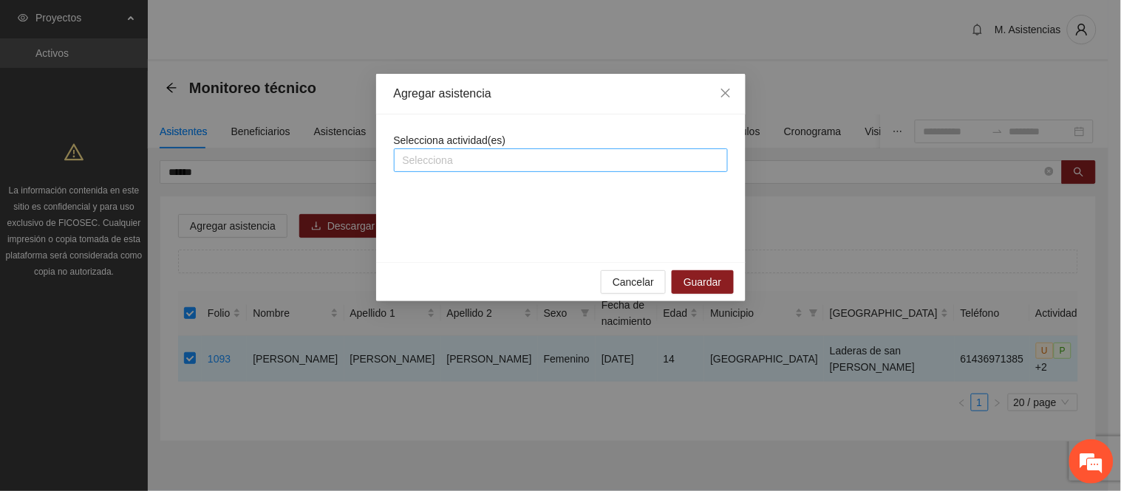
click at [434, 157] on div at bounding box center [560, 160] width 326 height 18
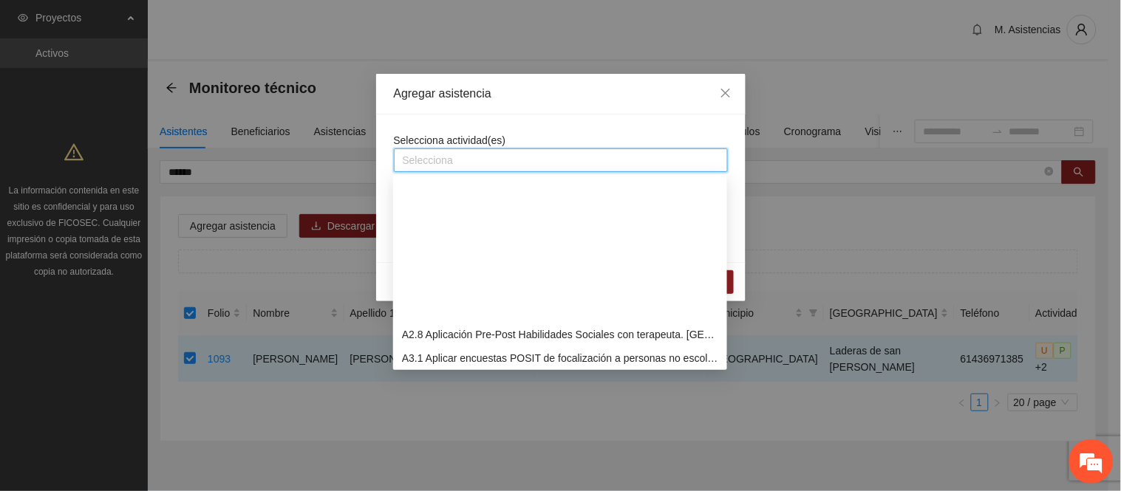
scroll to position [492, 0]
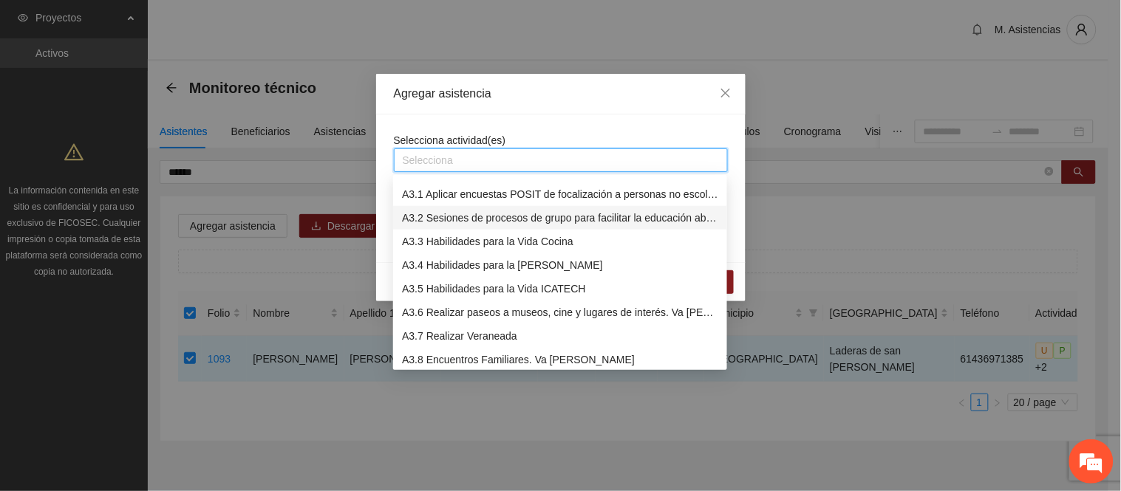
click at [461, 217] on div "A3.2 Sesiones de procesos de grupo para facilitar la educación abierta" at bounding box center [560, 218] width 316 height 16
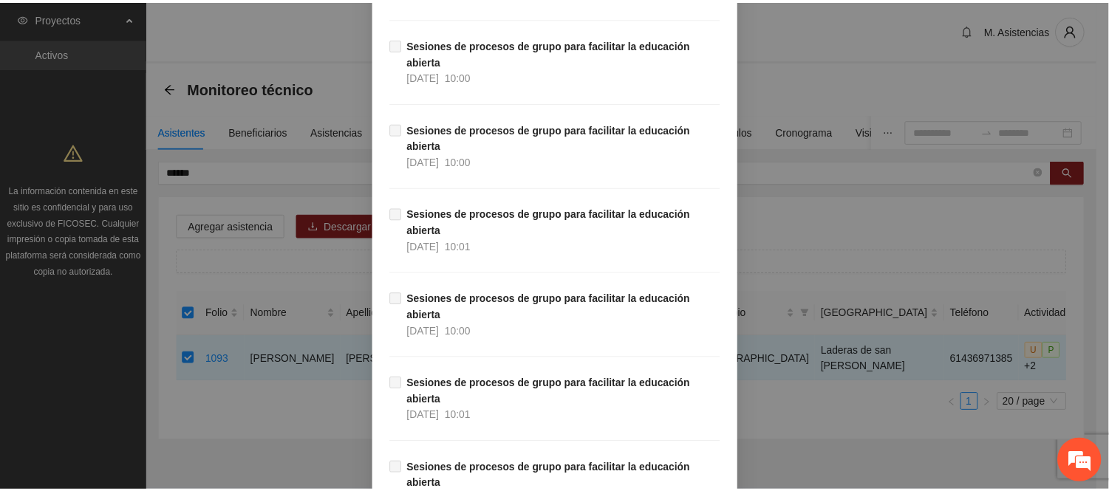
scroll to position [10618, 0]
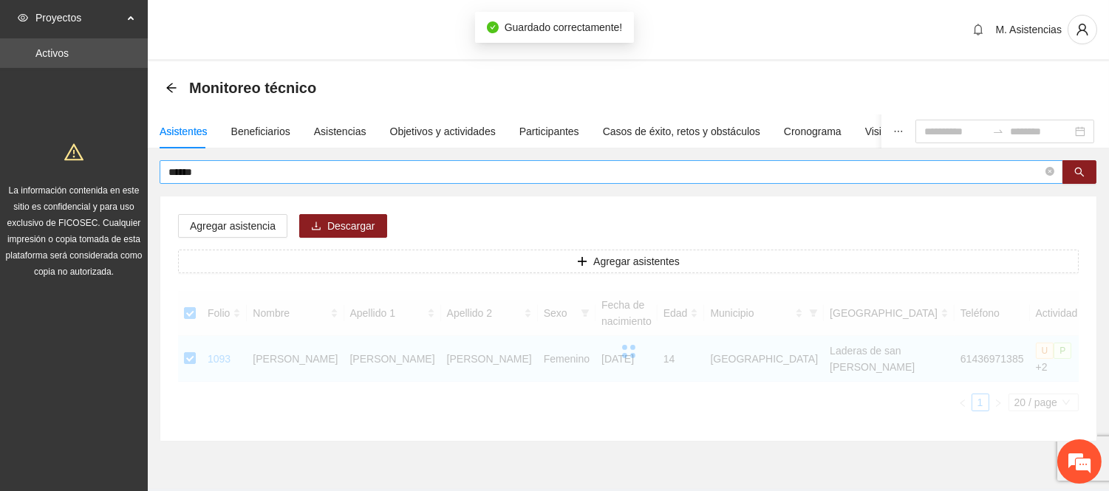
click at [214, 174] on input "******" at bounding box center [605, 172] width 874 height 16
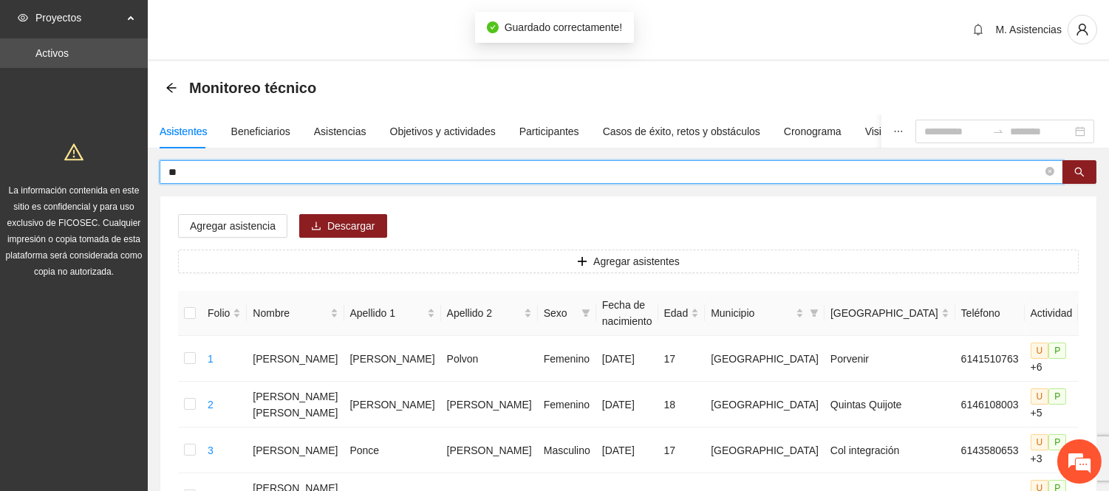
type input "*"
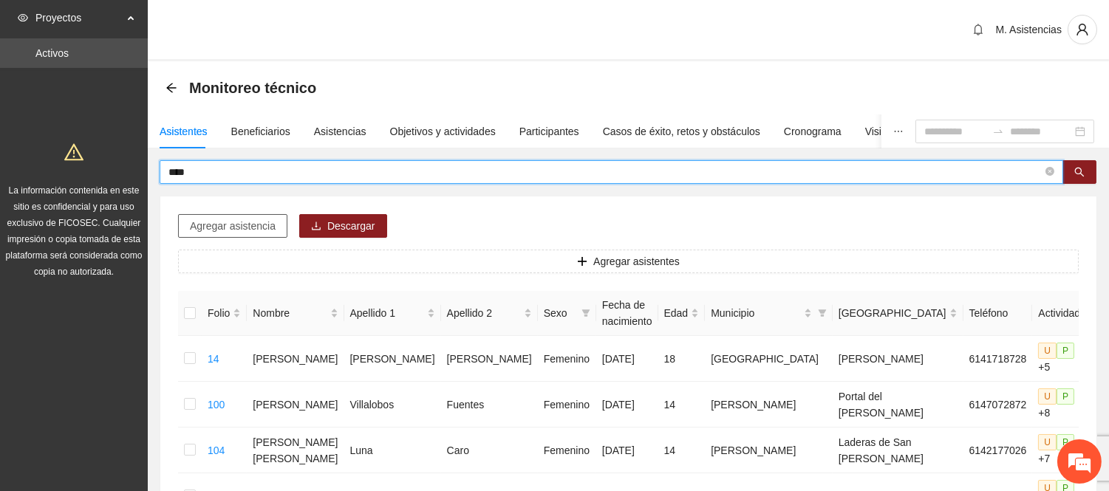
click at [261, 226] on span "Agregar asistencia" at bounding box center [233, 226] width 86 height 16
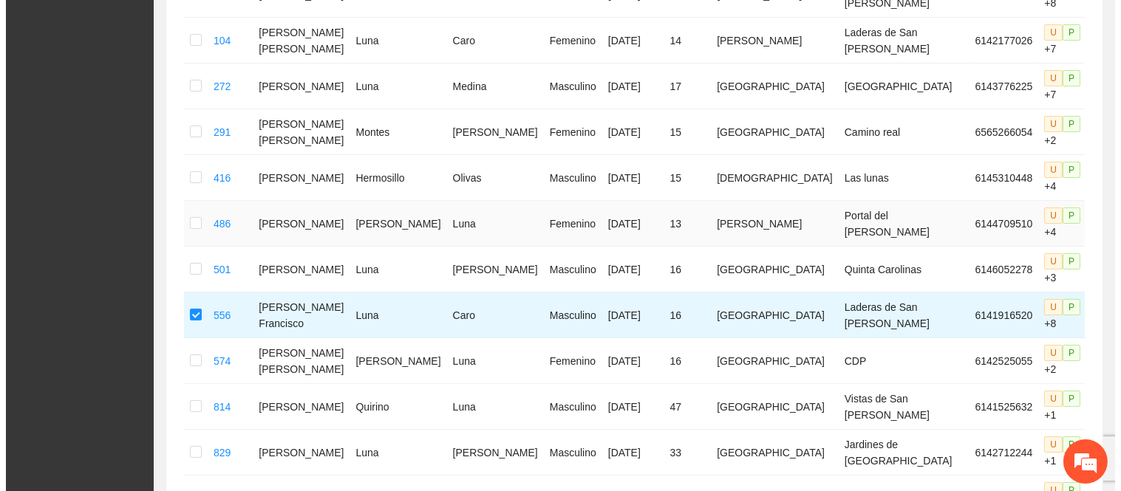
scroll to position [82, 0]
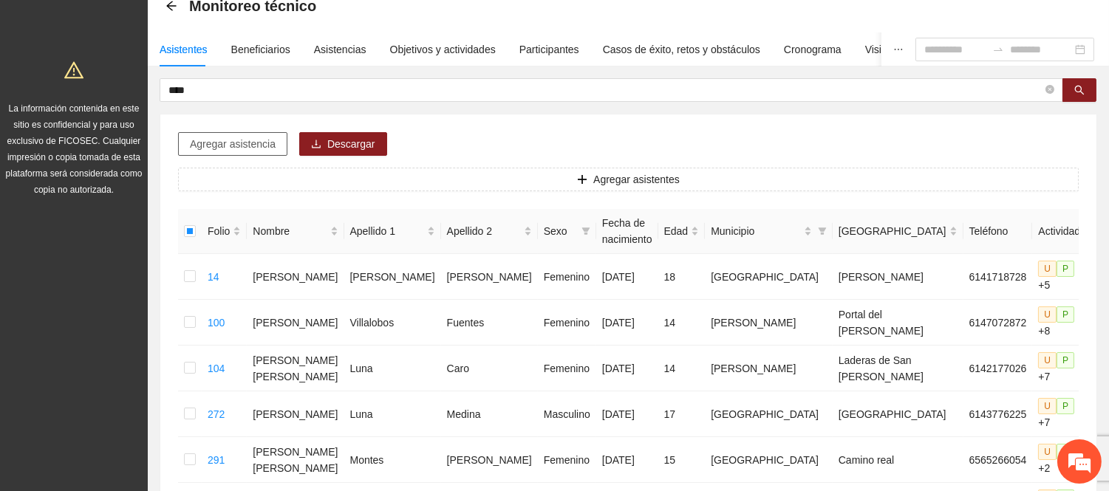
click at [259, 146] on span "Agregar asistencia" at bounding box center [233, 144] width 86 height 16
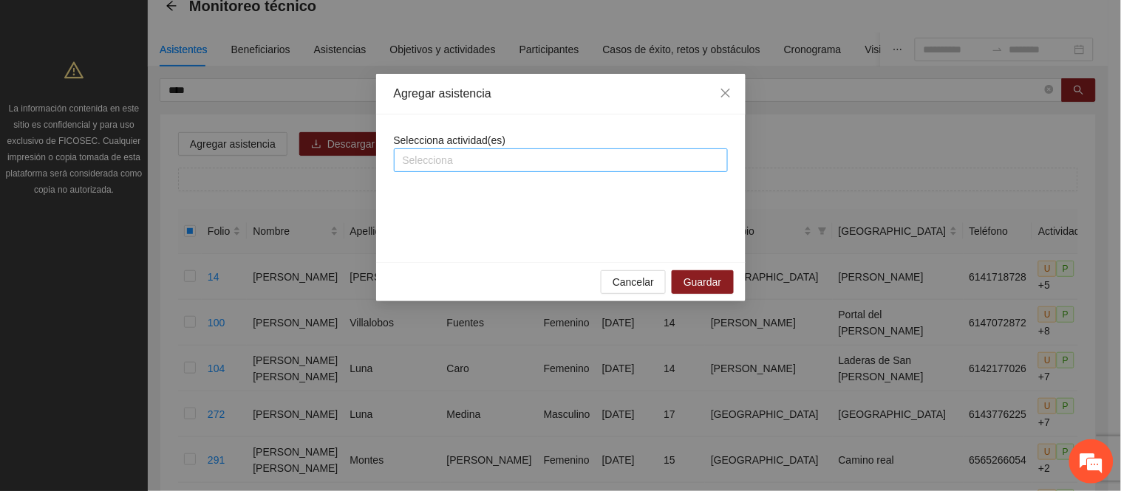
click at [515, 152] on div at bounding box center [560, 160] width 326 height 18
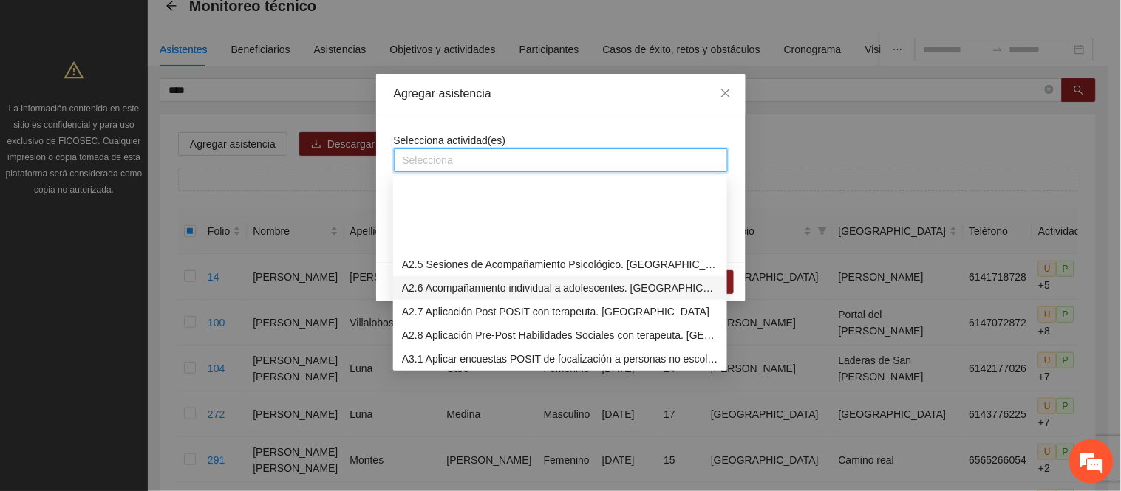
scroll to position [492, 0]
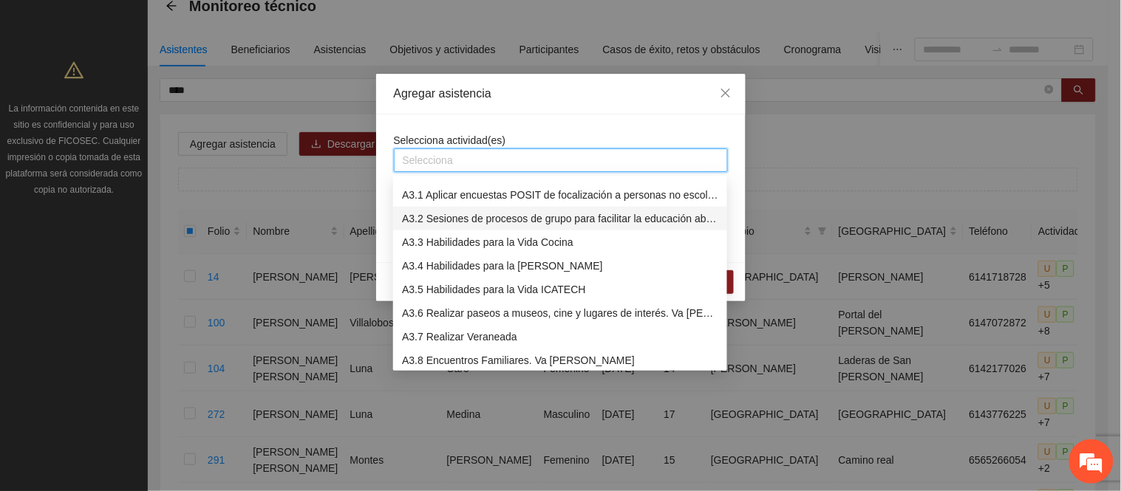
click at [455, 218] on div "A3.2 Sesiones de procesos de grupo para facilitar la educación abierta" at bounding box center [560, 219] width 316 height 16
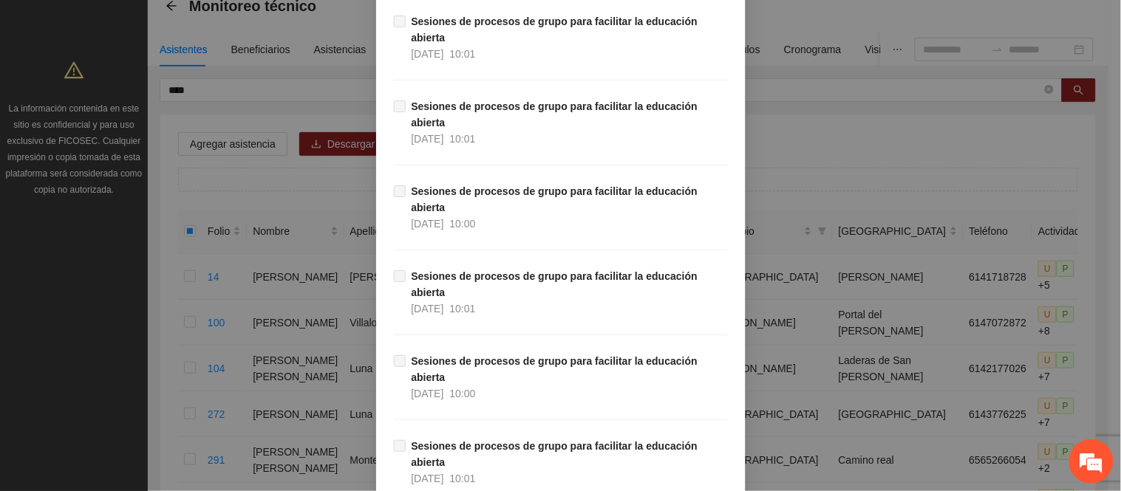
scroll to position [10618, 0]
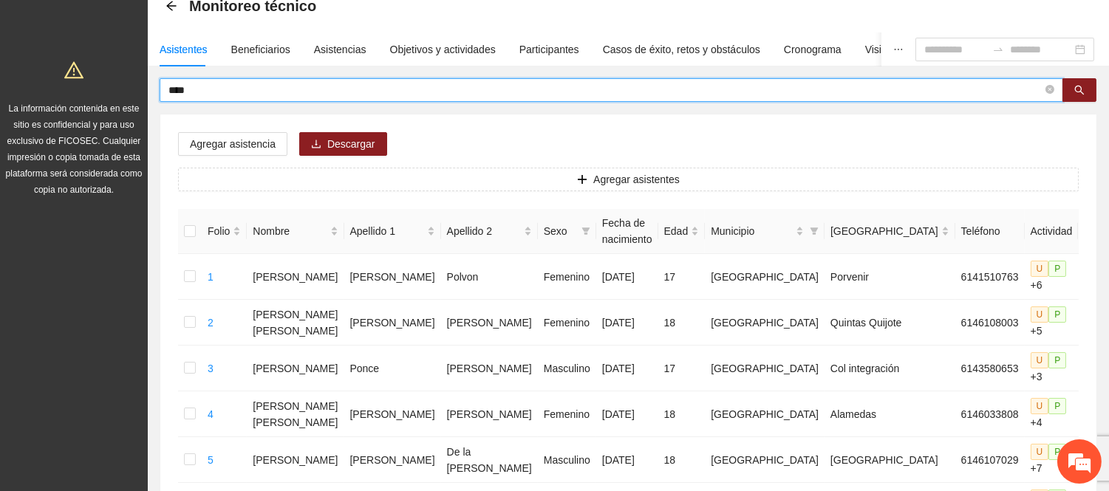
click at [219, 93] on input "****" at bounding box center [605, 90] width 874 height 16
type input "*"
type input "******"
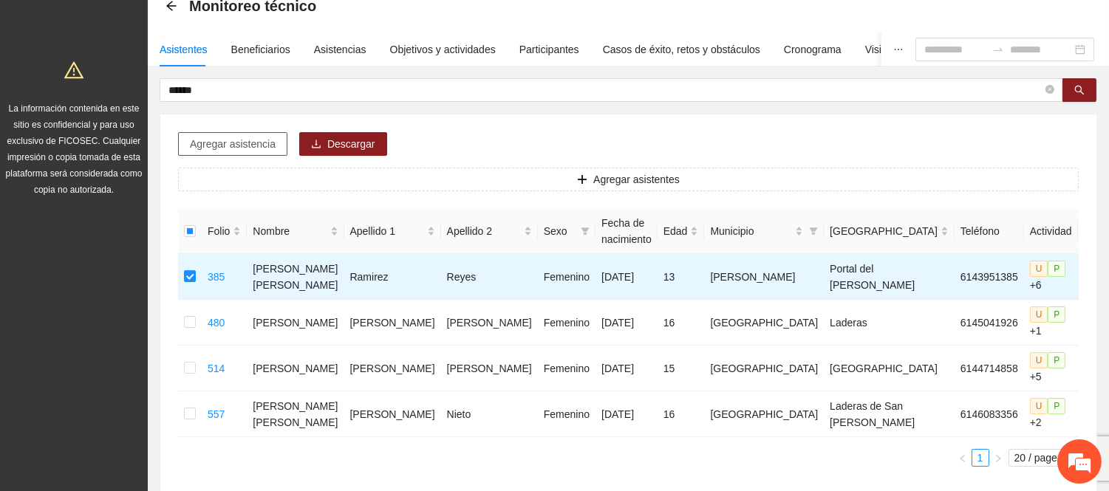
click at [219, 143] on span "Agregar asistencia" at bounding box center [233, 144] width 86 height 16
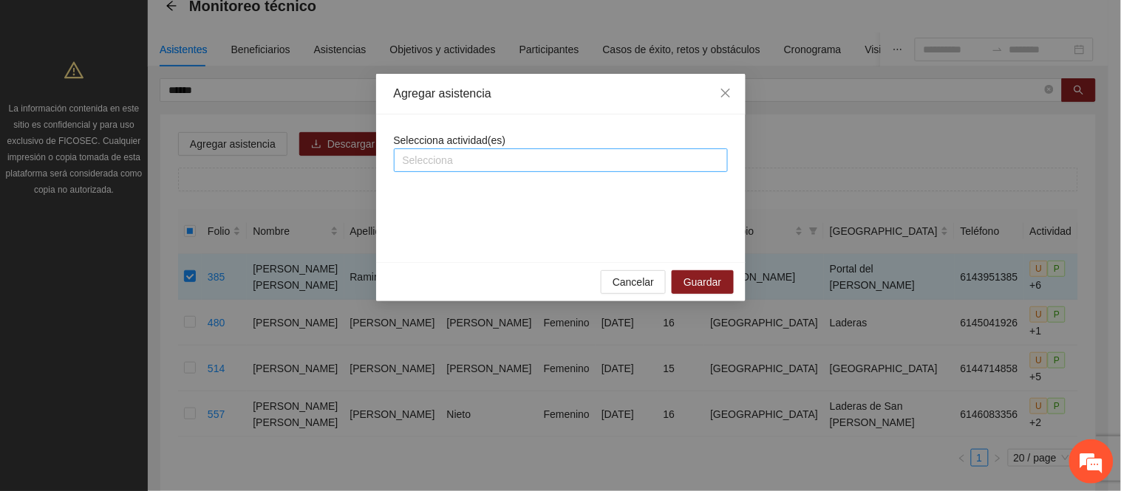
click at [540, 160] on div at bounding box center [560, 160] width 326 height 18
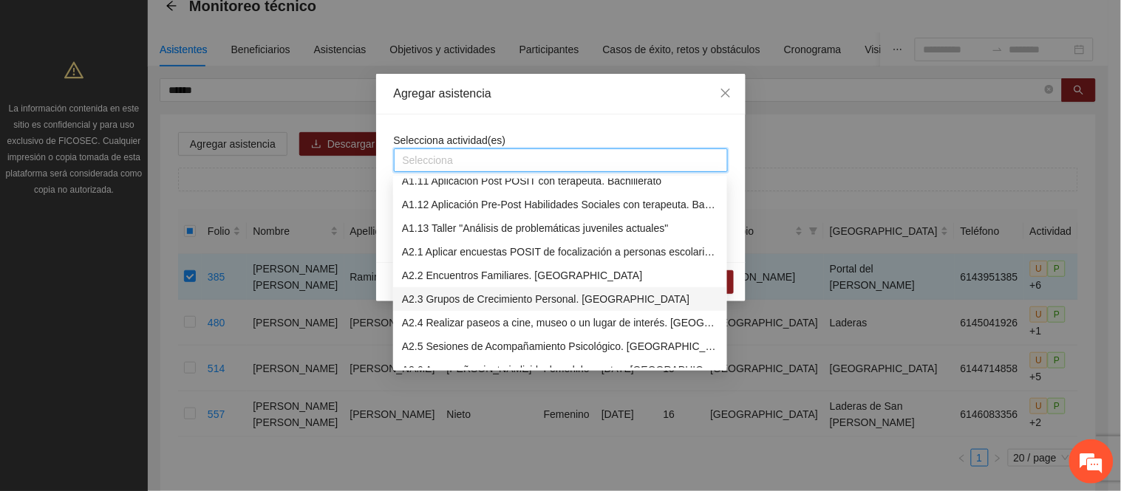
scroll to position [410, 0]
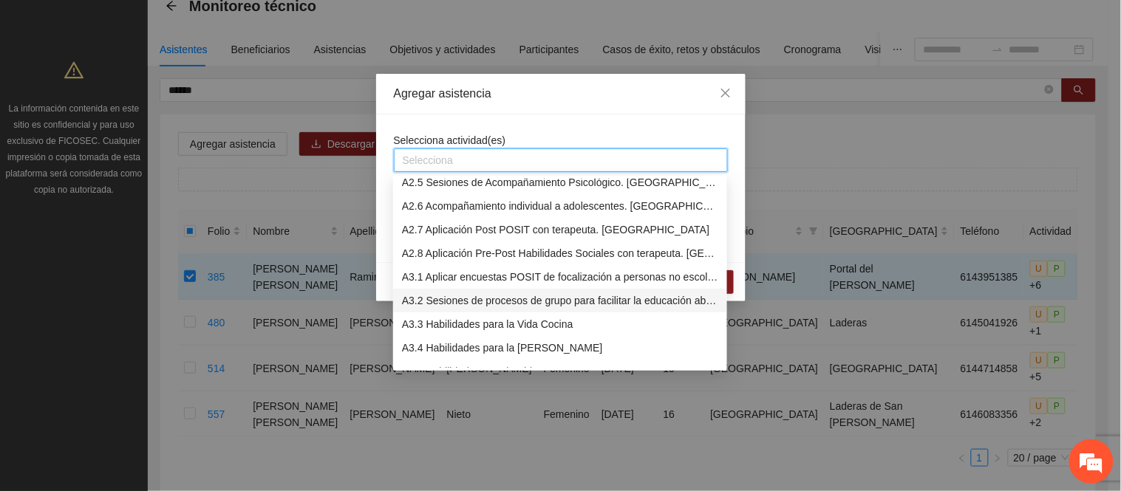
click at [445, 304] on div "A3.2 Sesiones de procesos de grupo para facilitar la educación abierta" at bounding box center [560, 301] width 316 height 16
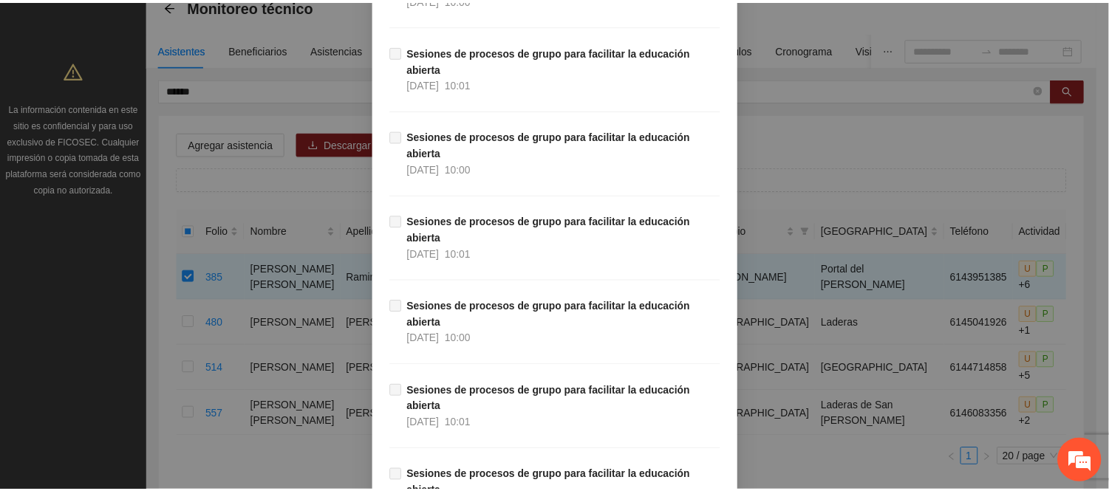
scroll to position [10618, 0]
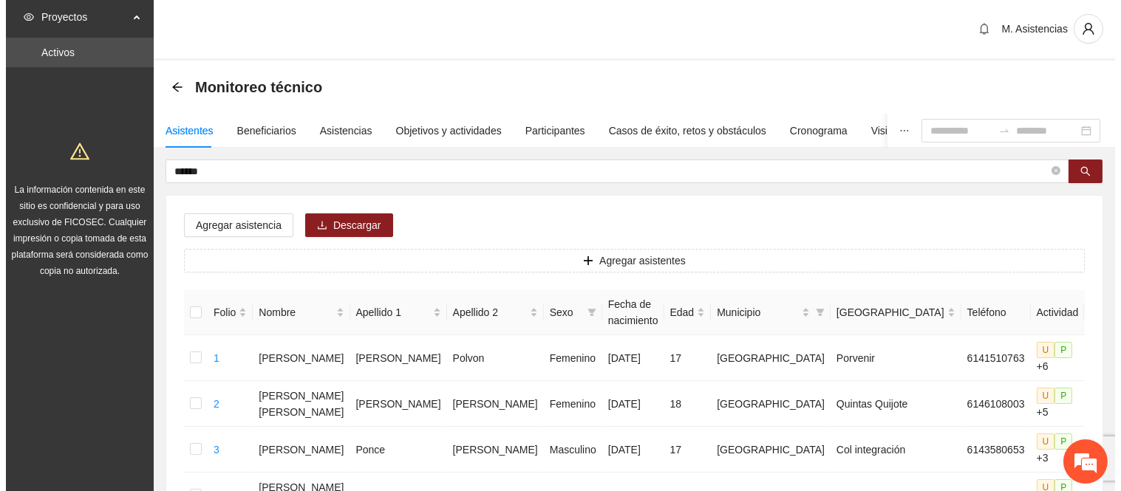
scroll to position [0, 0]
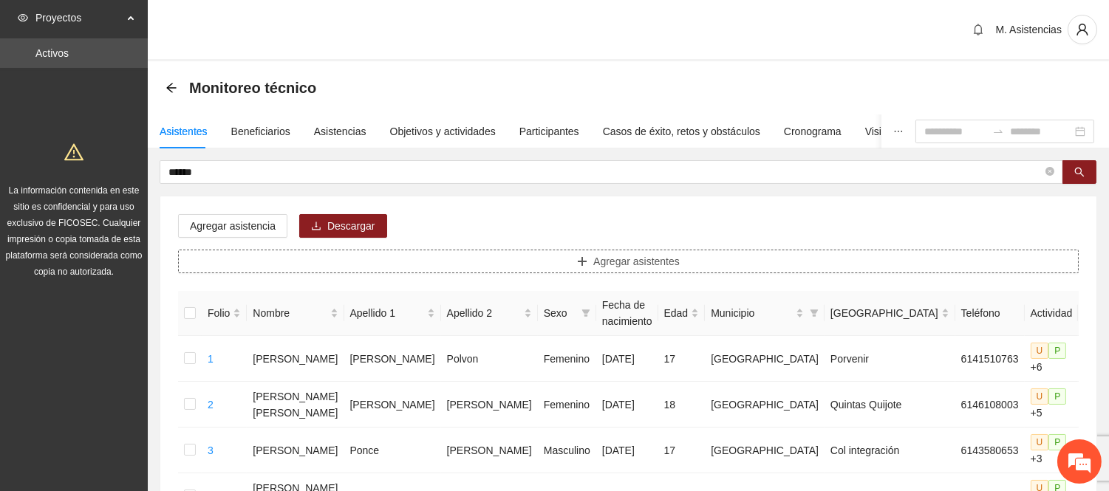
click at [621, 264] on span "Agregar asistentes" at bounding box center [636, 261] width 86 height 16
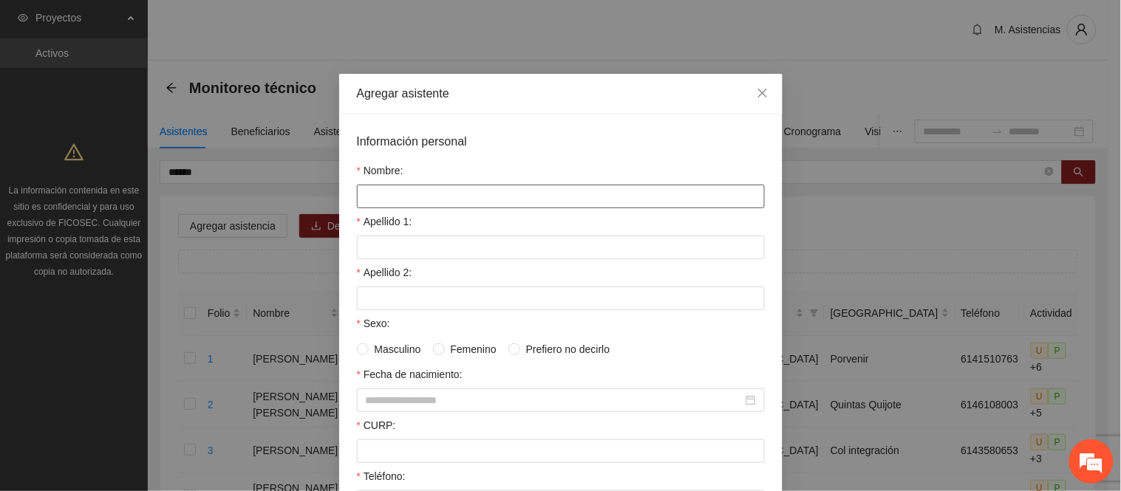
click at [394, 195] on input "Nombre:" at bounding box center [561, 197] width 408 height 24
type input "**********"
click at [396, 254] on input "Apellido 1:" at bounding box center [561, 248] width 408 height 24
click at [380, 251] on input "Apellido 1:" at bounding box center [561, 248] width 408 height 24
type input "*****"
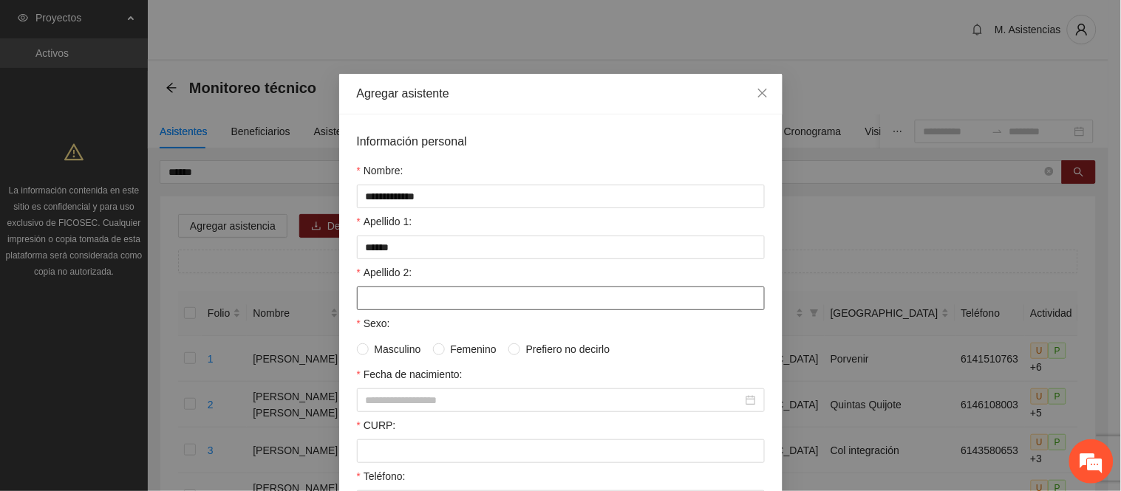
click at [380, 308] on input "Apellido 2:" at bounding box center [561, 299] width 408 height 24
type input "*"
type input "*****"
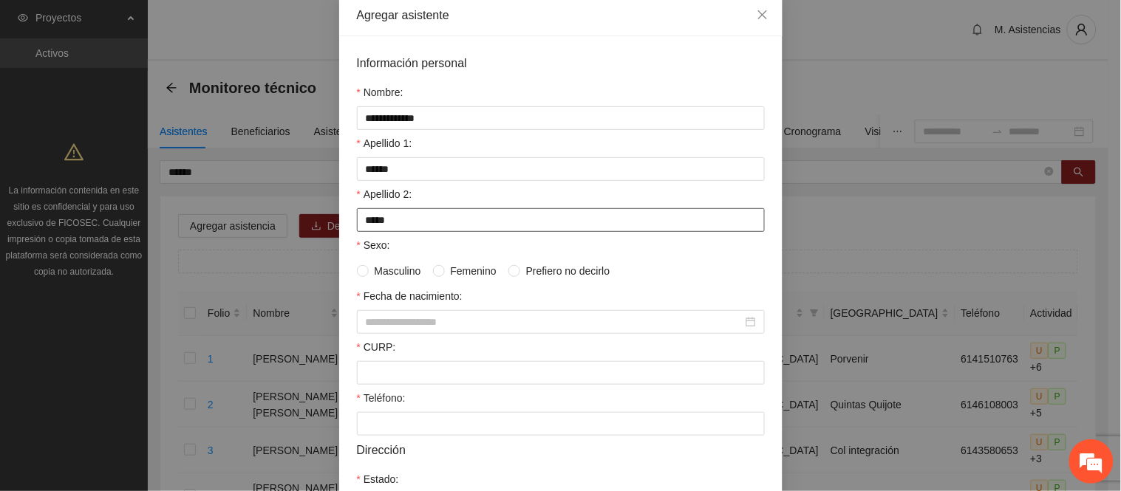
scroll to position [164, 0]
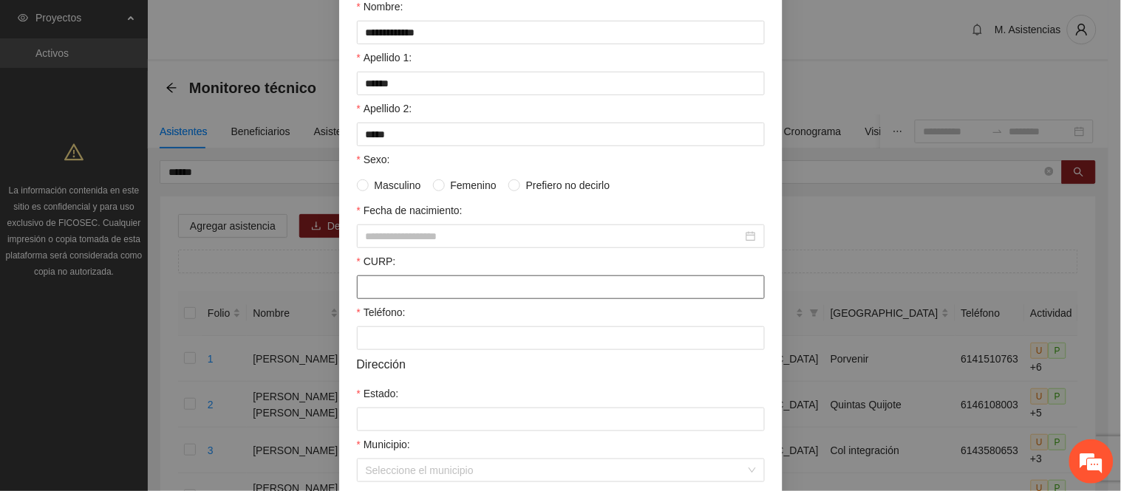
click at [405, 295] on input "CURP:" at bounding box center [561, 288] width 408 height 24
paste input "**********"
click at [542, 299] on input "**********" at bounding box center [561, 288] width 408 height 24
type input "**********"
click at [384, 241] on input "Fecha de nacimiento:" at bounding box center [554, 236] width 377 height 16
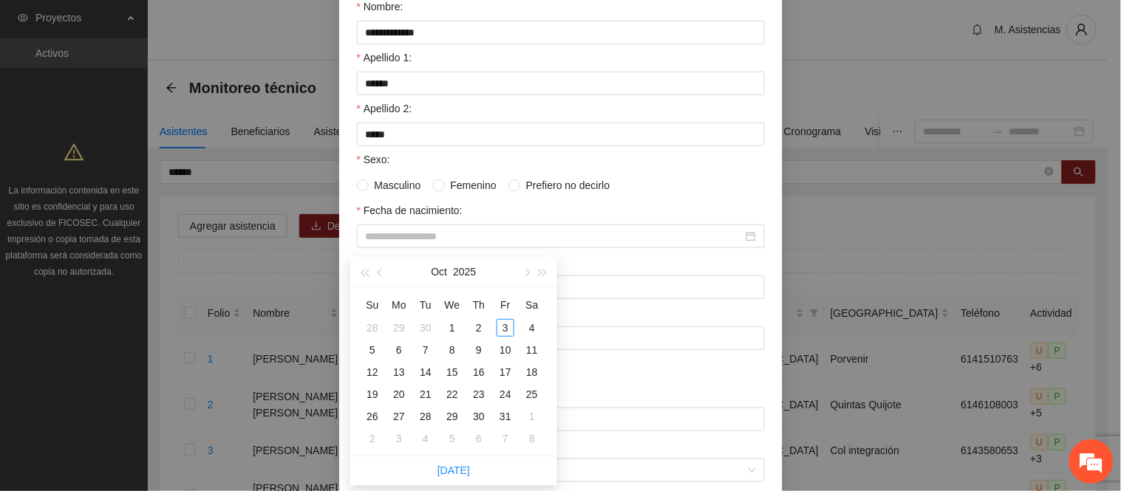
click at [674, 363] on form "**********" at bounding box center [561, 291] width 408 height 646
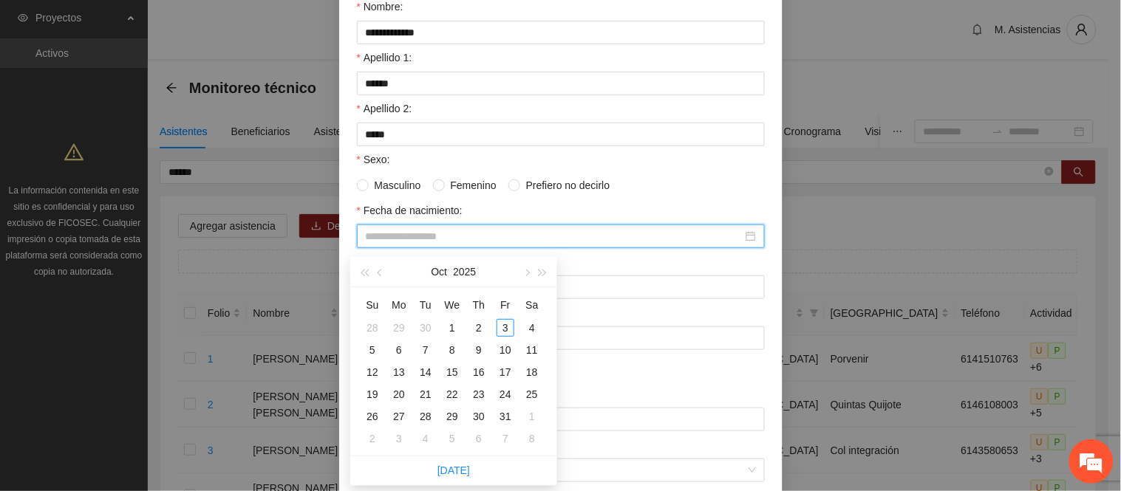
click at [403, 244] on input "Fecha de nacimiento:" at bounding box center [554, 236] width 377 height 16
click at [374, 434] on div "31" at bounding box center [372, 439] width 18 height 18
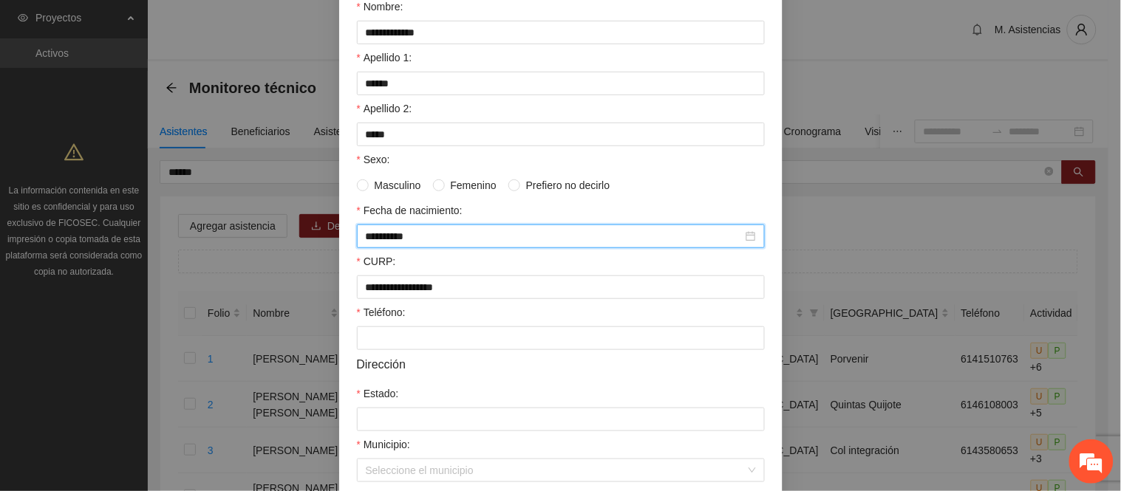
scroll to position [246, 0]
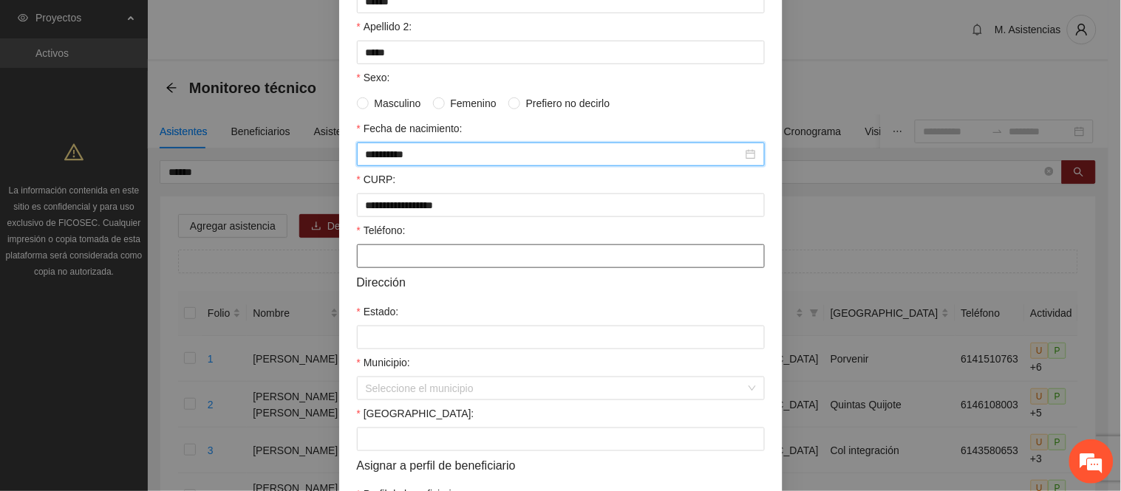
type input "**********"
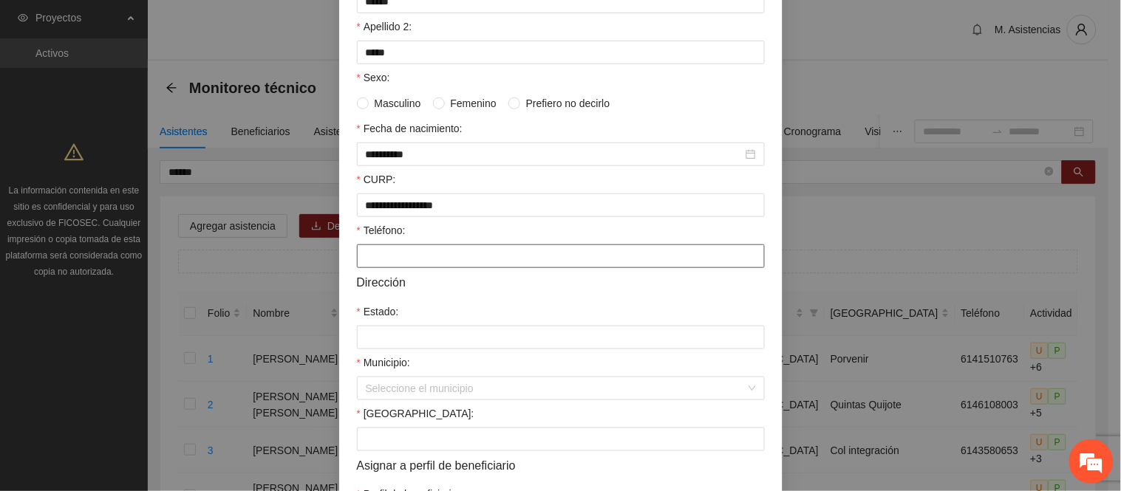
click at [437, 268] on input "Teléfono:" at bounding box center [561, 256] width 408 height 24
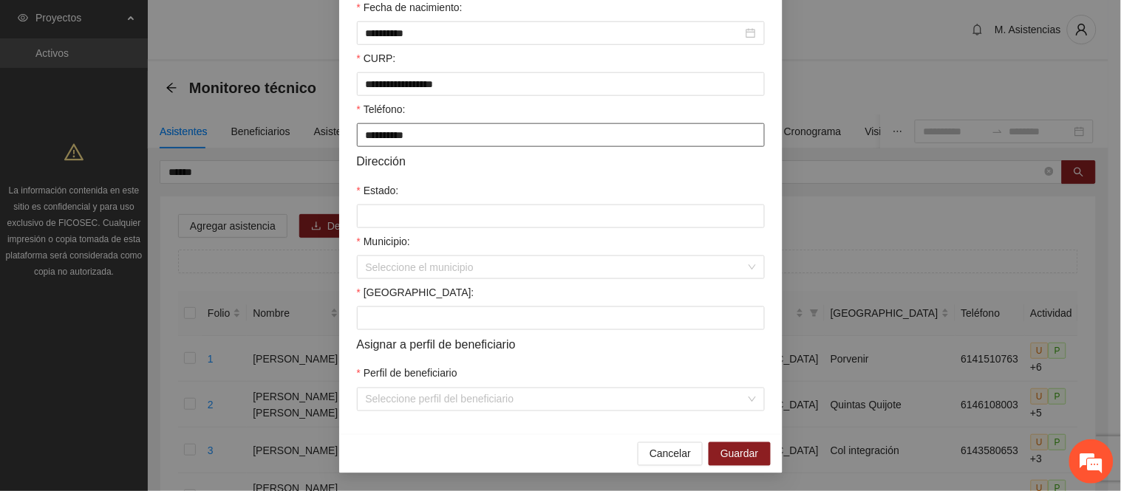
scroll to position [380, 0]
type input "**********"
click at [419, 214] on input "Estado:" at bounding box center [561, 217] width 408 height 24
type input "*********"
click at [384, 267] on input "Municipio:" at bounding box center [556, 267] width 380 height 22
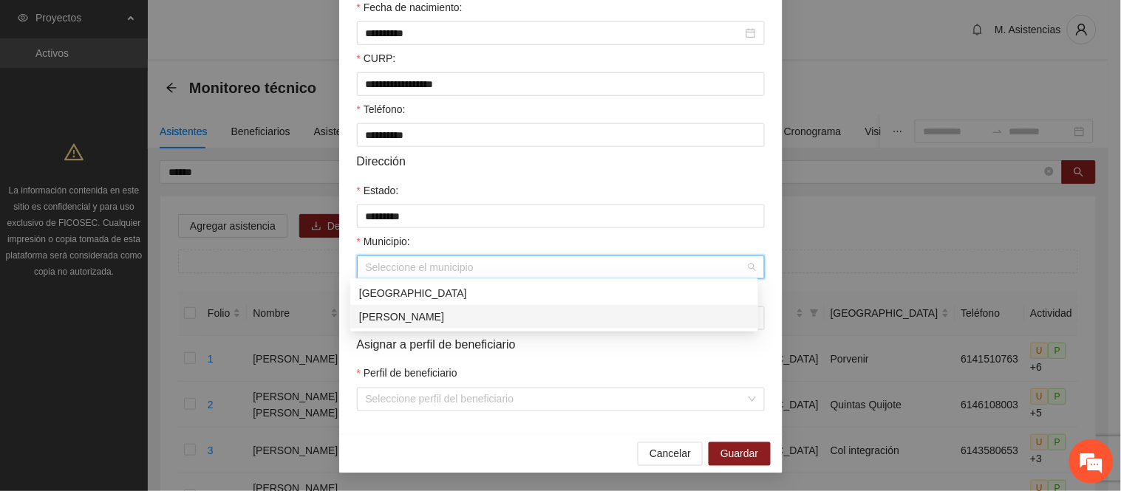
click at [417, 320] on div "[PERSON_NAME]" at bounding box center [554, 317] width 390 height 16
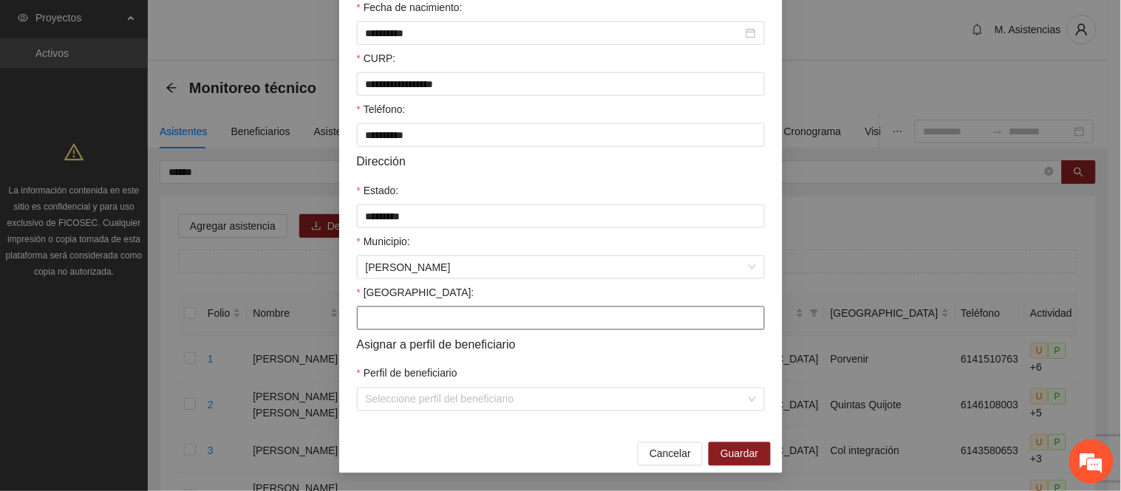
click at [421, 313] on input "[GEOGRAPHIC_DATA]:" at bounding box center [561, 319] width 408 height 24
type input "**********"
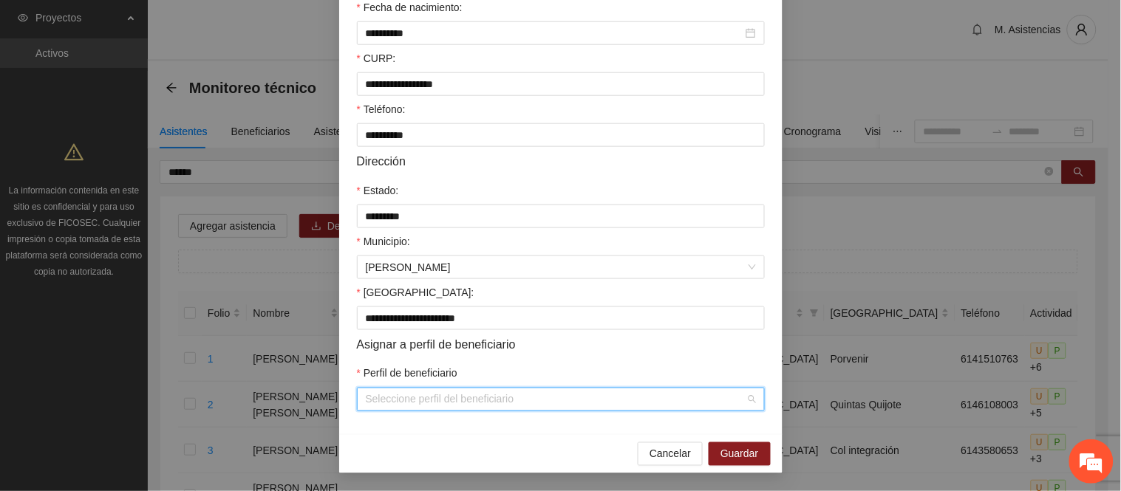
click at [455, 399] on input "Perfil de beneficiario" at bounding box center [556, 400] width 380 height 22
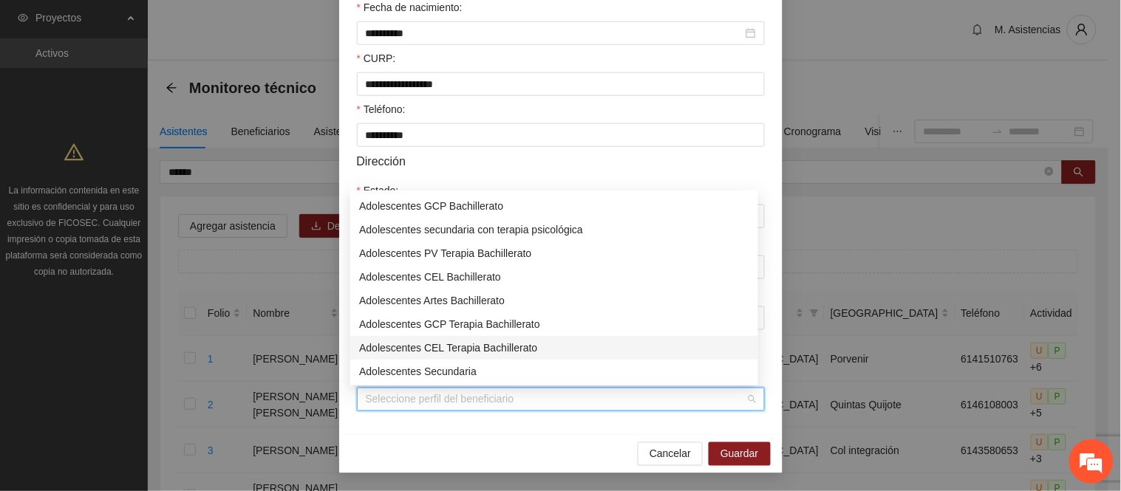
scroll to position [0, 0]
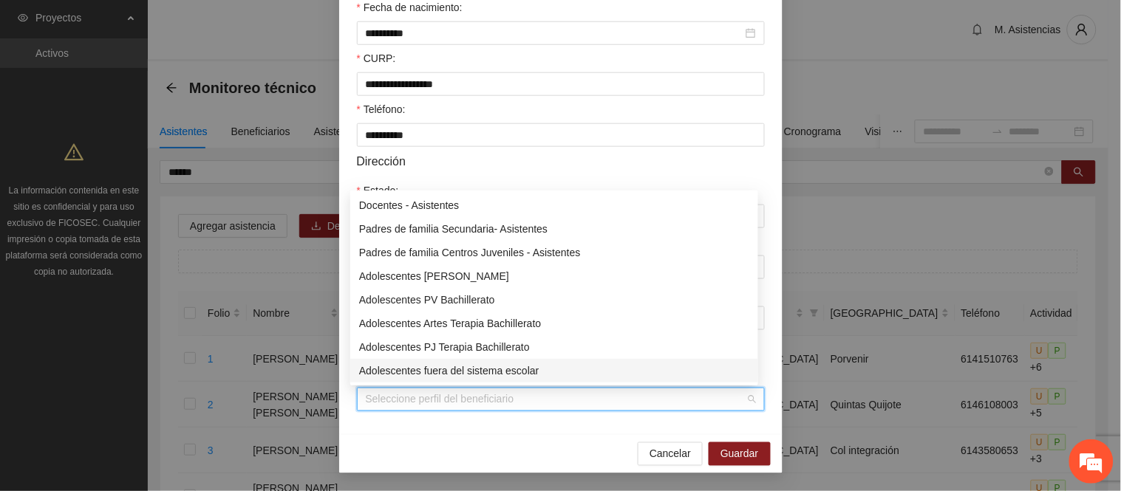
click at [499, 369] on div "Adolescentes fuera del sistema escolar" at bounding box center [554, 371] width 390 height 16
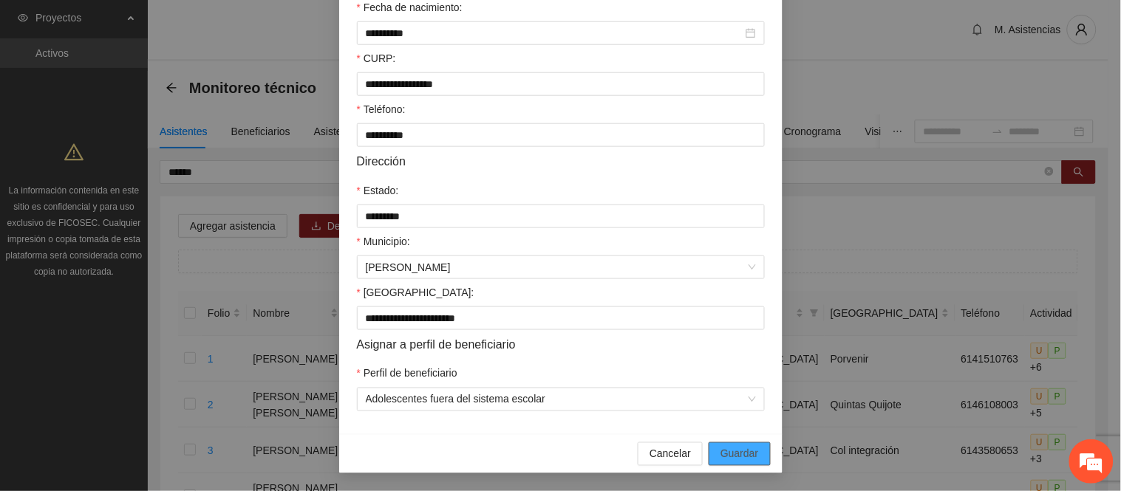
click at [736, 456] on span "Guardar" at bounding box center [739, 454] width 38 height 16
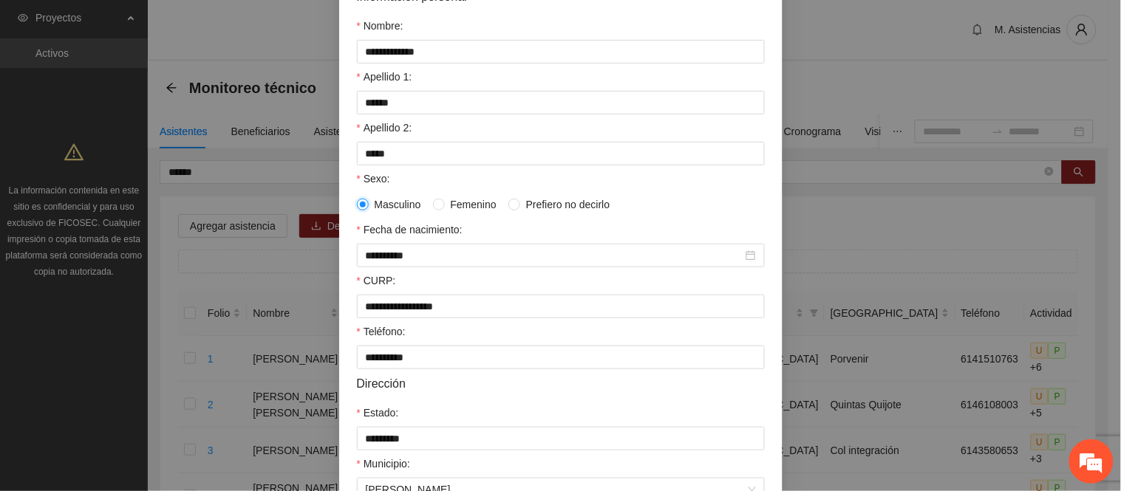
scroll to position [380, 0]
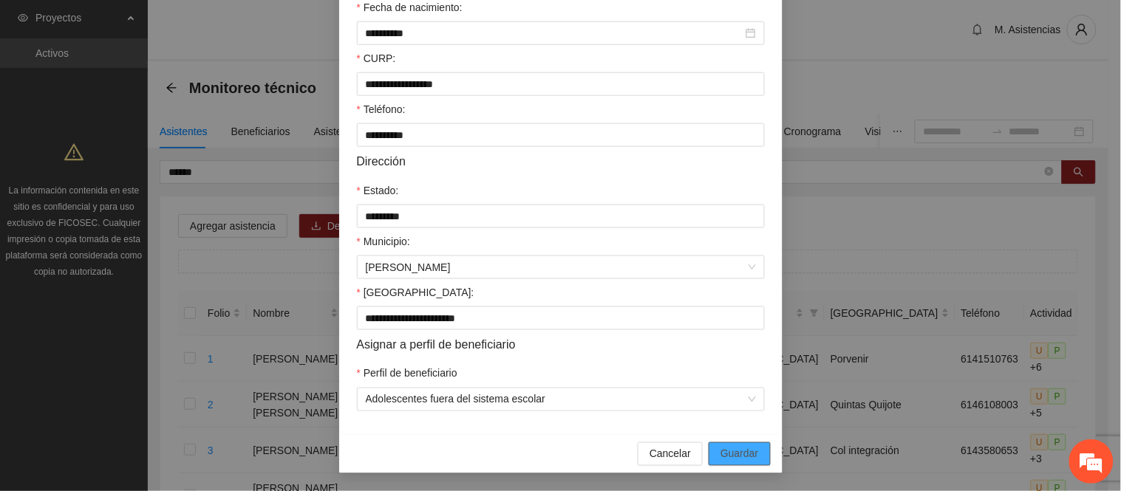
click at [739, 449] on span "Guardar" at bounding box center [739, 454] width 38 height 16
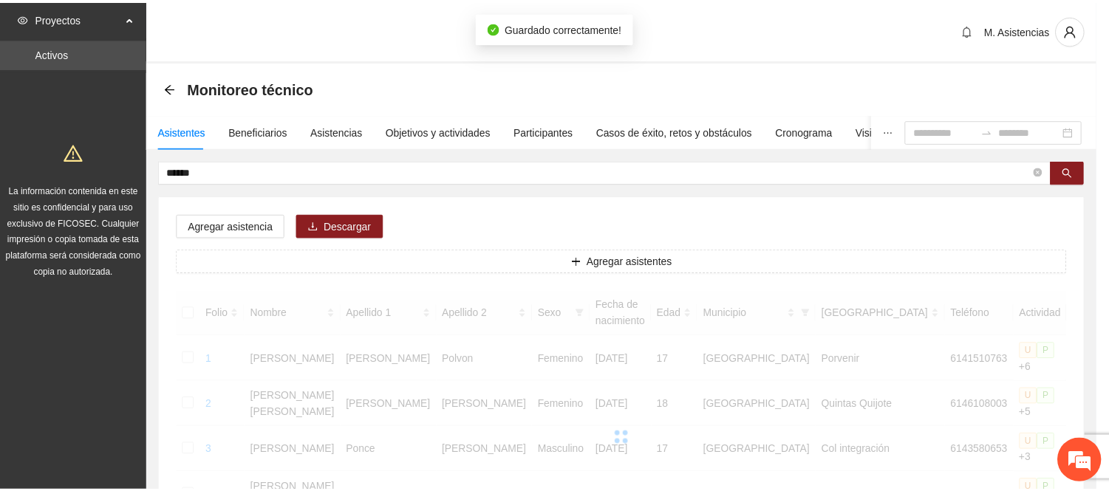
scroll to position [307, 0]
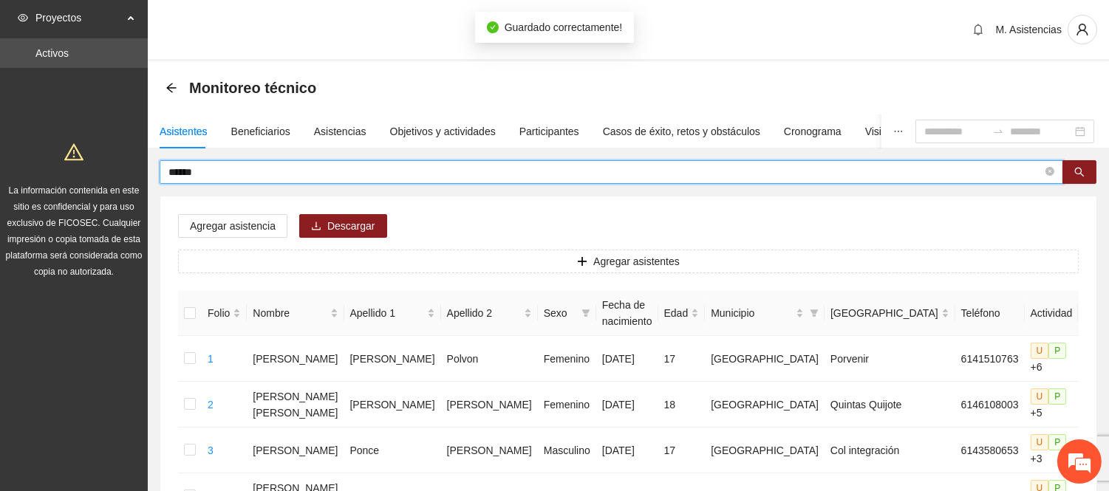
click at [225, 177] on input "******" at bounding box center [605, 172] width 874 height 16
type input "*"
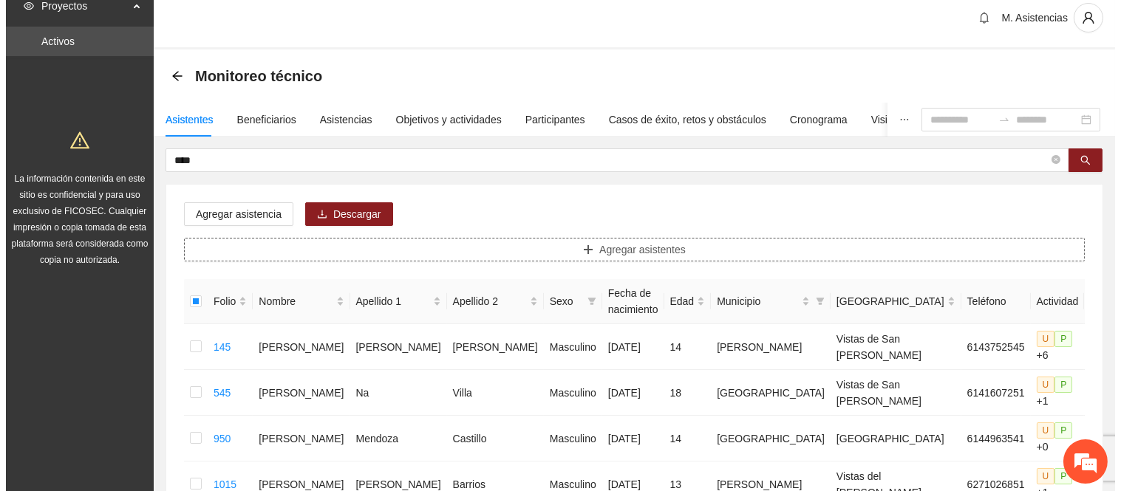
scroll to position [0, 0]
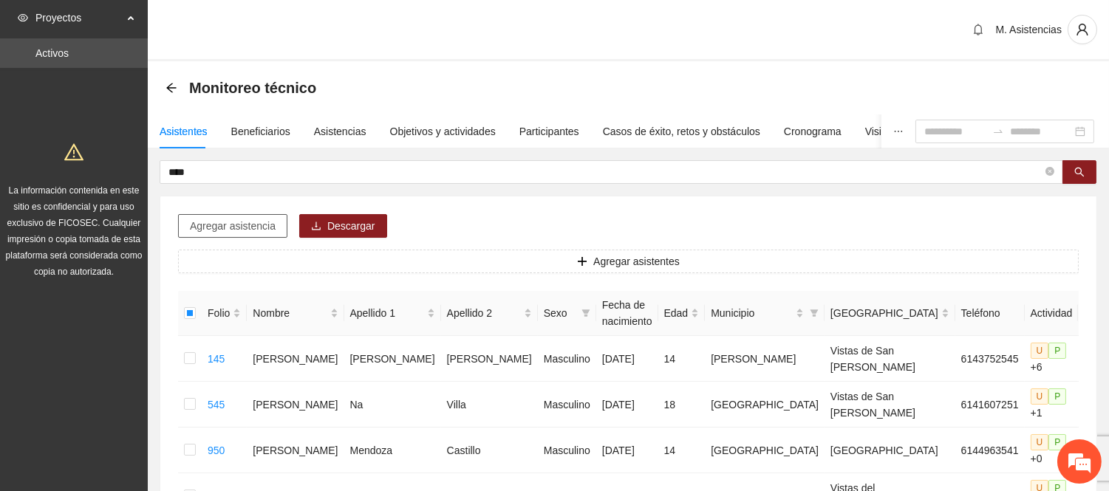
click at [241, 231] on span "Agregar asistencia" at bounding box center [233, 226] width 86 height 16
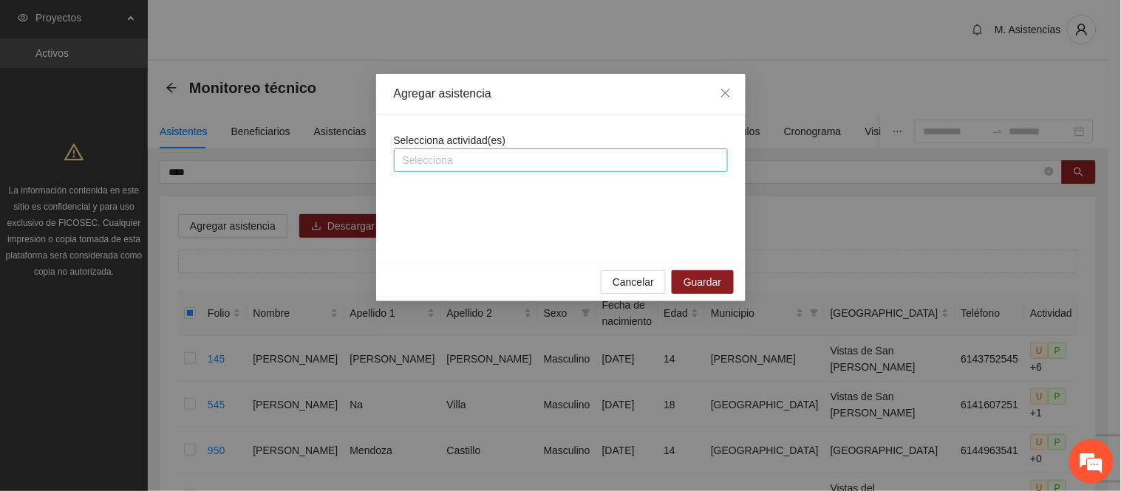
click at [461, 160] on div at bounding box center [560, 160] width 326 height 18
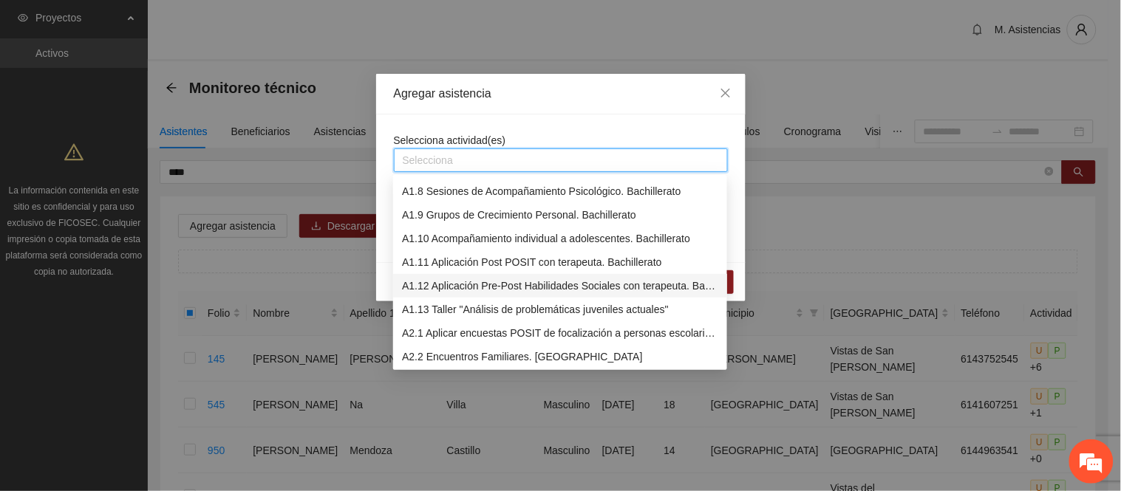
scroll to position [410, 0]
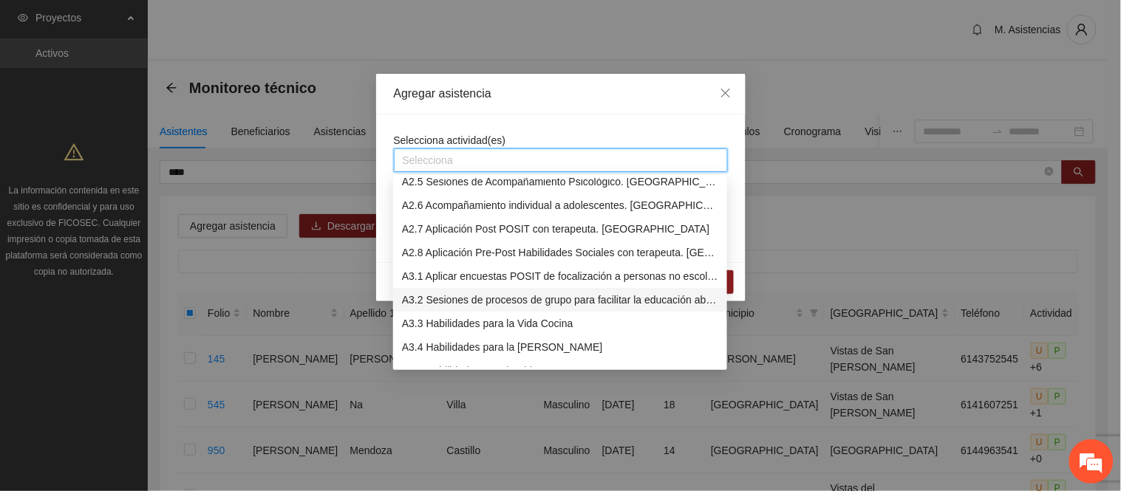
click at [466, 297] on div "A3.2 Sesiones de procesos de grupo para facilitar la educación abierta" at bounding box center [560, 300] width 316 height 16
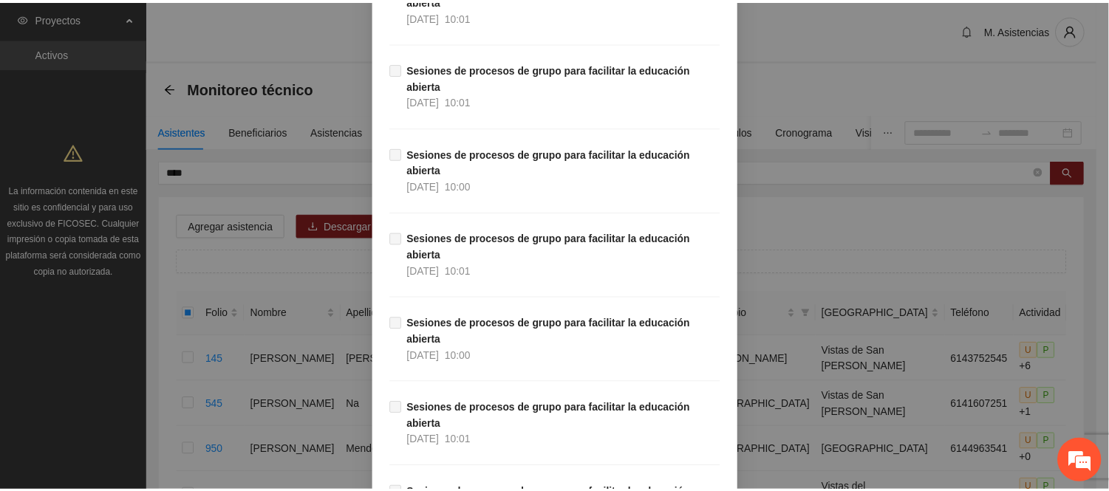
scroll to position [10618, 0]
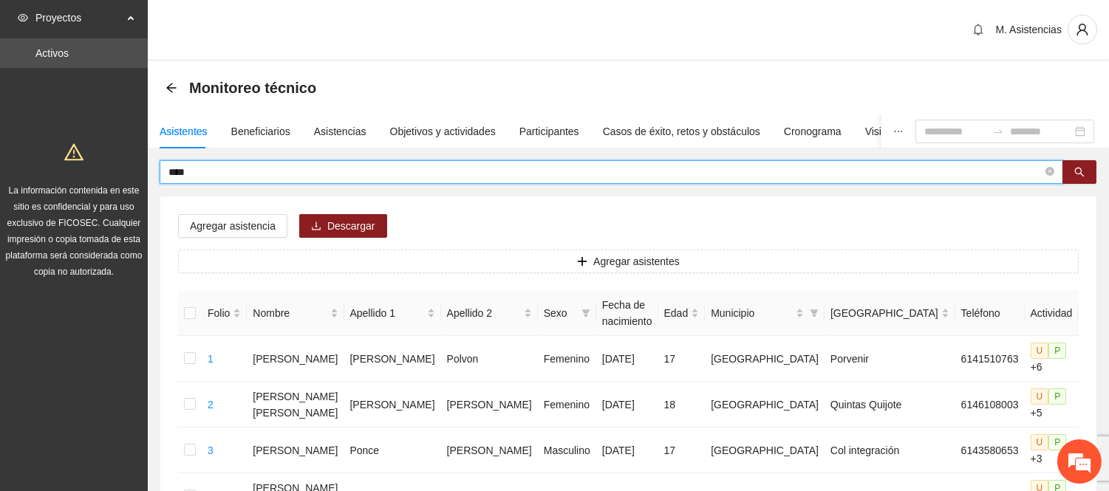
click at [241, 173] on input "****" at bounding box center [605, 172] width 874 height 16
type input "*"
